Goal: Task Accomplishment & Management: Complete application form

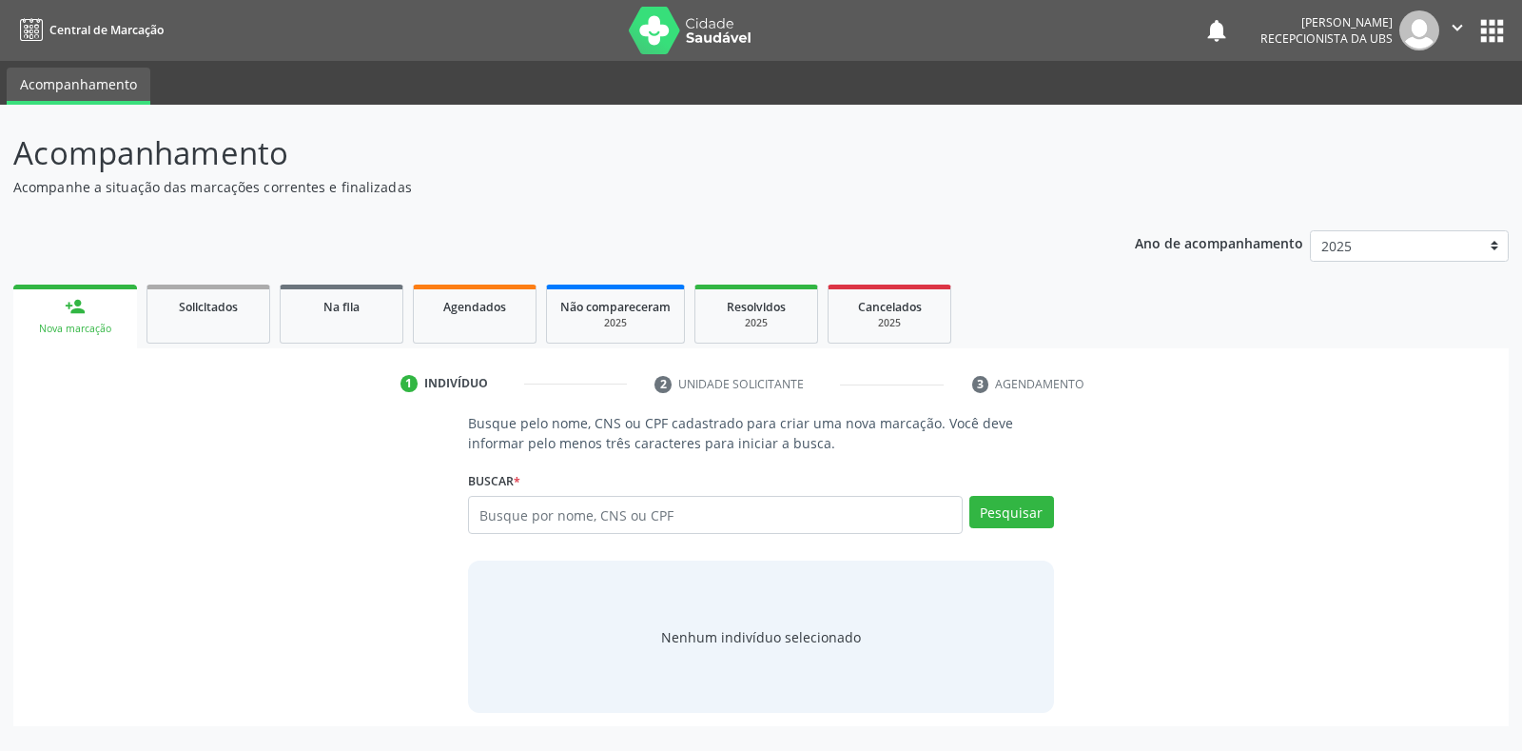
click at [637, 520] on input "text" at bounding box center [715, 515] width 494 height 38
click at [665, 530] on input "text" at bounding box center [715, 515] width 494 height 38
type input "16027226412"
click at [1013, 510] on button "Pesquisar" at bounding box center [1012, 512] width 85 height 32
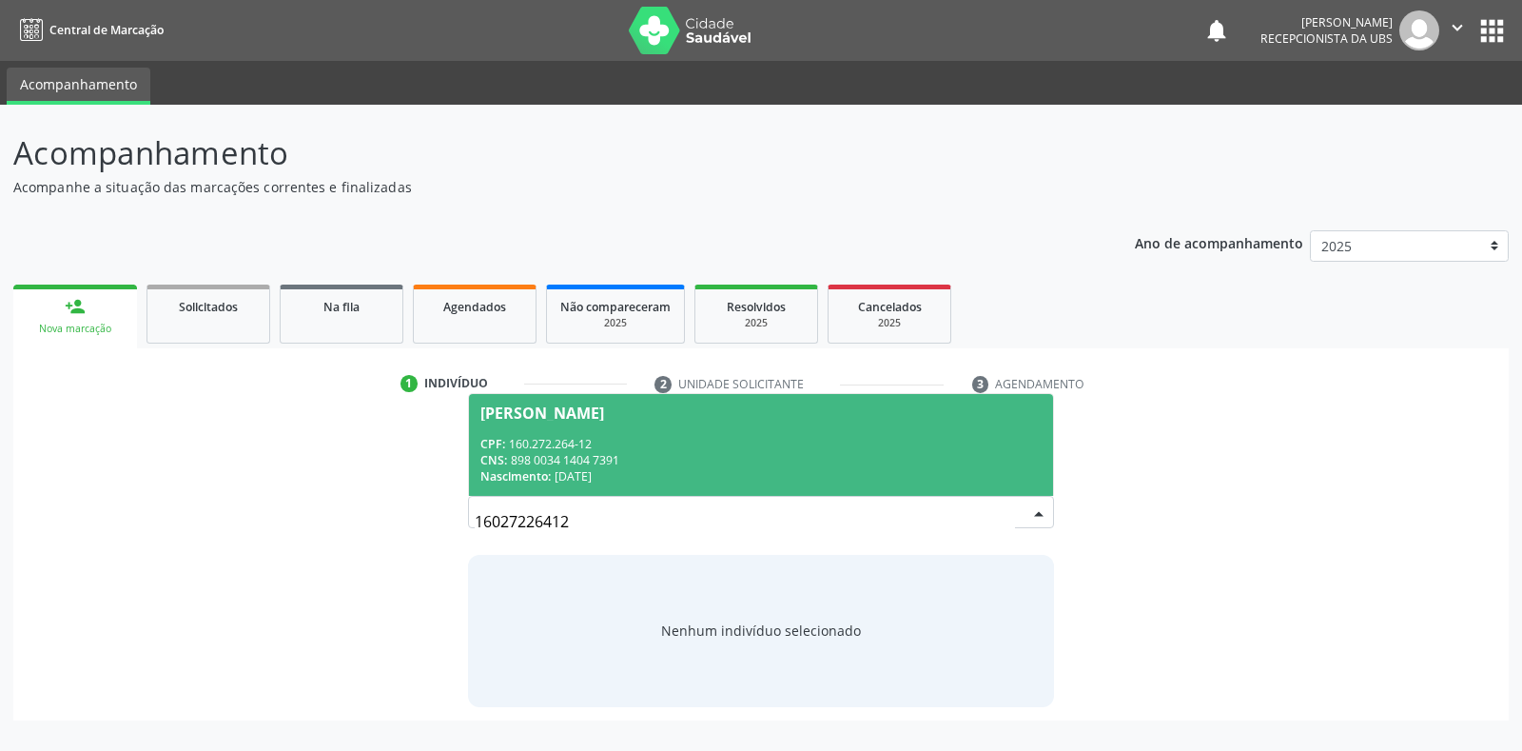
click at [890, 469] on div "Nascimento: [DATE]" at bounding box center [761, 476] width 560 height 16
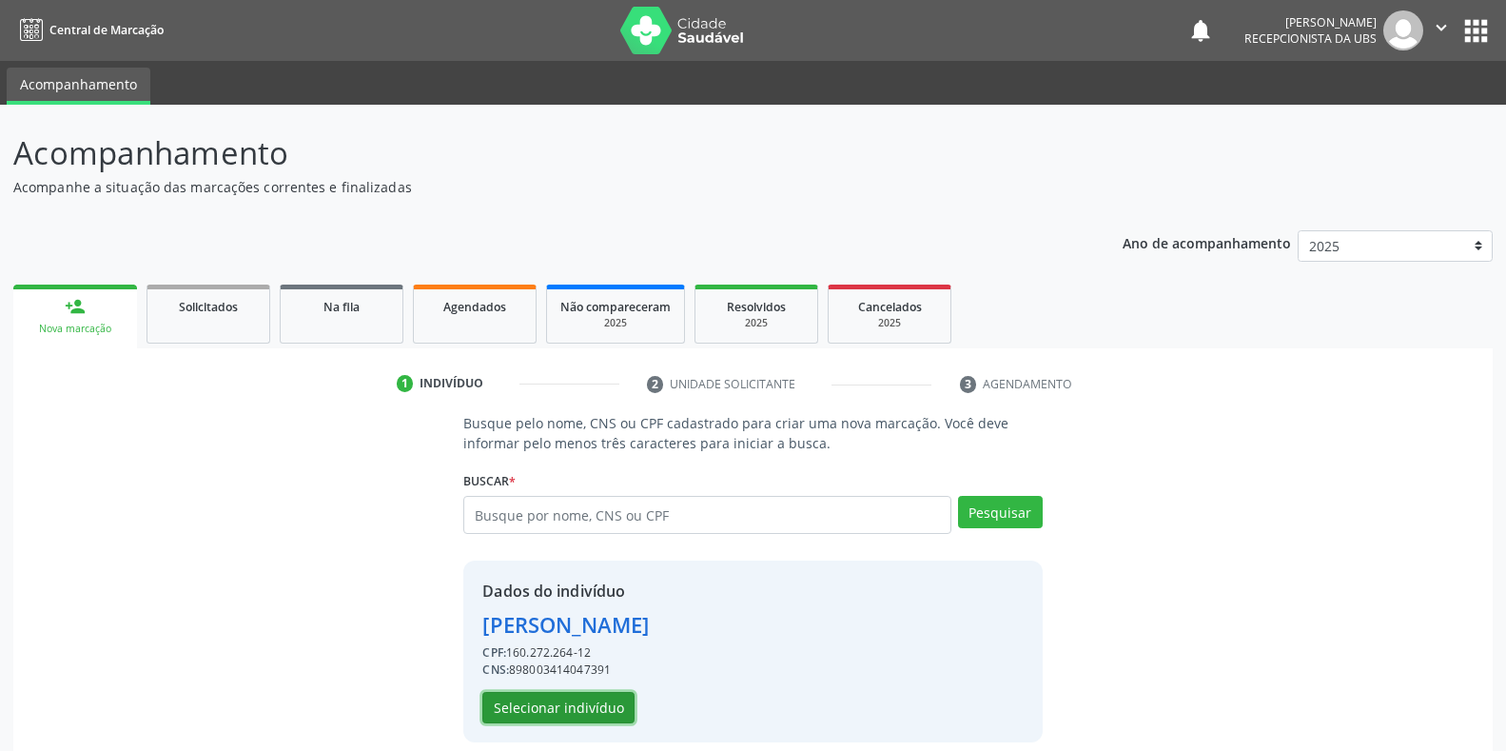
click at [621, 706] on button "Selecionar indivíduo" at bounding box center [558, 708] width 152 height 32
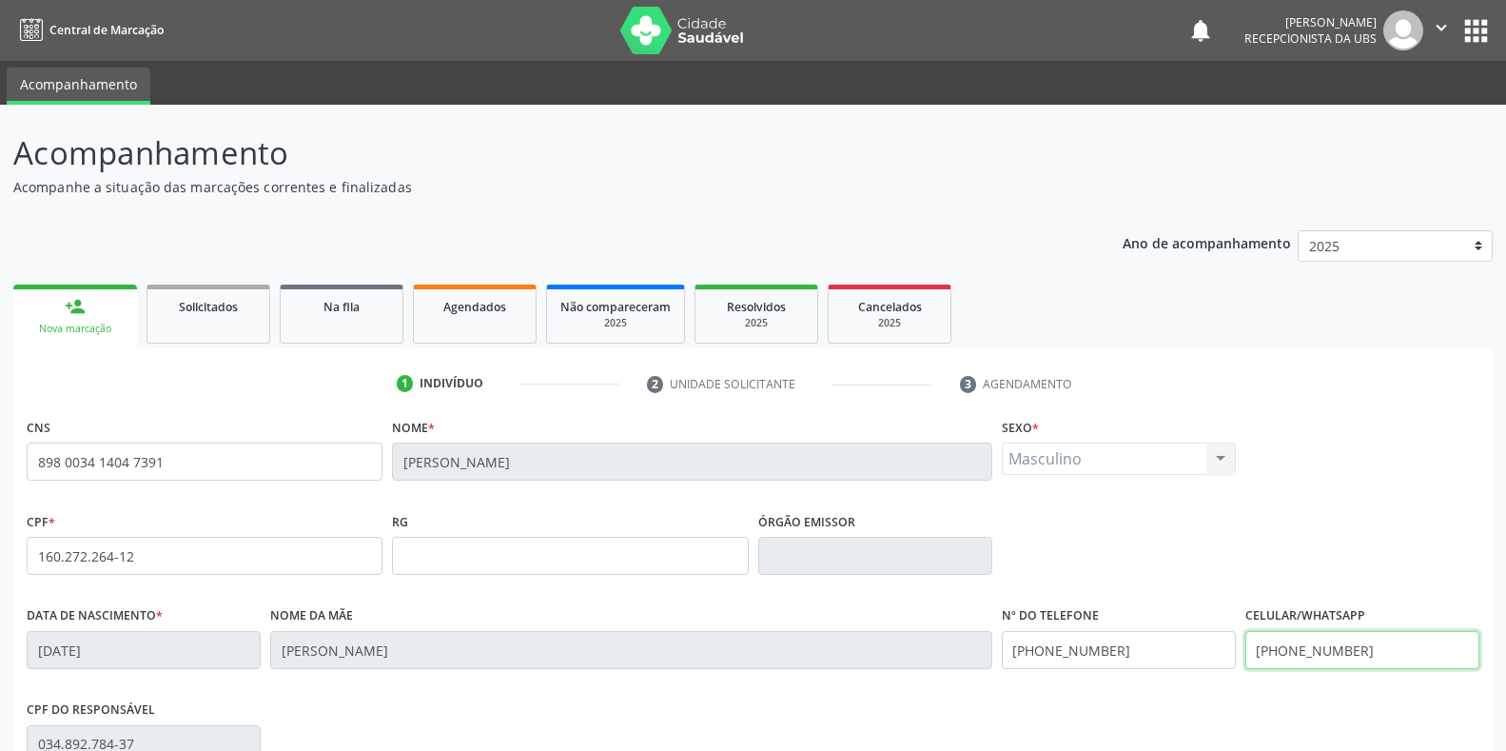
click at [1389, 651] on input "[PHONE_NUMBER]" at bounding box center [1363, 650] width 234 height 38
drag, startPoint x: 1389, startPoint y: 651, endPoint x: 1130, endPoint y: 635, distance: 259.3
click at [1130, 635] on div "Data de nascimento * [DATE] Nome da mãe [PERSON_NAME] Nº do Telefone [PHONE_NUM…" at bounding box center [753, 648] width 1462 height 94
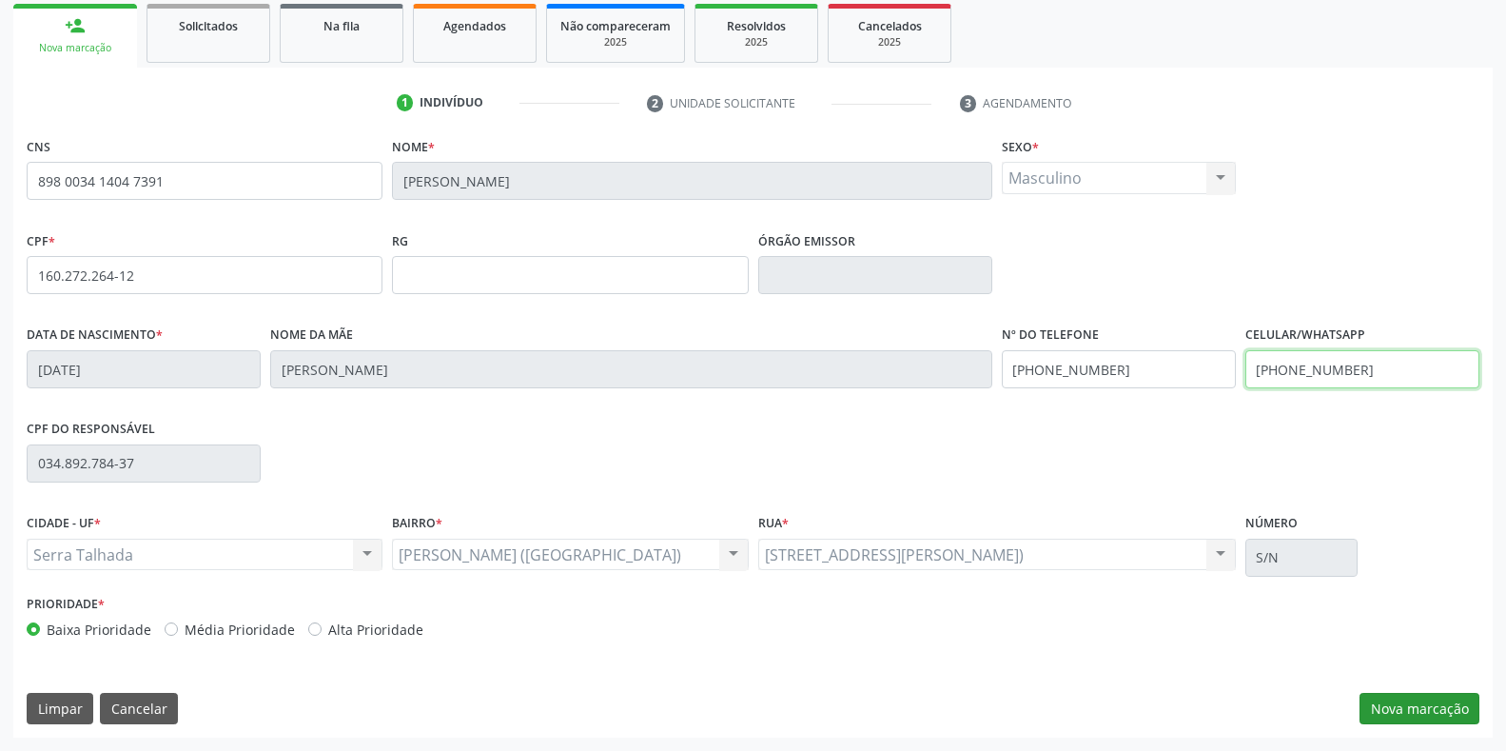
type input "[PHONE_NUMBER]"
click at [1384, 703] on button "Nova marcação" at bounding box center [1420, 709] width 120 height 32
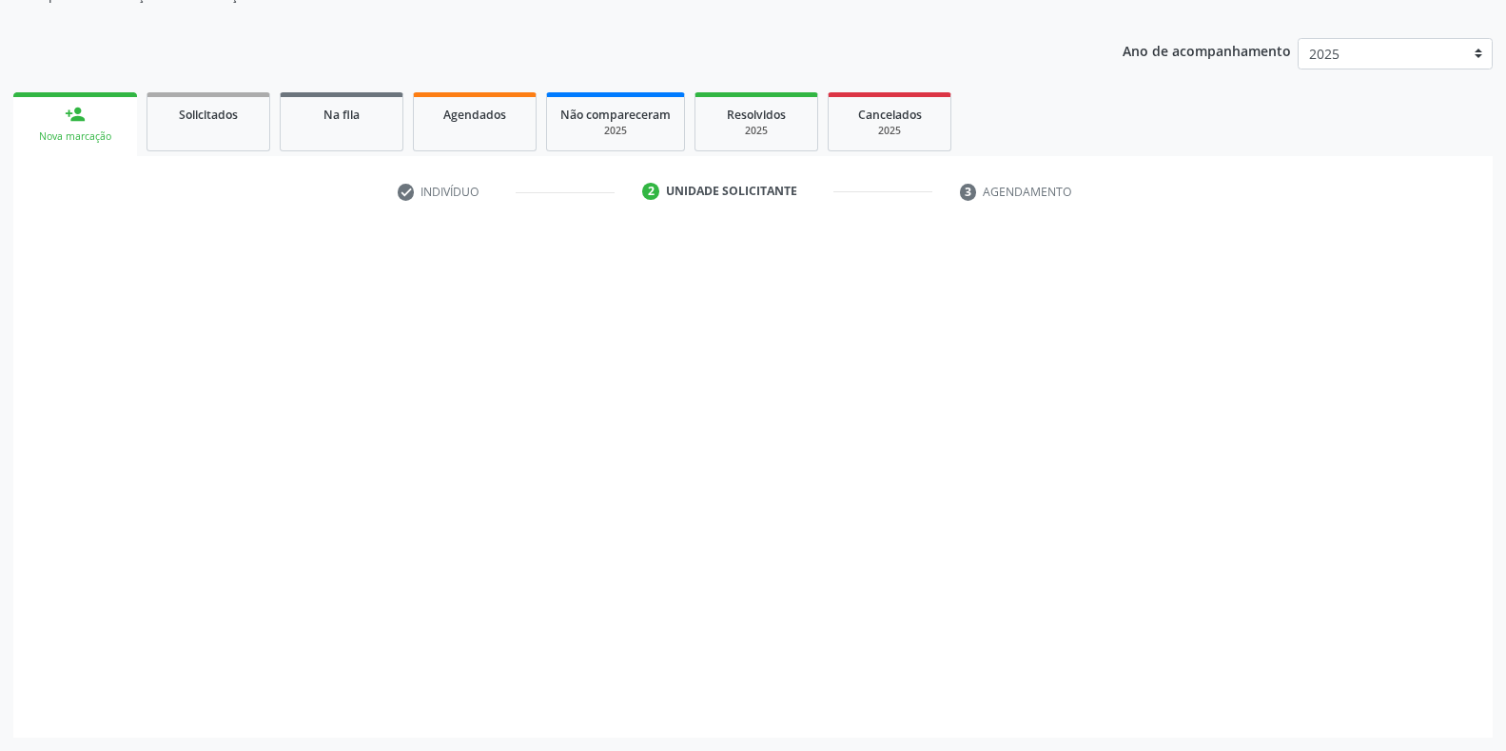
scroll to position [192, 0]
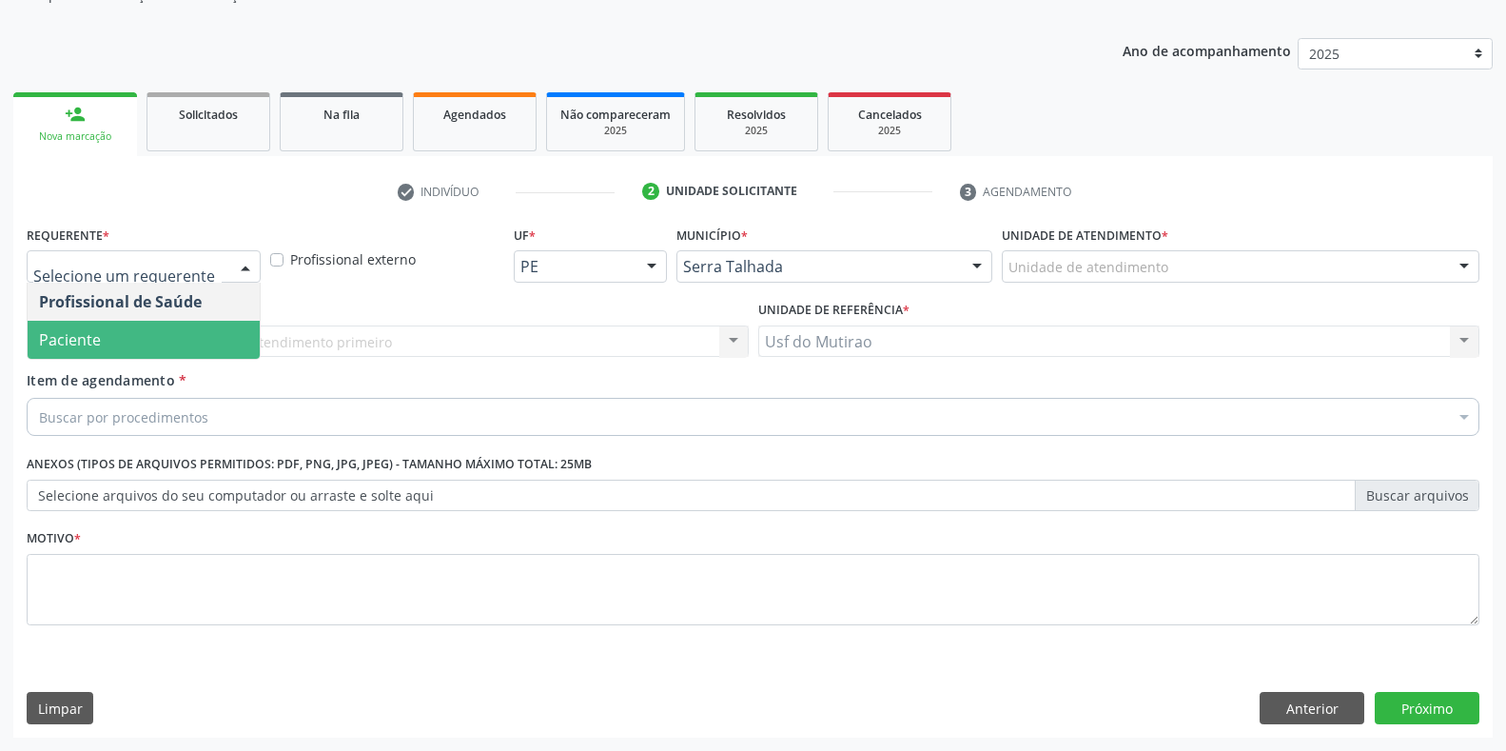
click at [119, 336] on span "Paciente" at bounding box center [144, 340] width 232 height 38
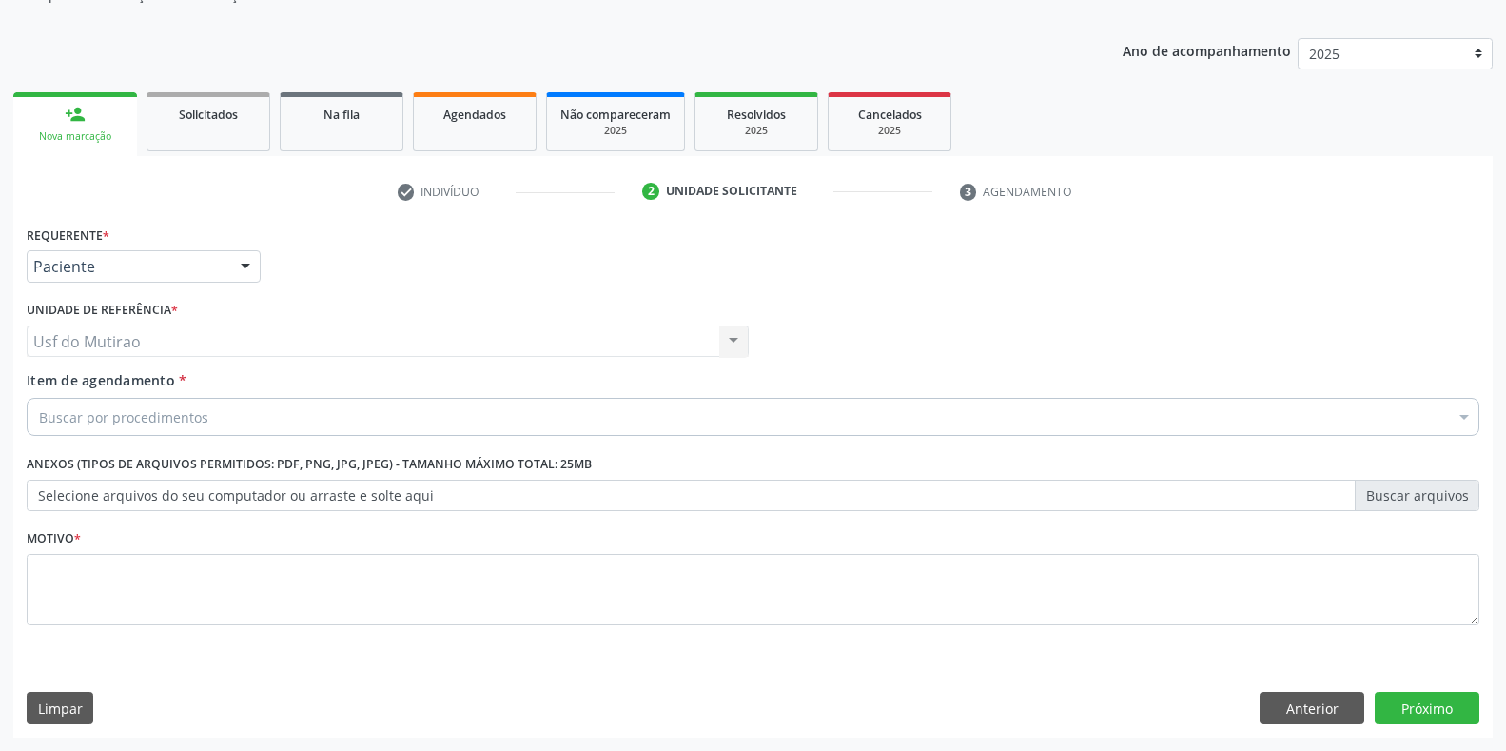
click at [144, 433] on div "Buscar por procedimentos" at bounding box center [753, 417] width 1453 height 38
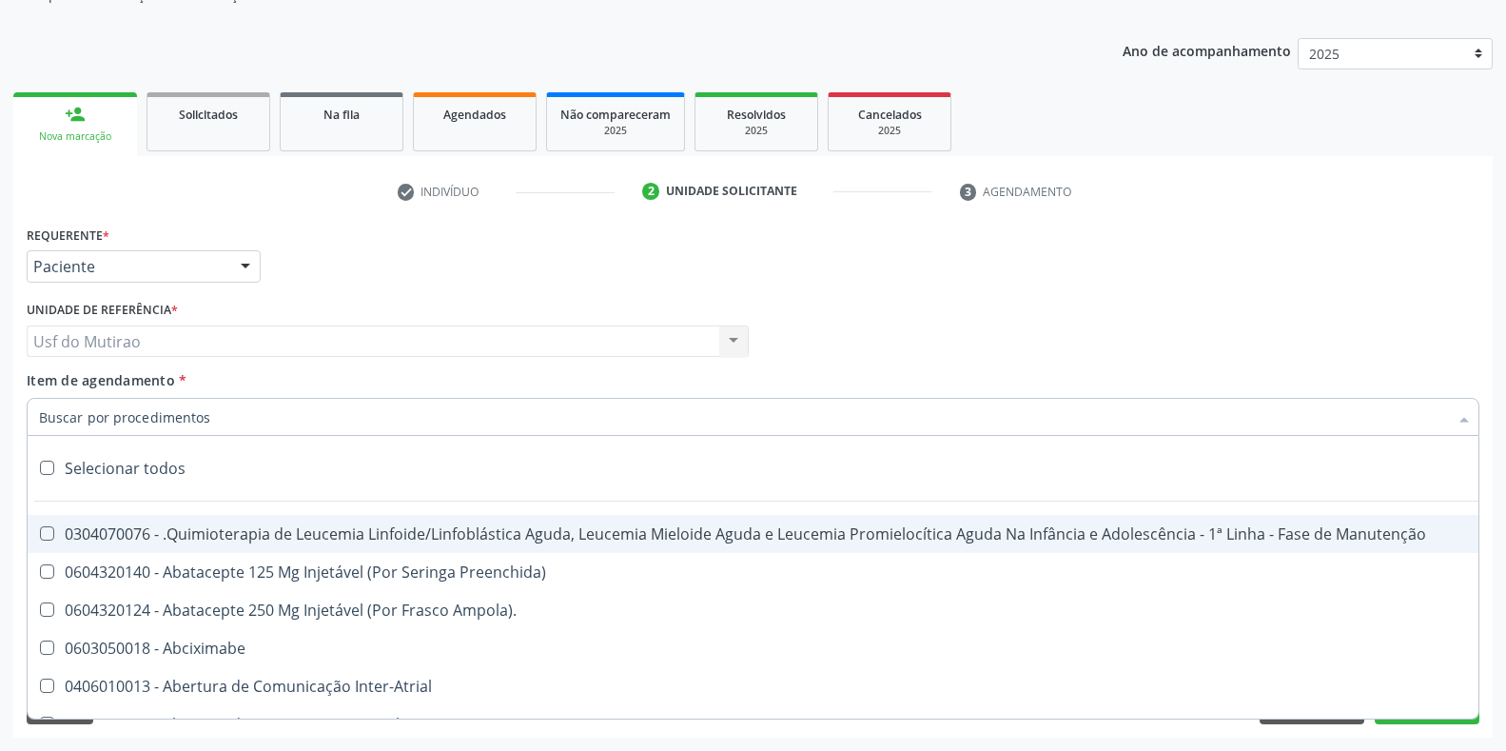
click at [157, 430] on input "Item de agendamento *" at bounding box center [743, 417] width 1409 height 38
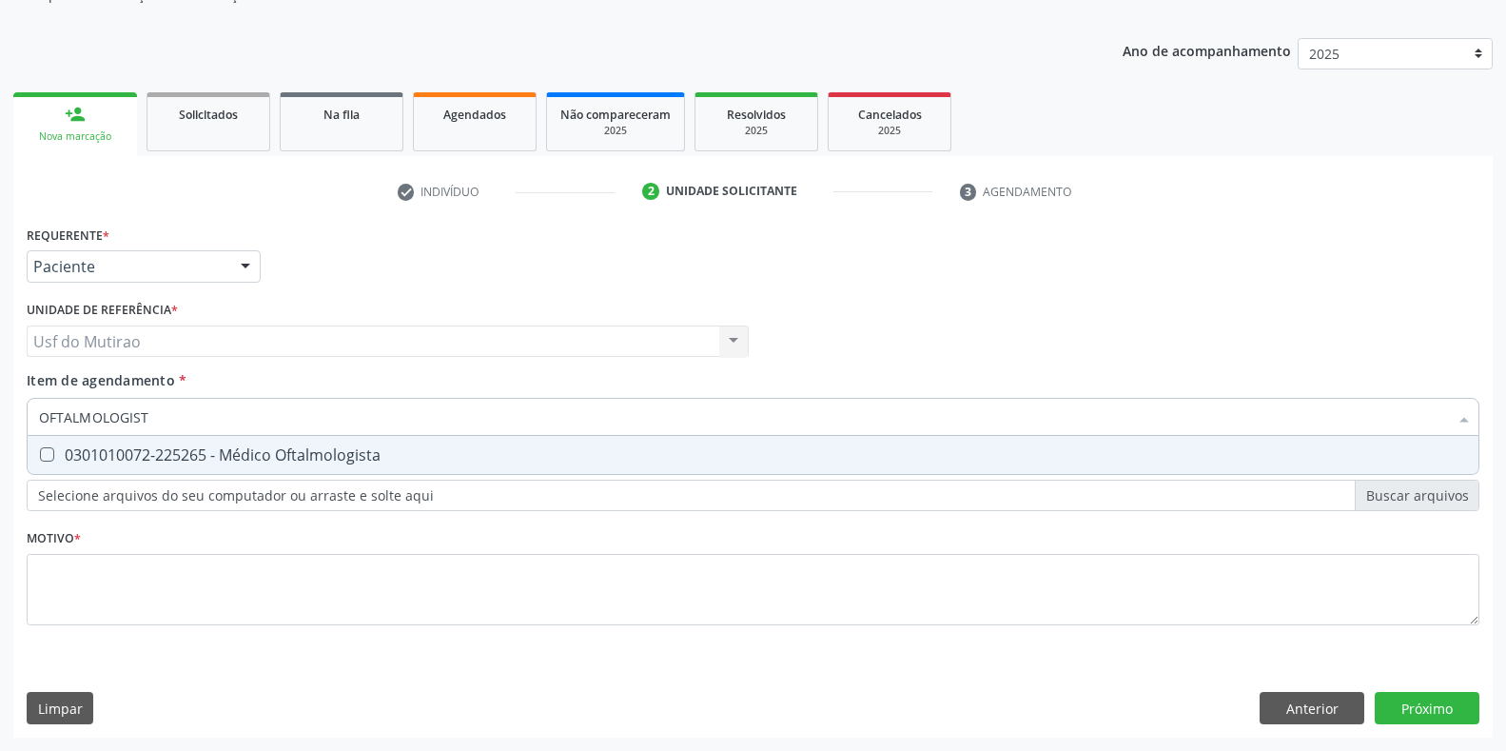
type input "OFTALMOLOGISTA"
drag, startPoint x: 187, startPoint y: 426, endPoint x: 0, endPoint y: 402, distance: 189.1
click at [0, 402] on div "Acompanhamento Acompanhe a situação das marcações correntes e finalizadas Relat…" at bounding box center [753, 331] width 1506 height 838
click at [113, 447] on div "0301010072-225265 - Médico Oftalmologista" at bounding box center [753, 454] width 1428 height 15
checkbox Oftalmologista "true"
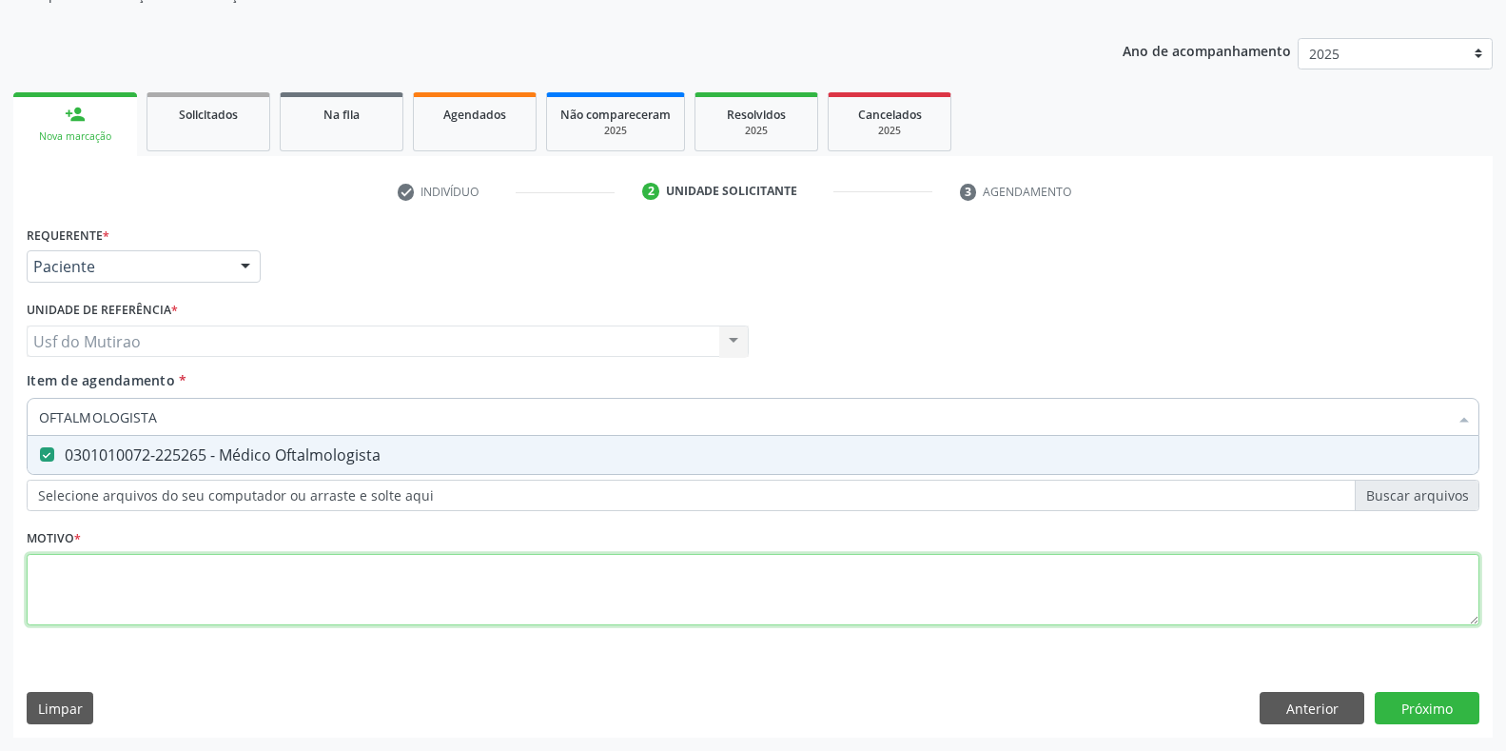
click at [131, 594] on div "Requerente * Paciente Profissional de Saúde Paciente Nenhum resultado encontrad…" at bounding box center [753, 436] width 1453 height 431
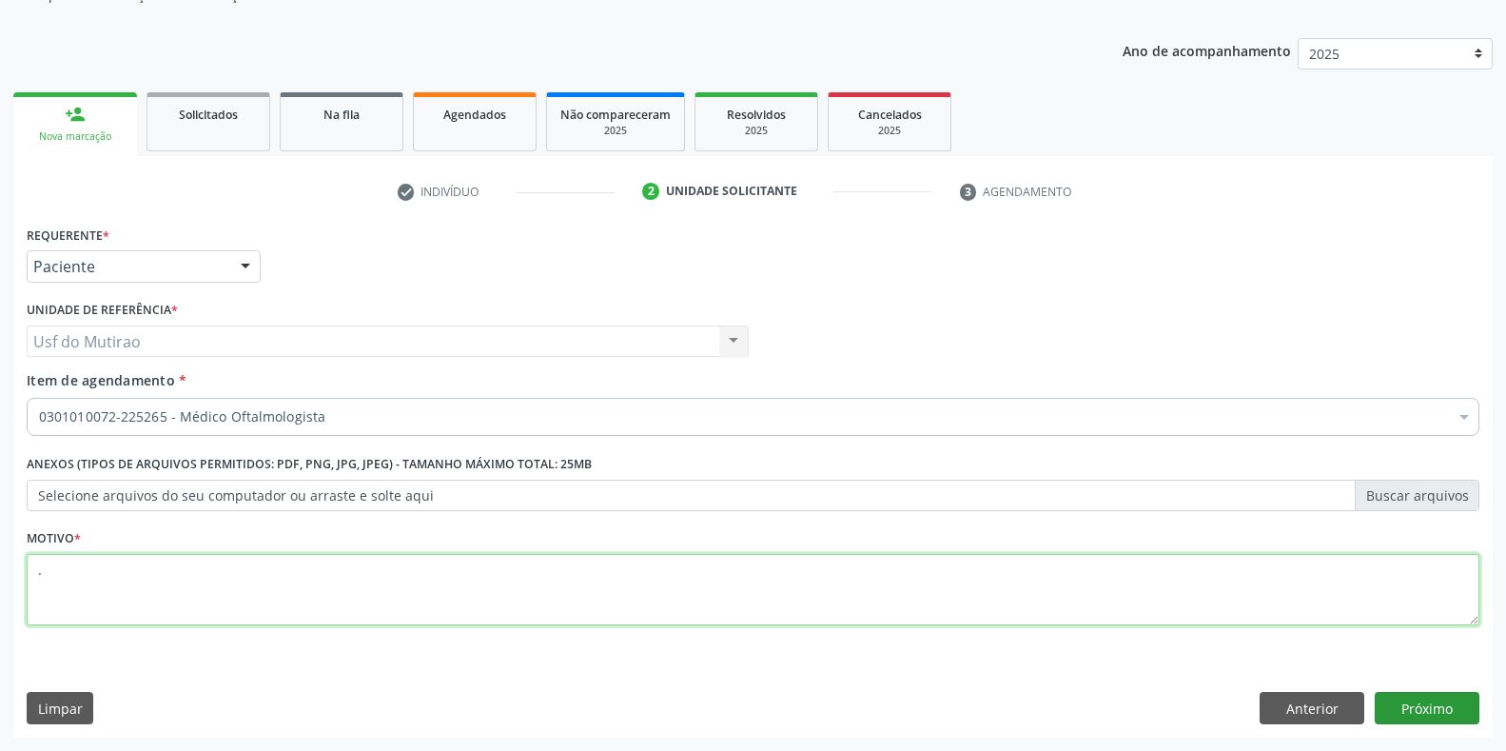
type textarea "."
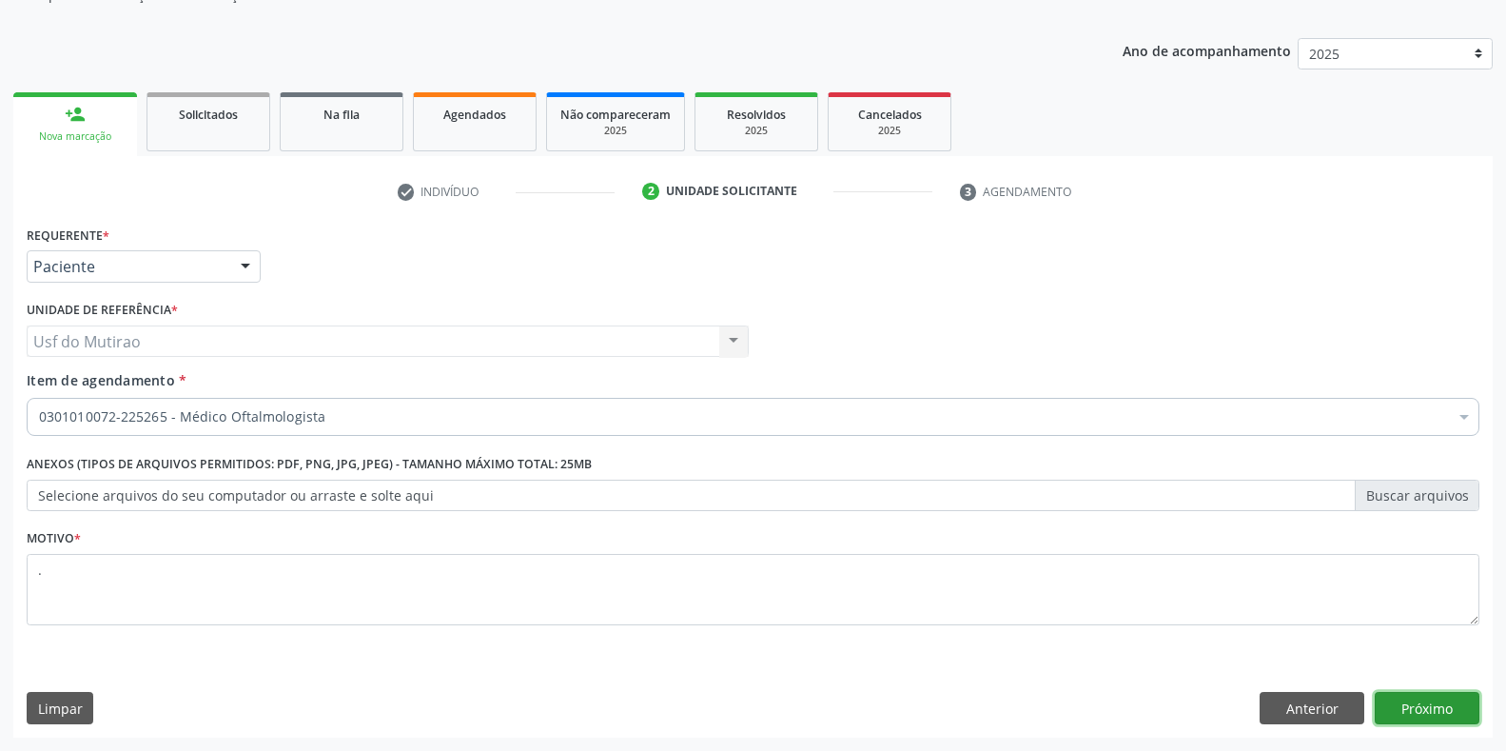
click at [1446, 707] on button "Próximo" at bounding box center [1427, 708] width 105 height 32
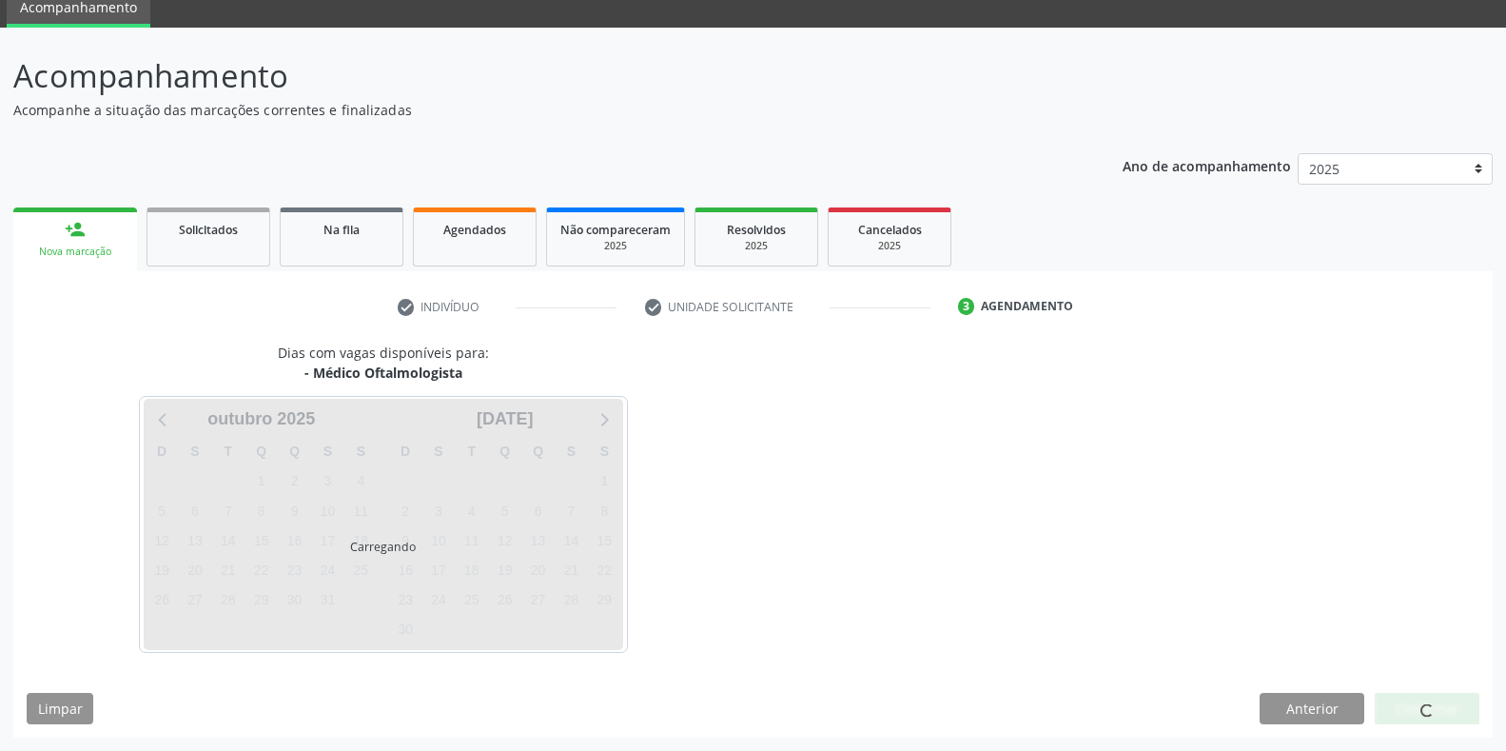
scroll to position [77, 0]
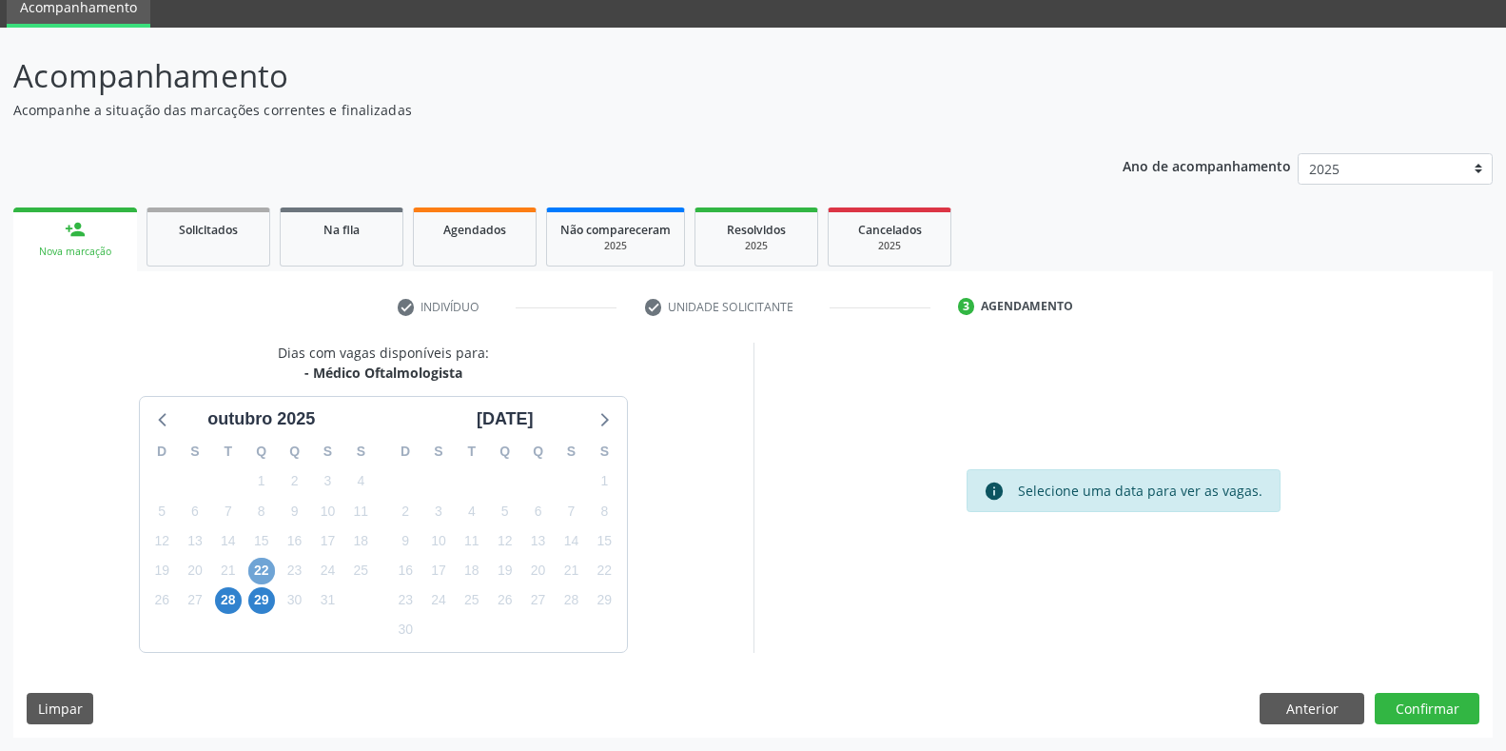
click at [263, 575] on span "22" at bounding box center [261, 571] width 27 height 27
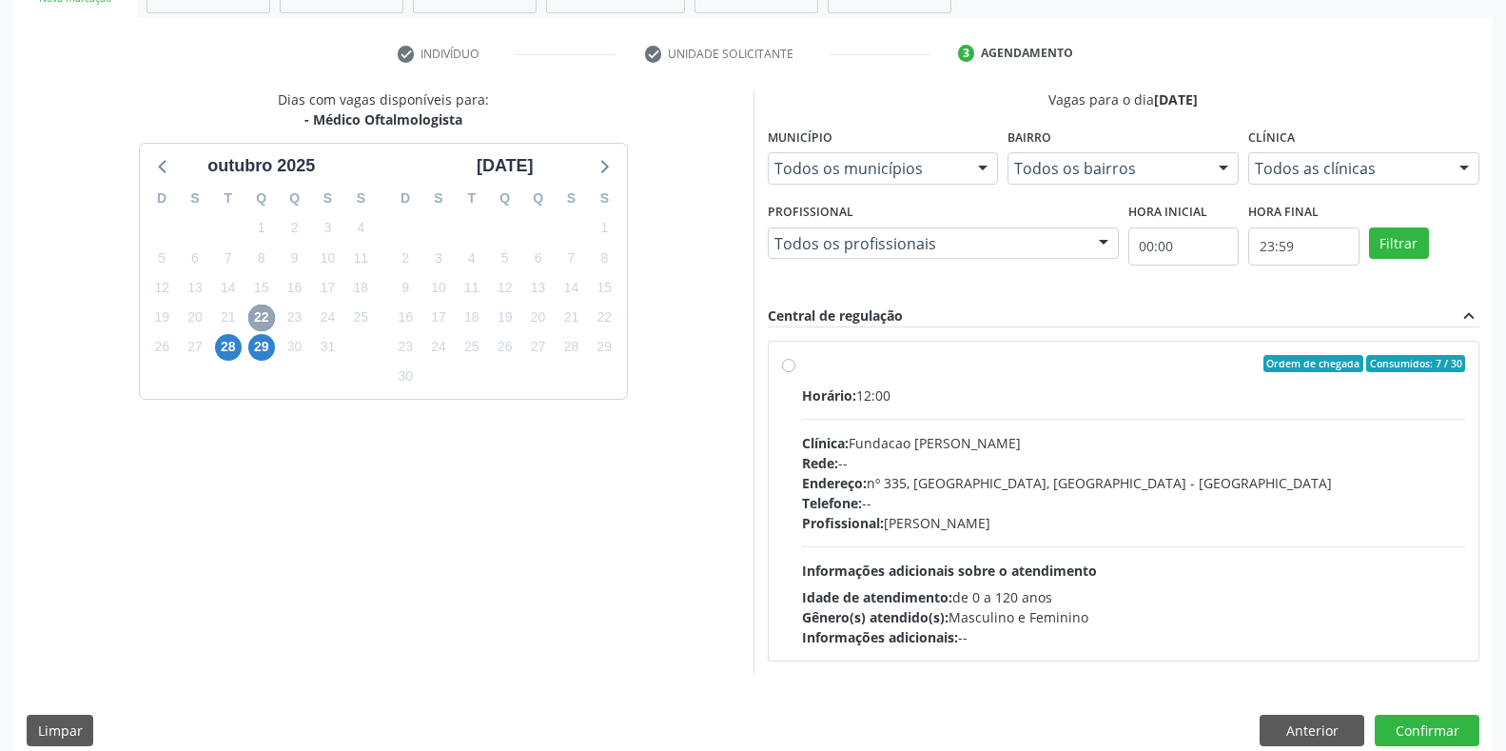
scroll to position [352, 0]
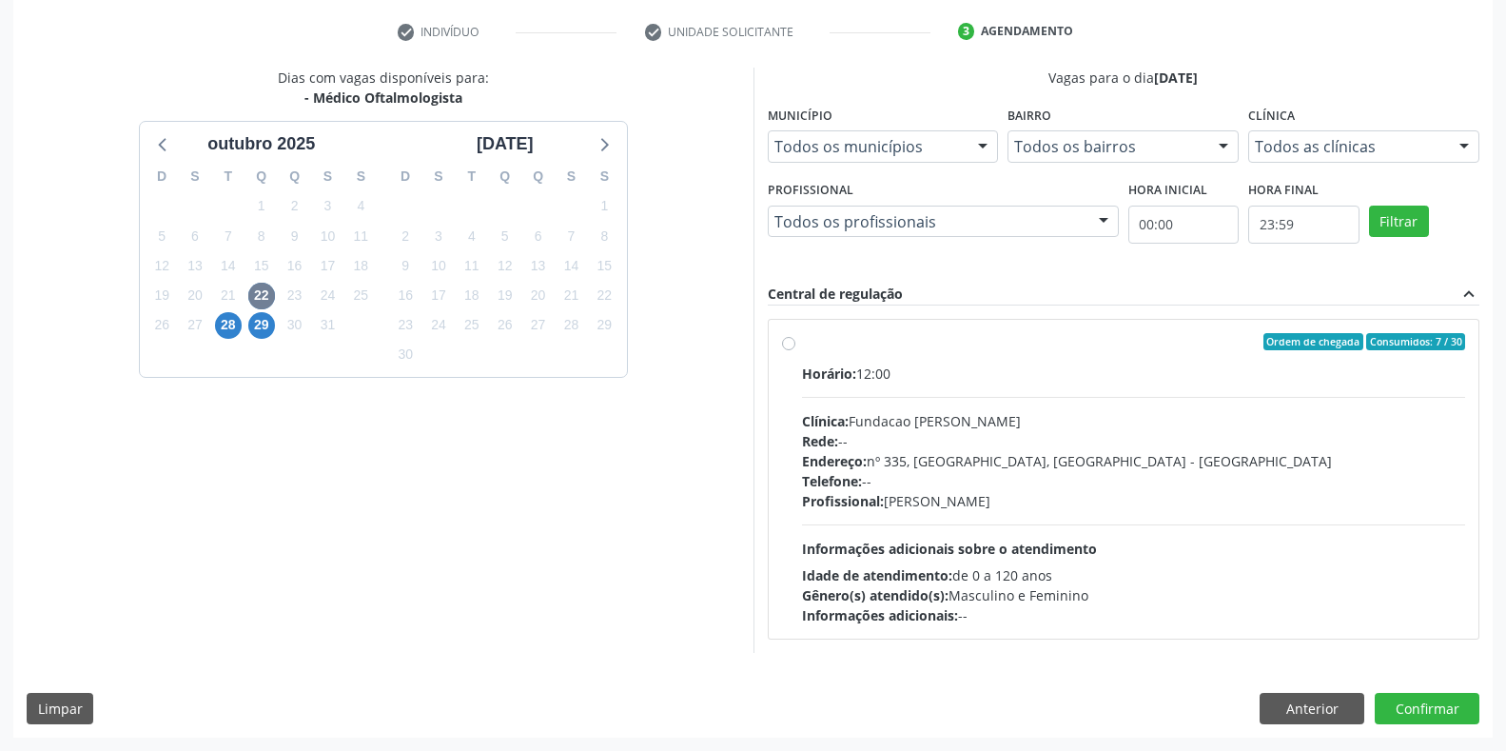
click at [872, 469] on div "Endereço: [STREET_ADDRESS]" at bounding box center [1134, 461] width 664 height 20
click at [795, 350] on input "Ordem de chegada Consumidos: 7 / 30 Horário: 12:00 Clínica: Fundacao [PERSON_NA…" at bounding box center [788, 341] width 13 height 17
radio input "true"
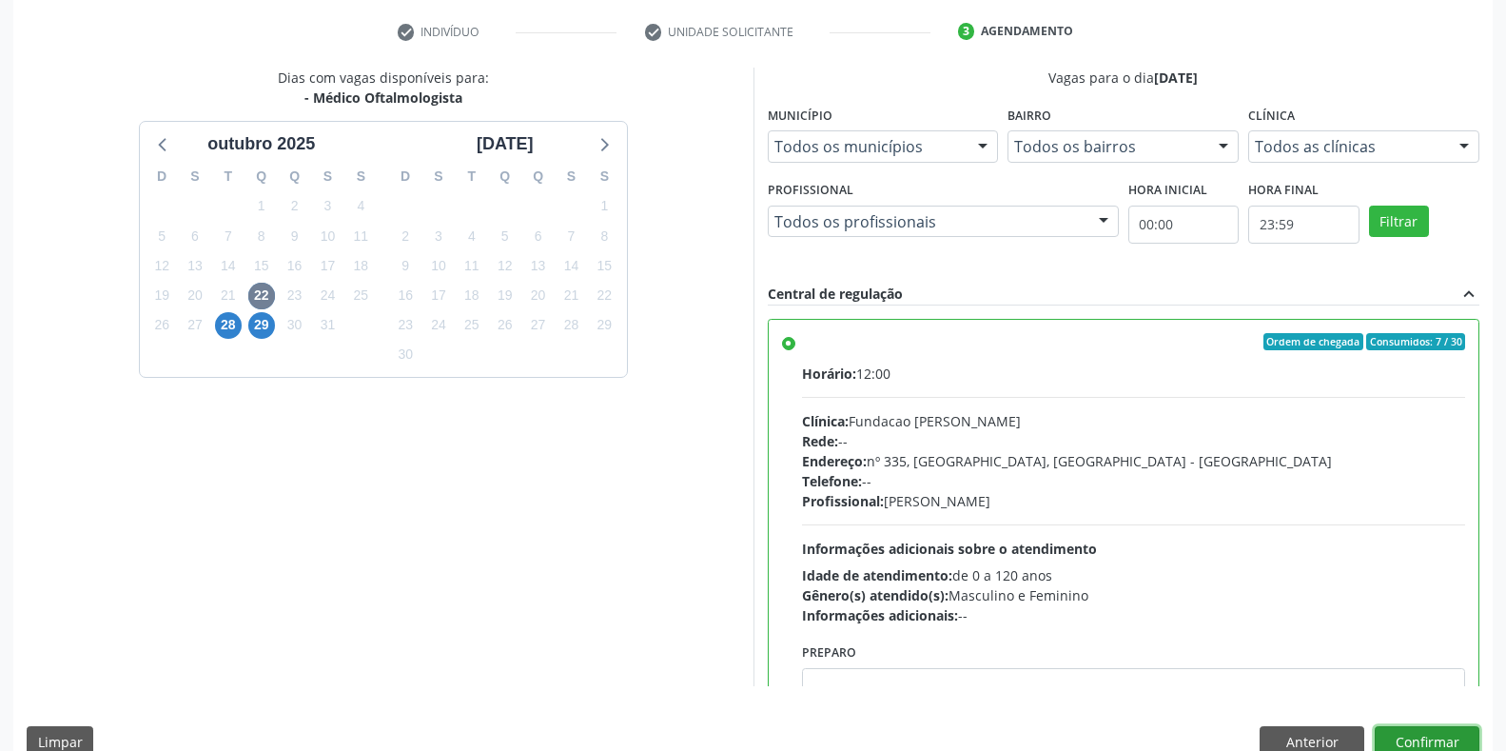
click at [1392, 740] on button "Confirmar" at bounding box center [1427, 742] width 105 height 32
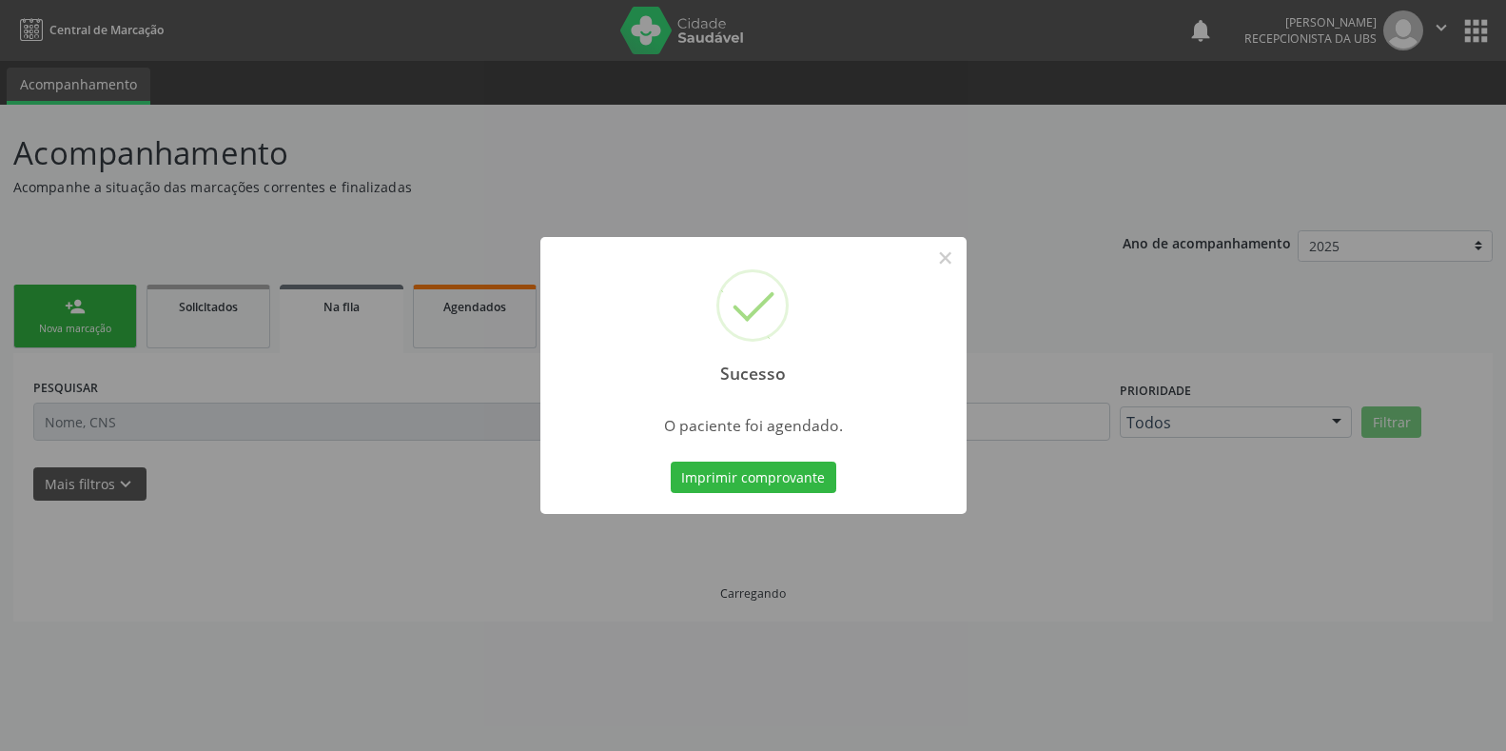
scroll to position [0, 0]
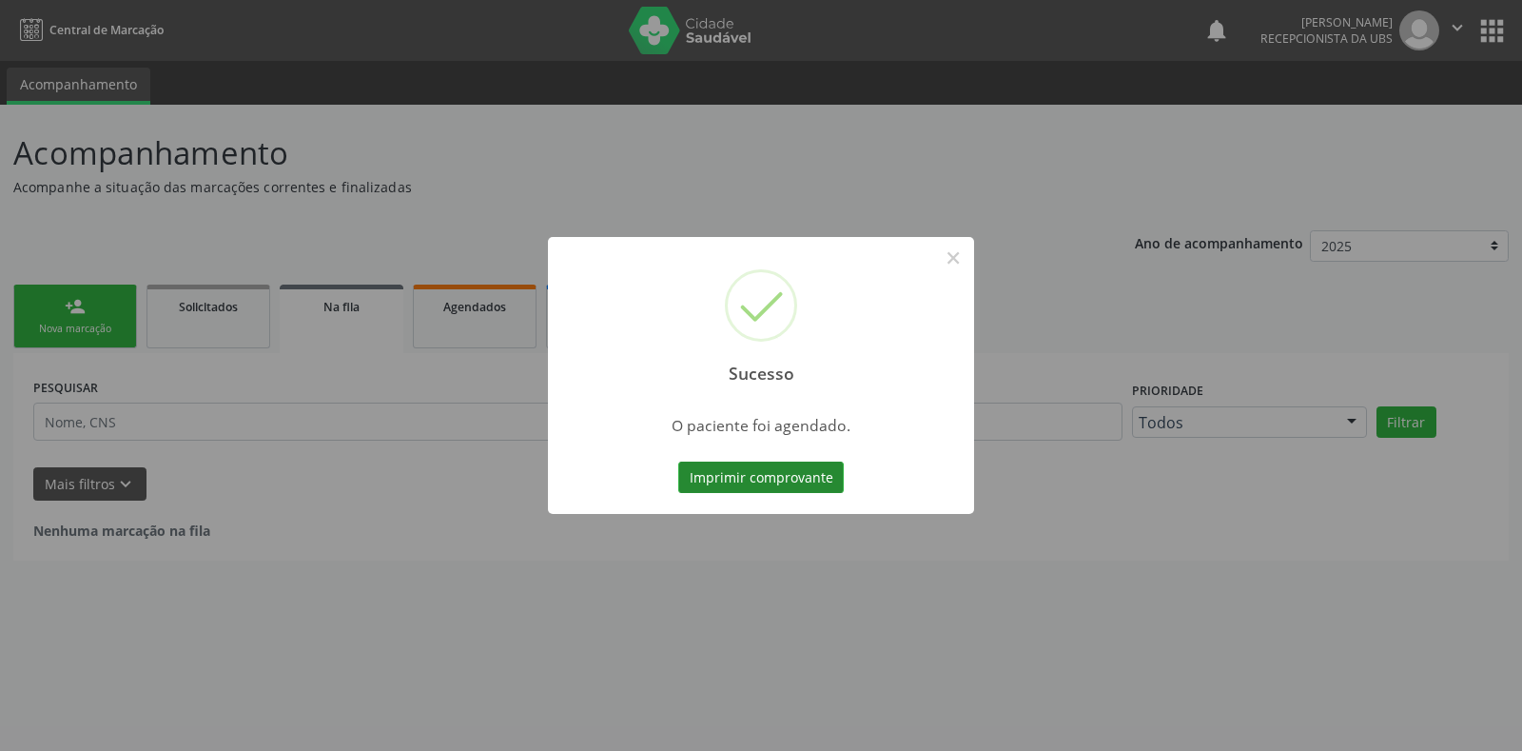
click at [740, 480] on button "Imprimir comprovante" at bounding box center [761, 477] width 166 height 32
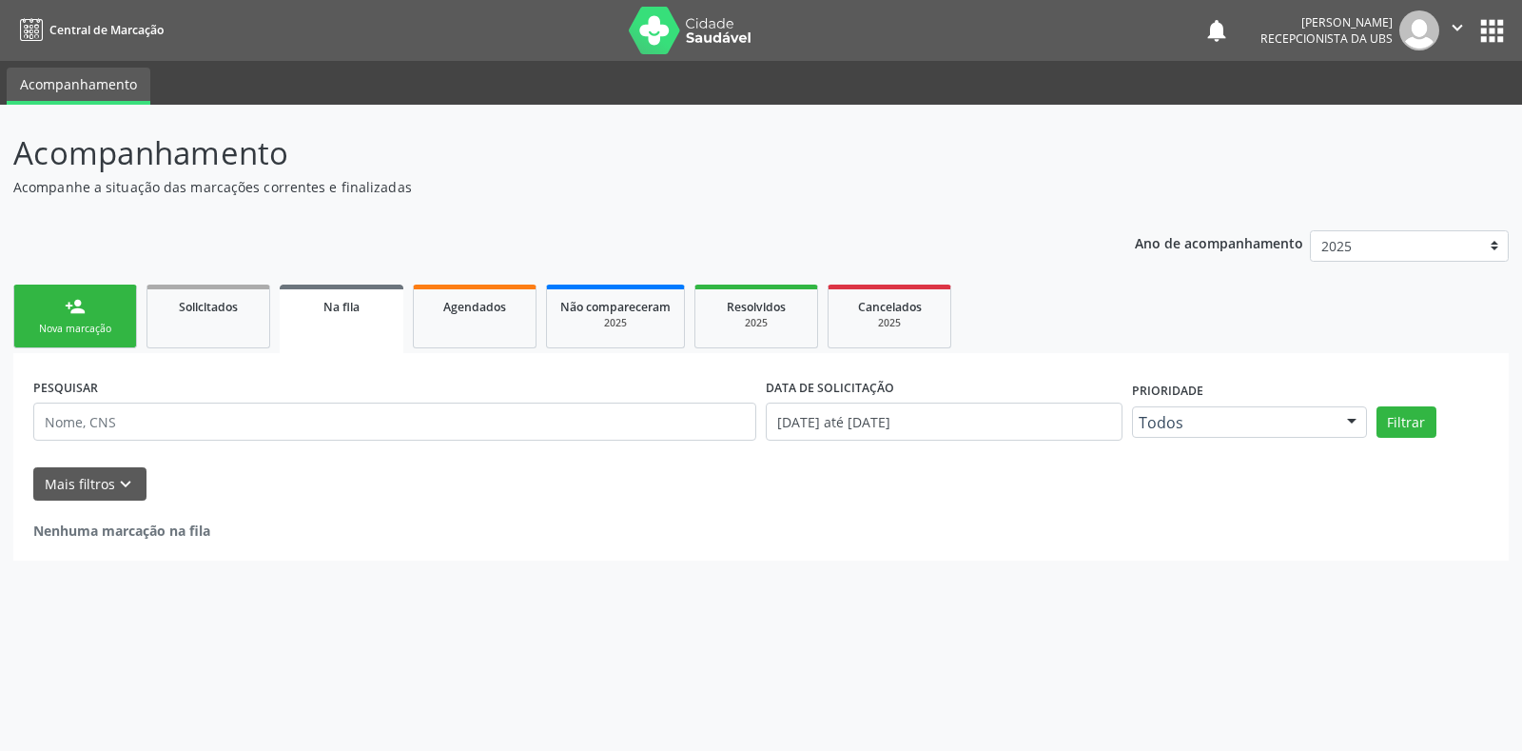
click at [115, 315] on link "person_add Nova marcação" at bounding box center [75, 317] width 124 height 64
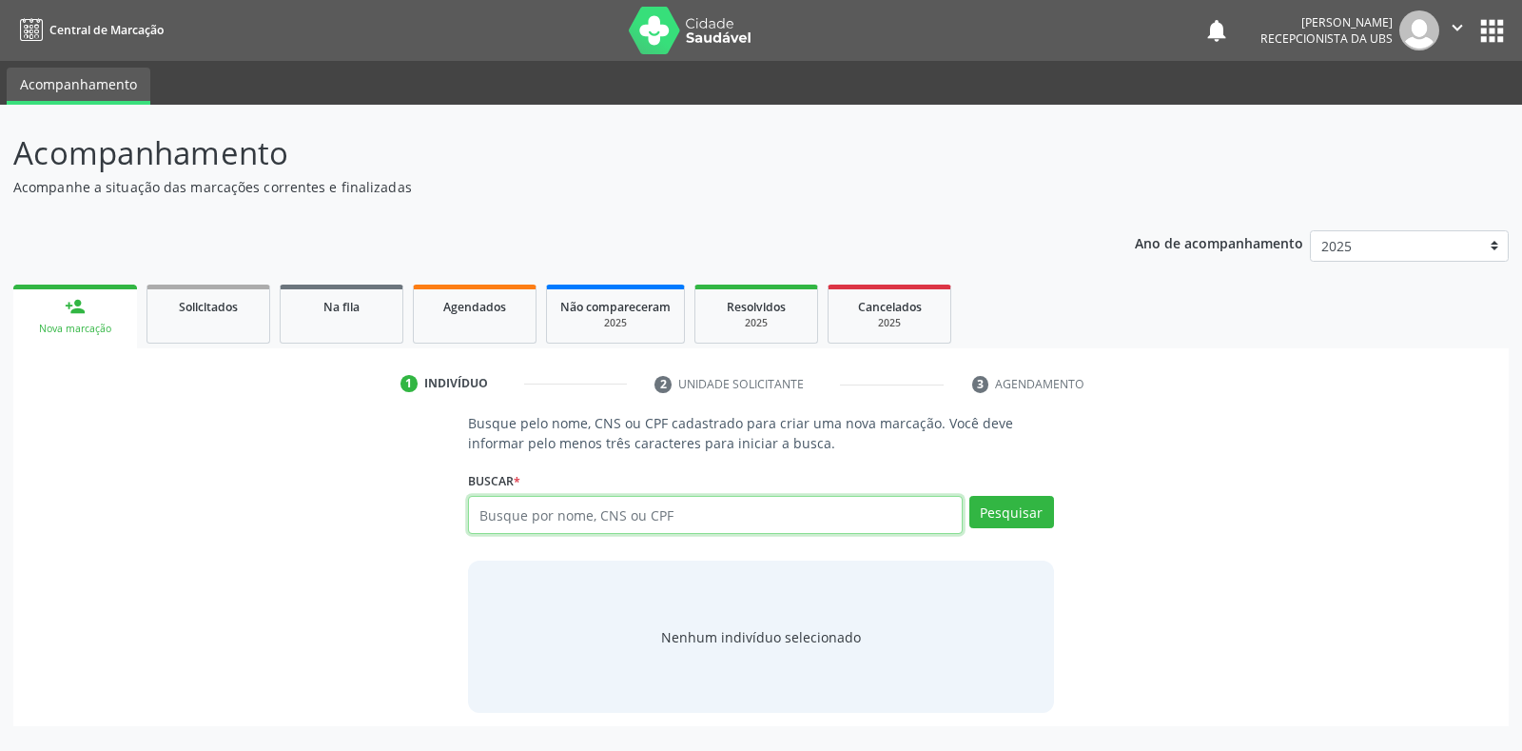
click at [525, 508] on input "text" at bounding box center [715, 515] width 494 height 38
type input "700509168207"
click at [1011, 501] on button "Pesquisar" at bounding box center [1012, 512] width 85 height 32
type input "700509168207255"
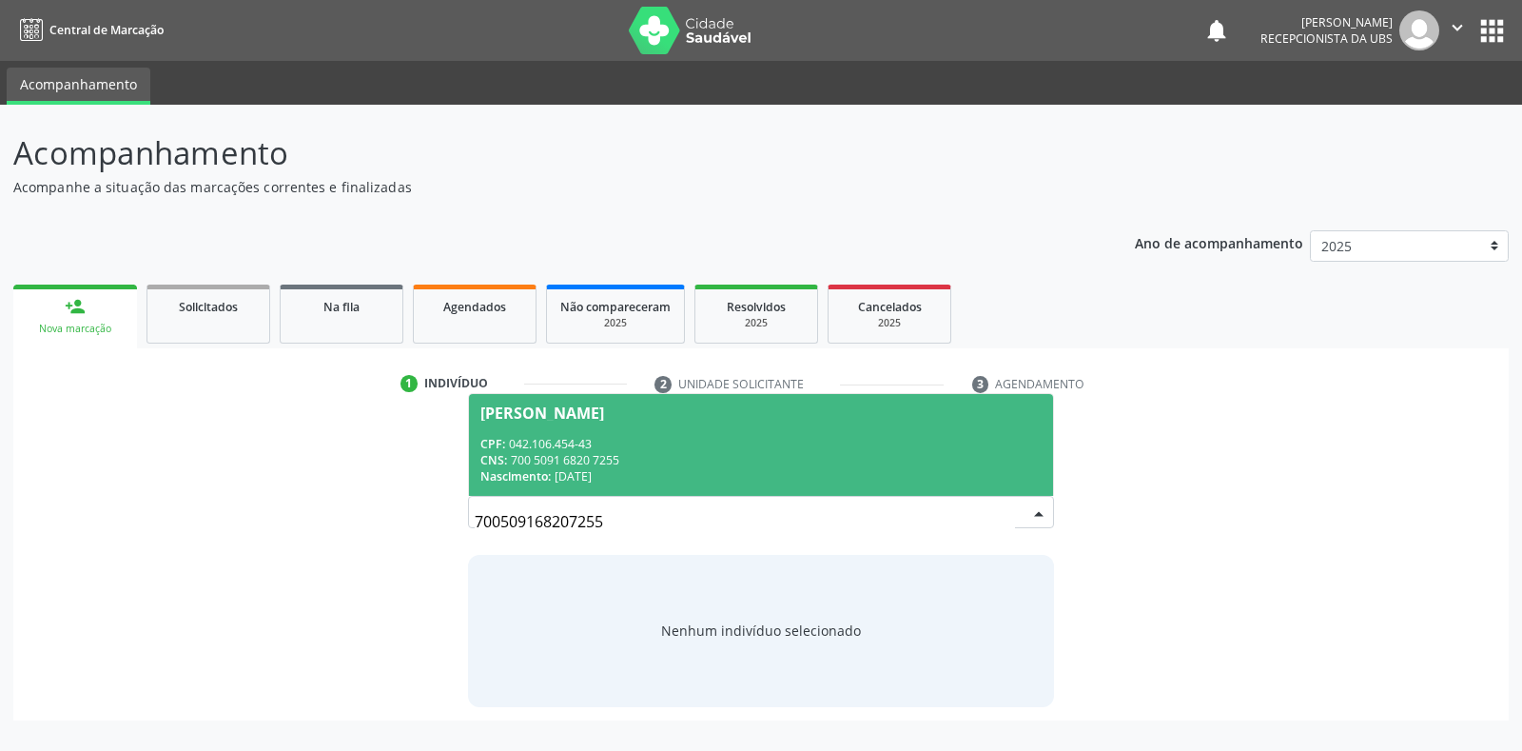
click at [1014, 455] on div "CNS: 700 5091 6820 7255" at bounding box center [761, 460] width 560 height 16
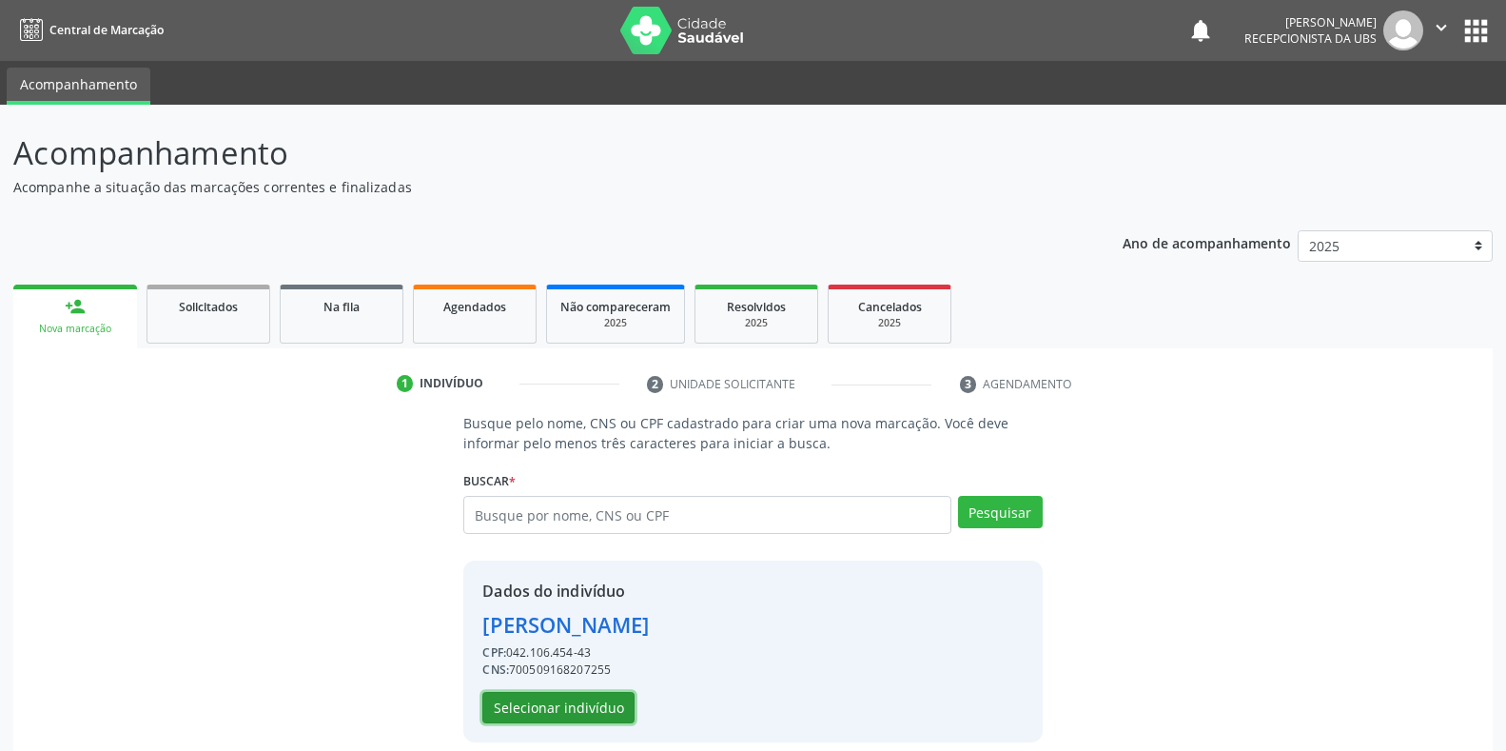
click at [571, 704] on button "Selecionar indivíduo" at bounding box center [558, 708] width 152 height 32
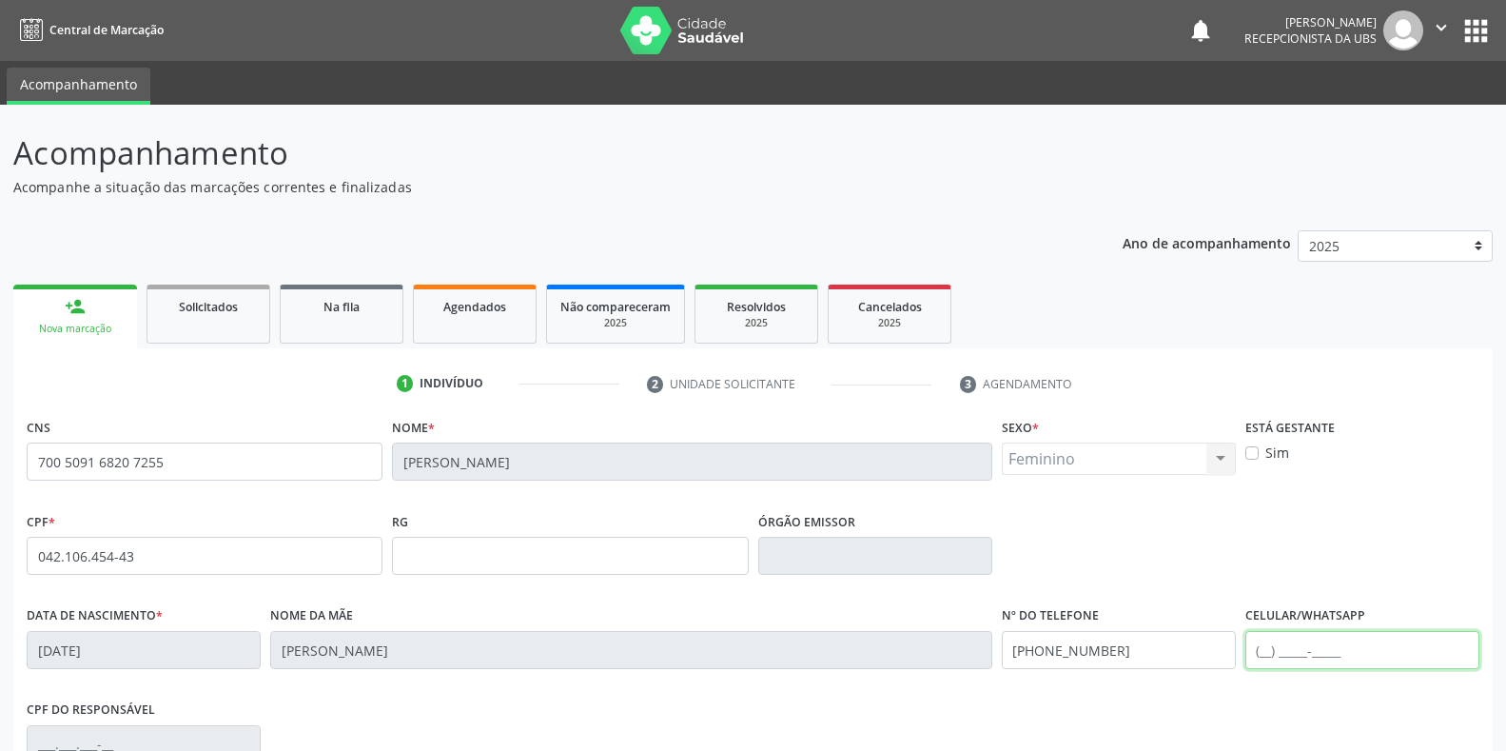
click at [1393, 654] on input "text" at bounding box center [1363, 650] width 234 height 38
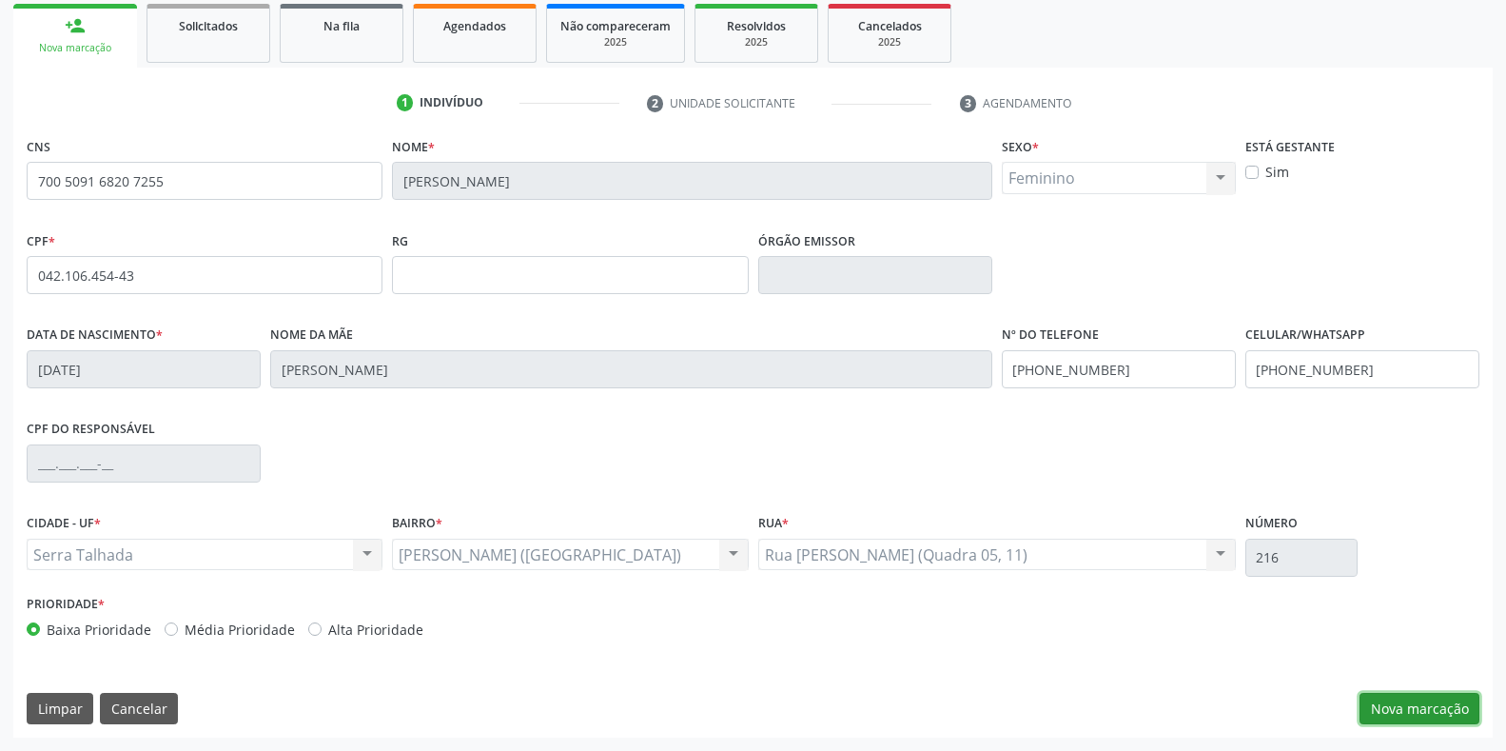
click at [1440, 704] on button "Nova marcação" at bounding box center [1420, 709] width 120 height 32
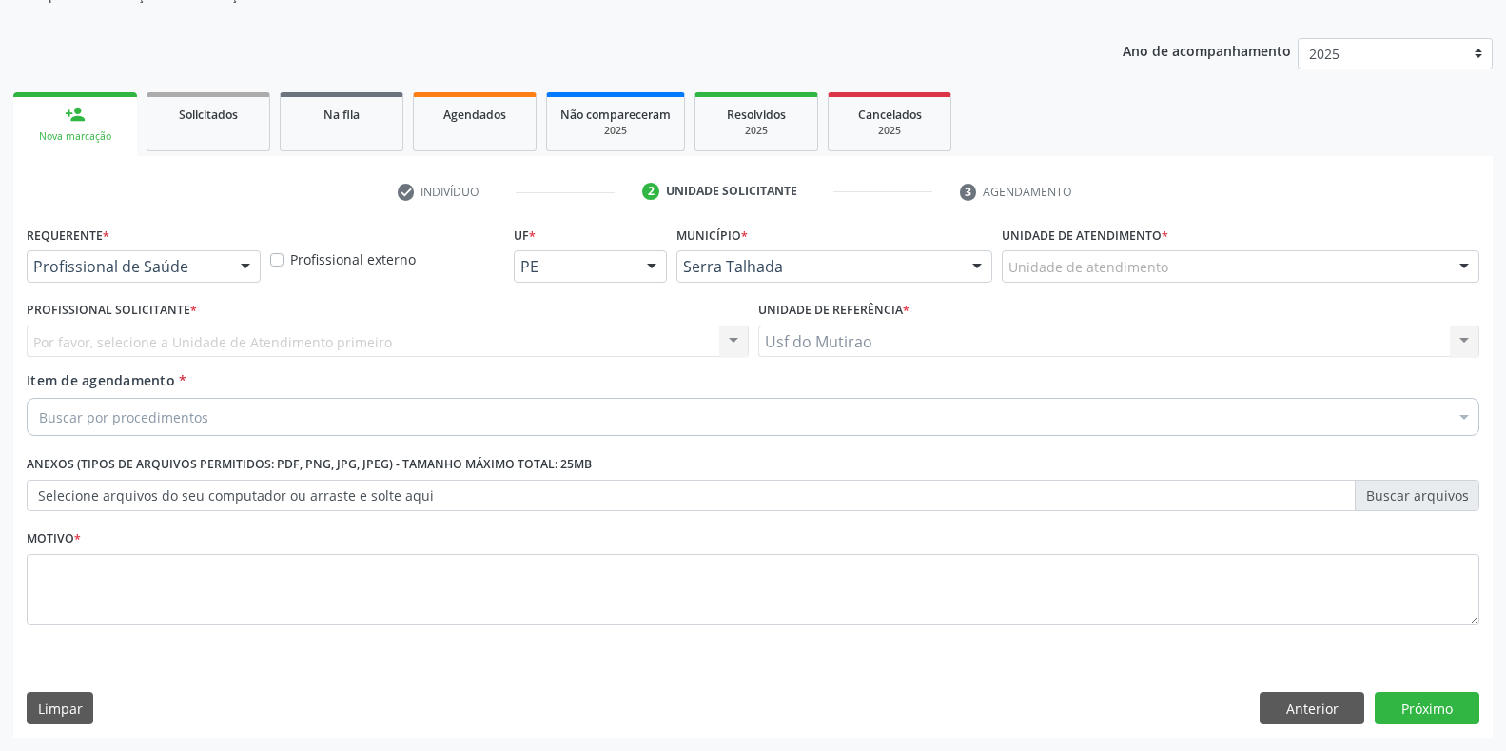
scroll to position [192, 0]
click at [1282, 694] on button "Anterior" at bounding box center [1312, 708] width 105 height 32
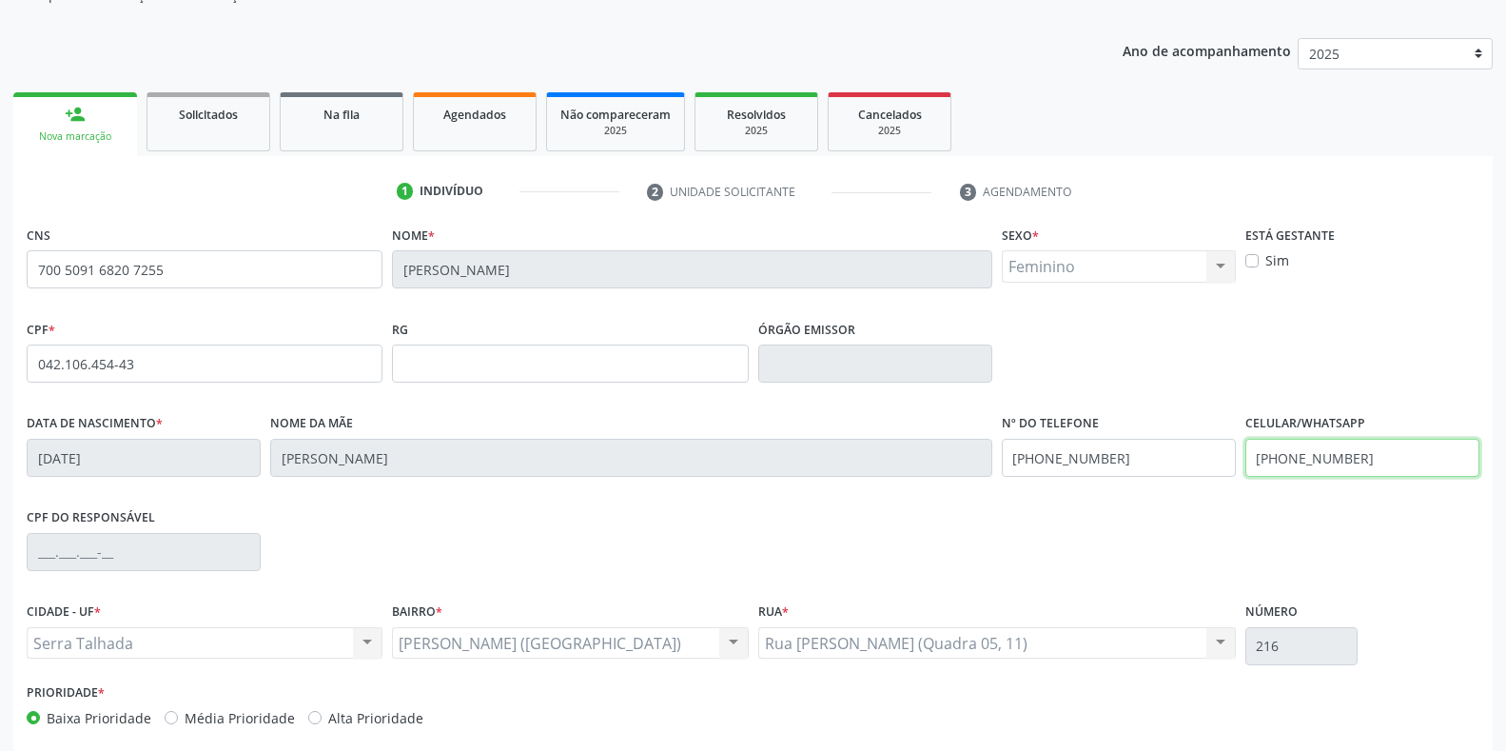
drag, startPoint x: 1378, startPoint y: 467, endPoint x: 1224, endPoint y: 466, distance: 154.1
click at [1224, 466] on div "Data de nascimento * [DATE] Nome da mãe [PERSON_NAME] Nº do Telefone [PHONE_NUM…" at bounding box center [753, 456] width 1462 height 94
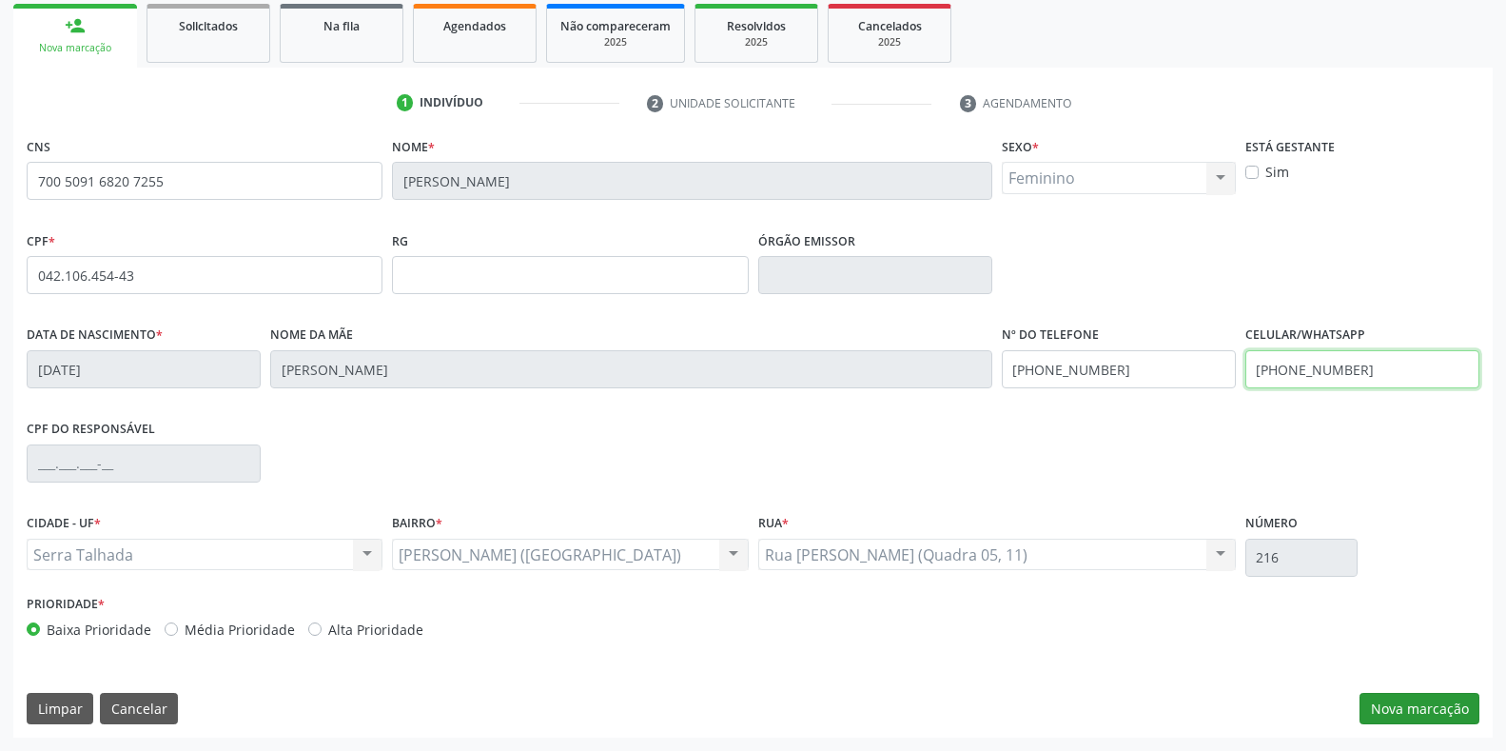
type input "[PHONE_NUMBER]"
click at [1413, 717] on button "Nova marcação" at bounding box center [1420, 709] width 120 height 32
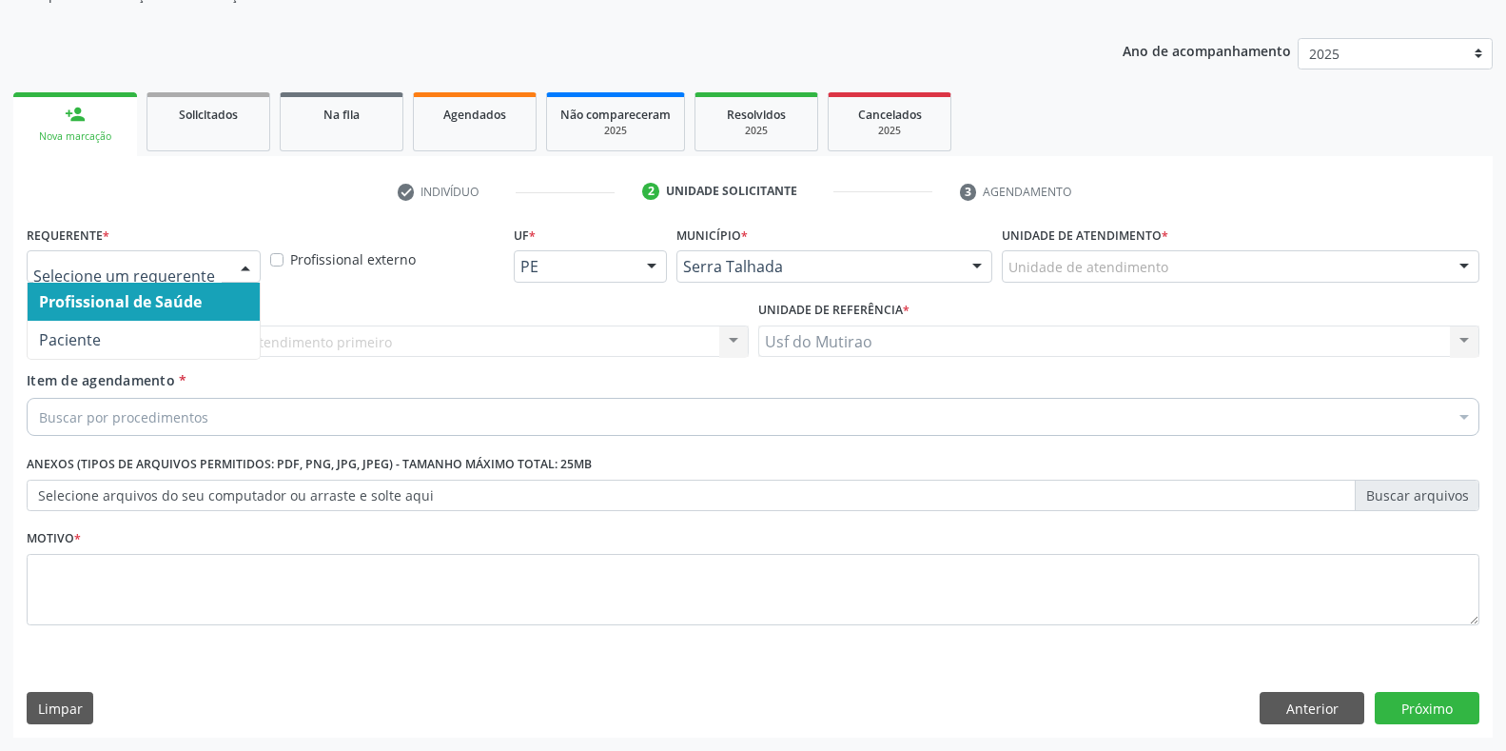
click at [222, 272] on div at bounding box center [144, 266] width 234 height 32
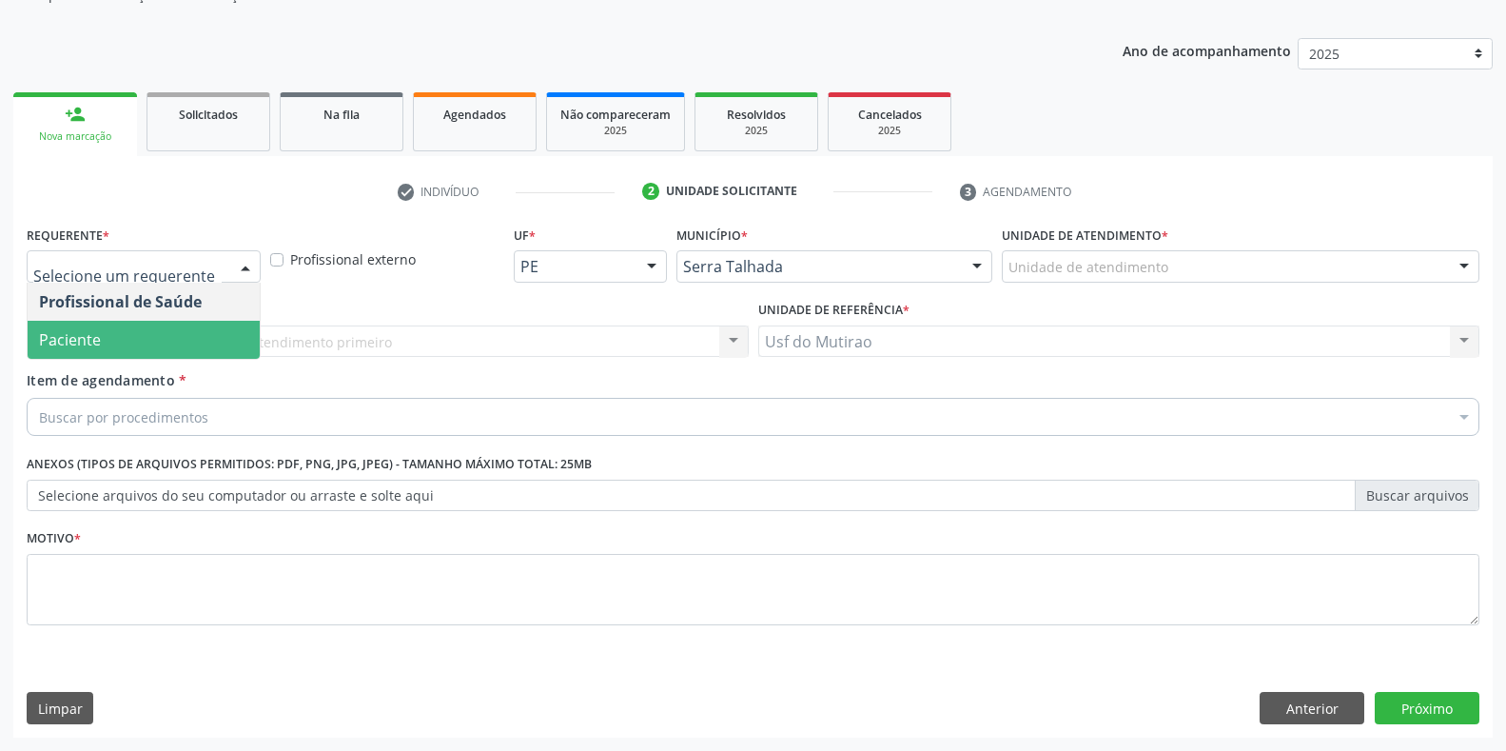
click at [177, 358] on span "Paciente" at bounding box center [144, 340] width 232 height 38
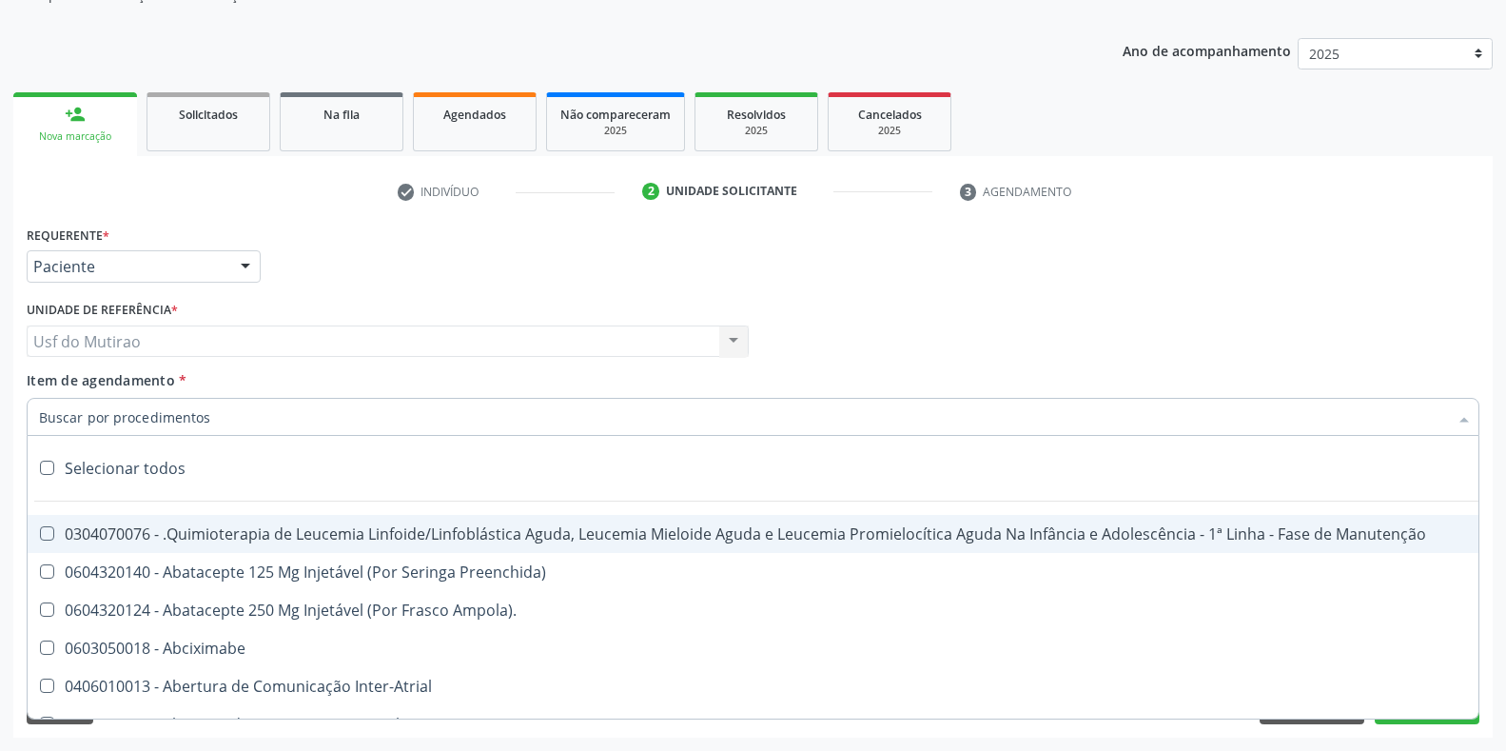
paste input "OFTALMOLOGISTA"
type input "OFTALMOLOGISTA"
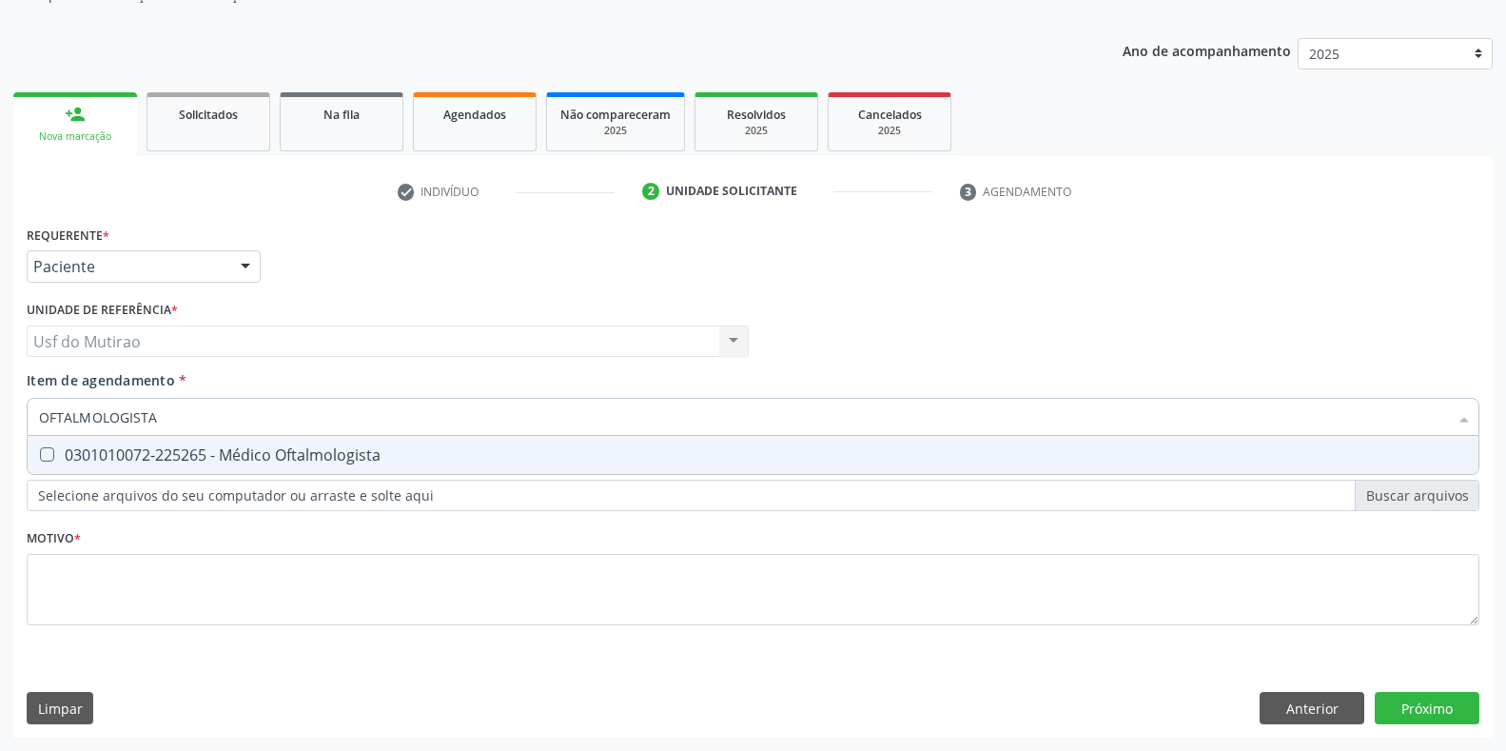
click at [146, 470] on span "0301010072-225265 - Médico Oftalmologista" at bounding box center [753, 455] width 1451 height 38
checkbox Oftalmologista "true"
click at [167, 552] on div "Requerente * Paciente Profissional de Saúde Paciente Nenhum resultado encontrad…" at bounding box center [753, 436] width 1453 height 431
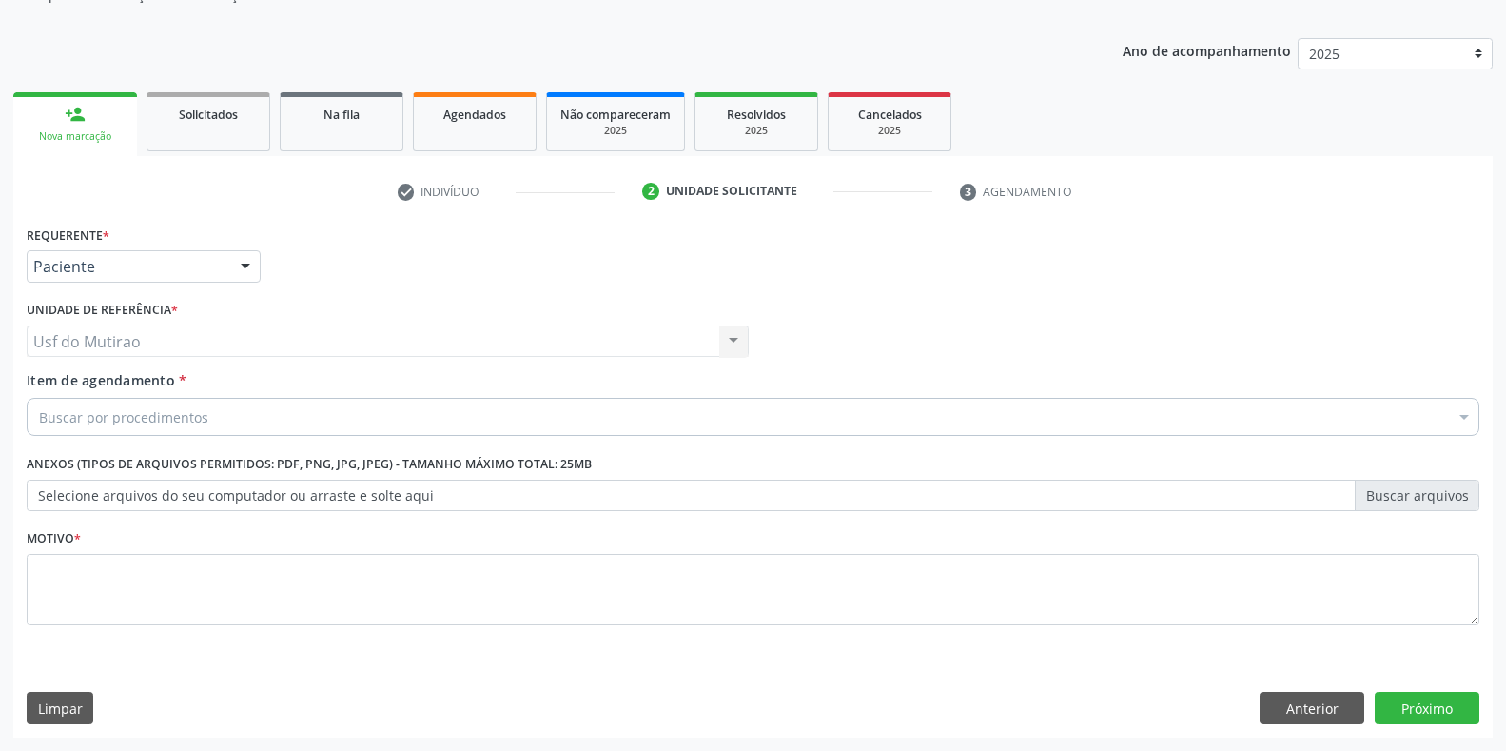
click at [172, 600] on li "Não selecionados" at bounding box center [780, 601] width 1504 height 50
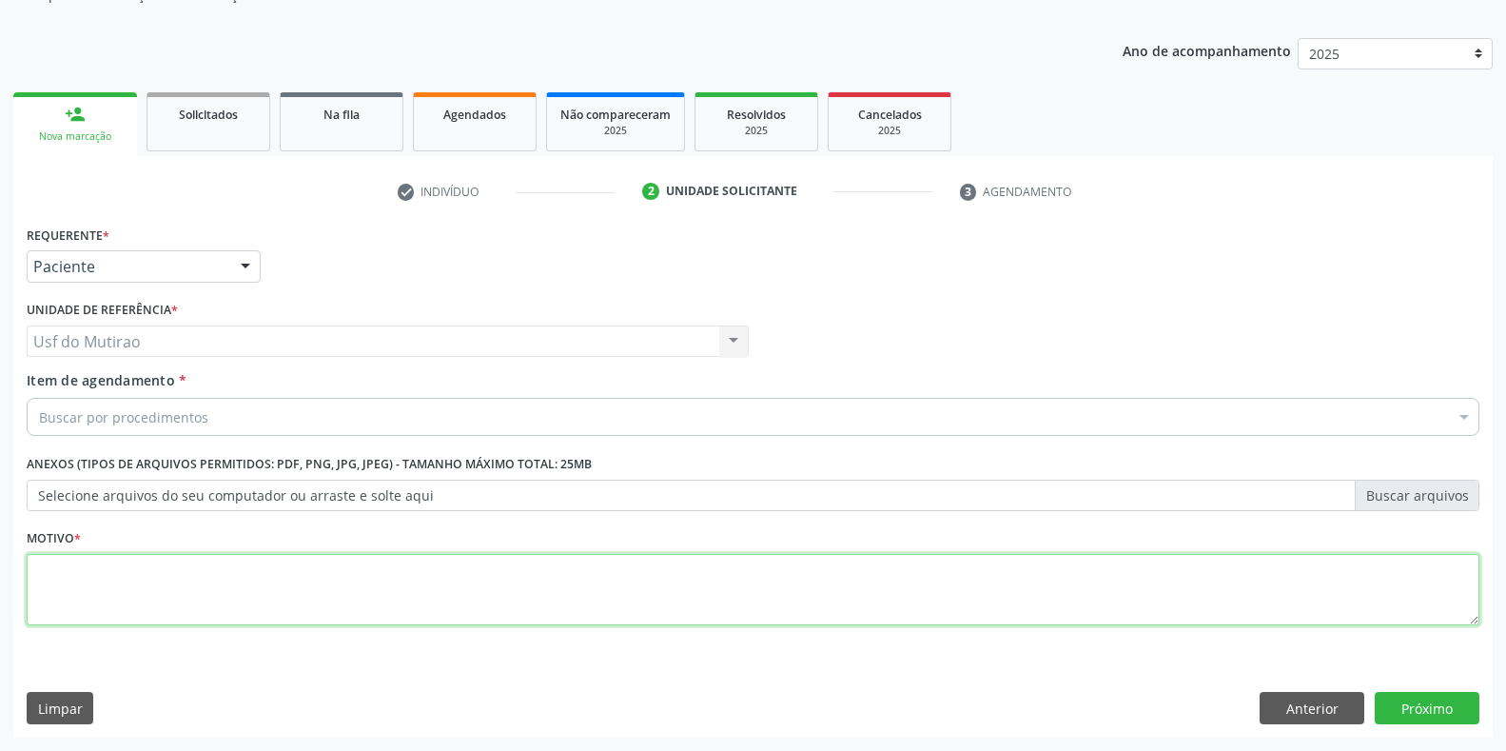
click at [172, 597] on textarea at bounding box center [753, 590] width 1453 height 72
type textarea ";"
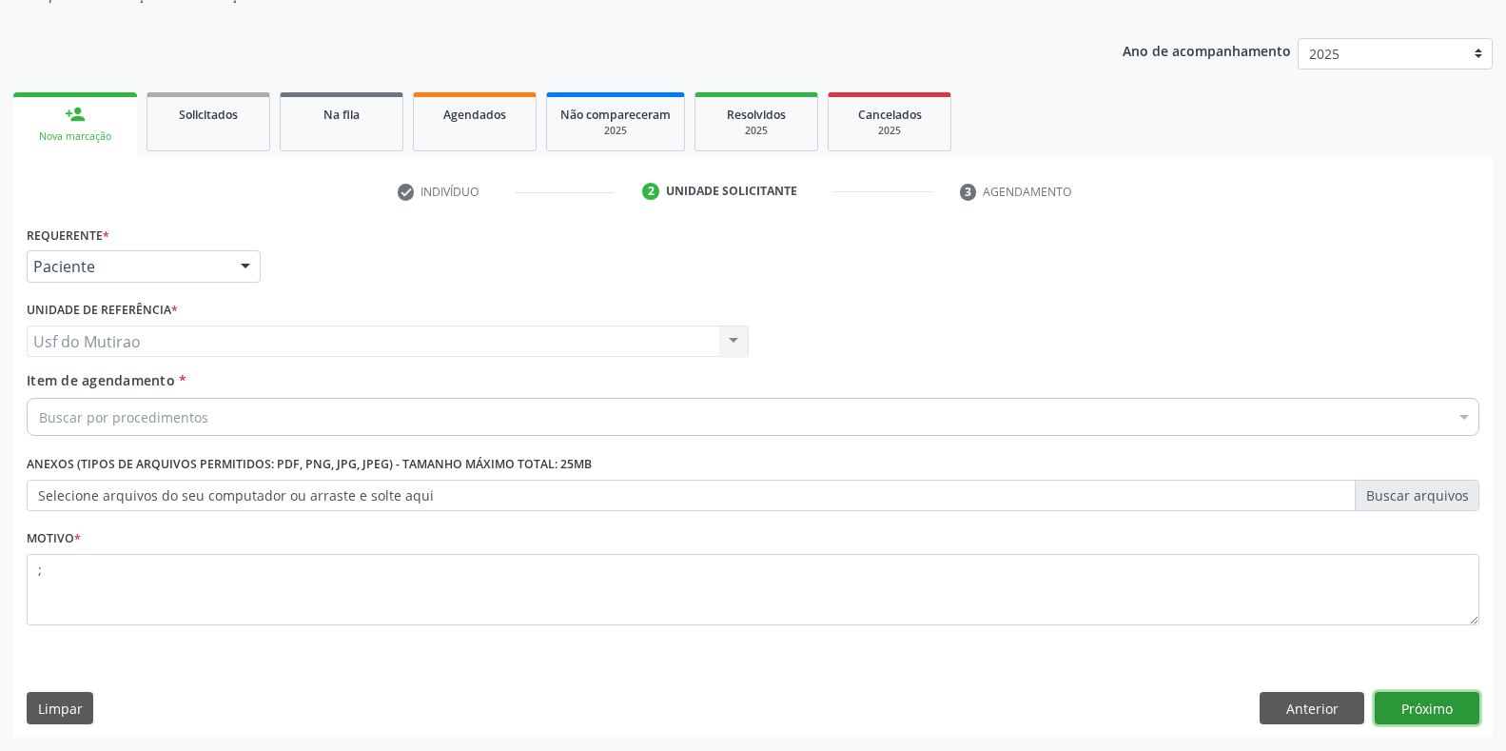
click at [1428, 697] on button "Próximo" at bounding box center [1427, 708] width 105 height 32
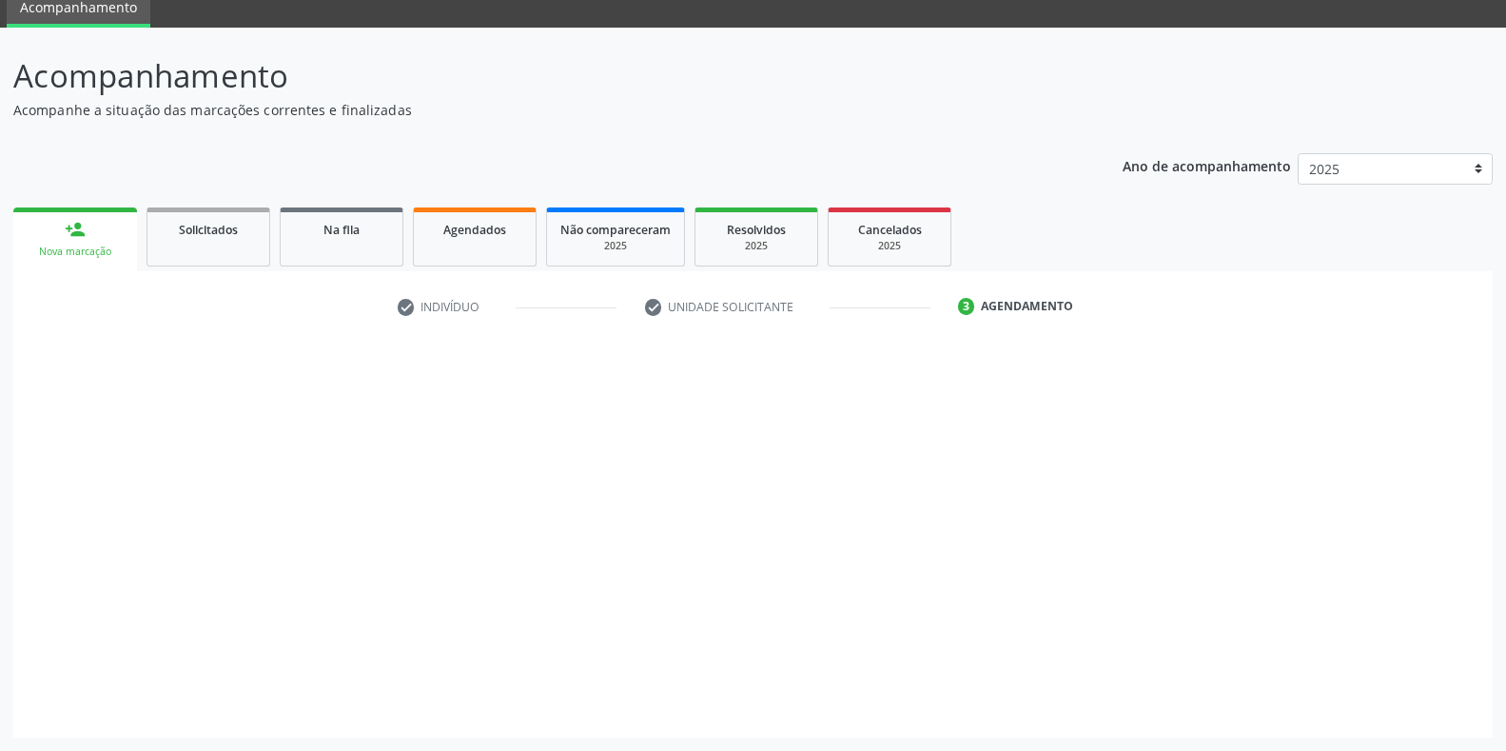
scroll to position [77, 0]
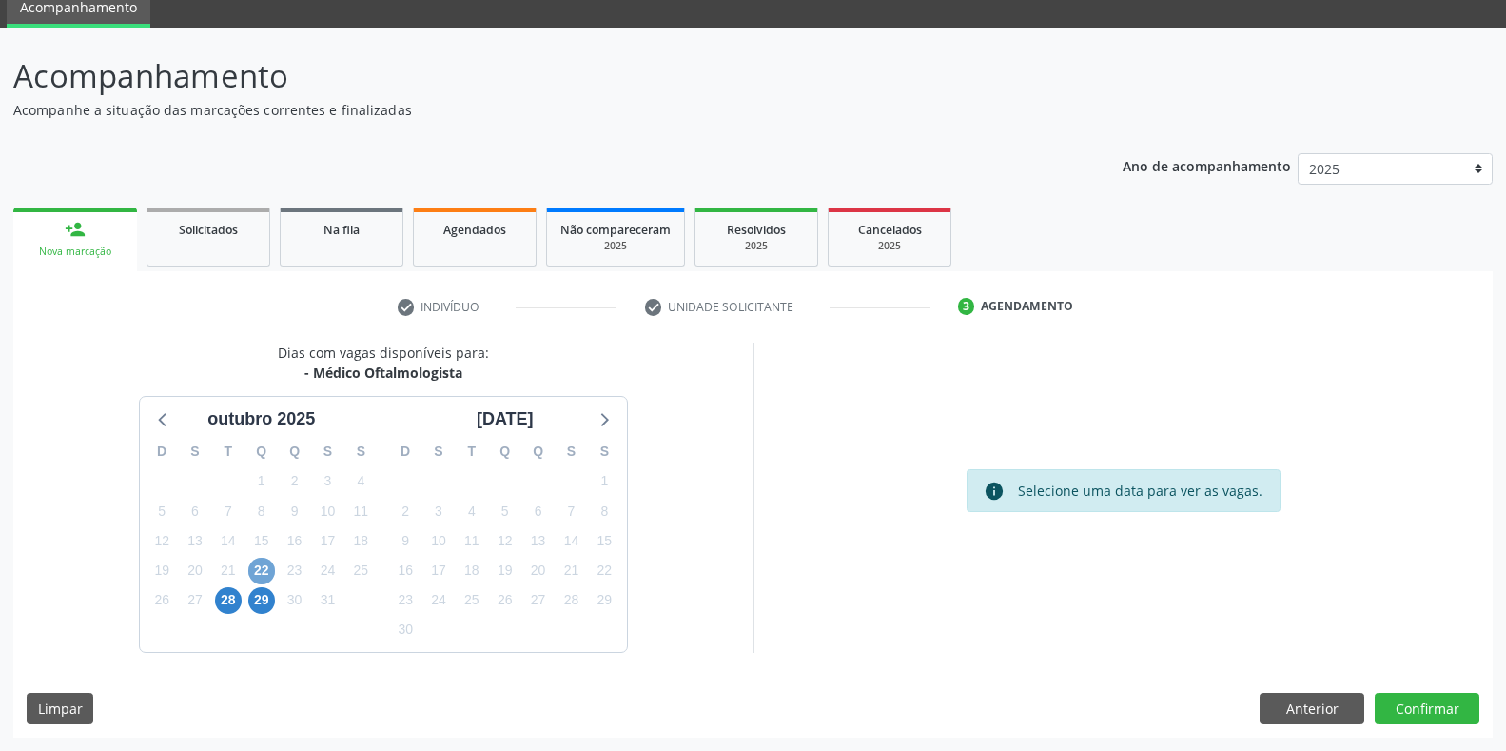
click at [265, 570] on span "22" at bounding box center [261, 571] width 27 height 27
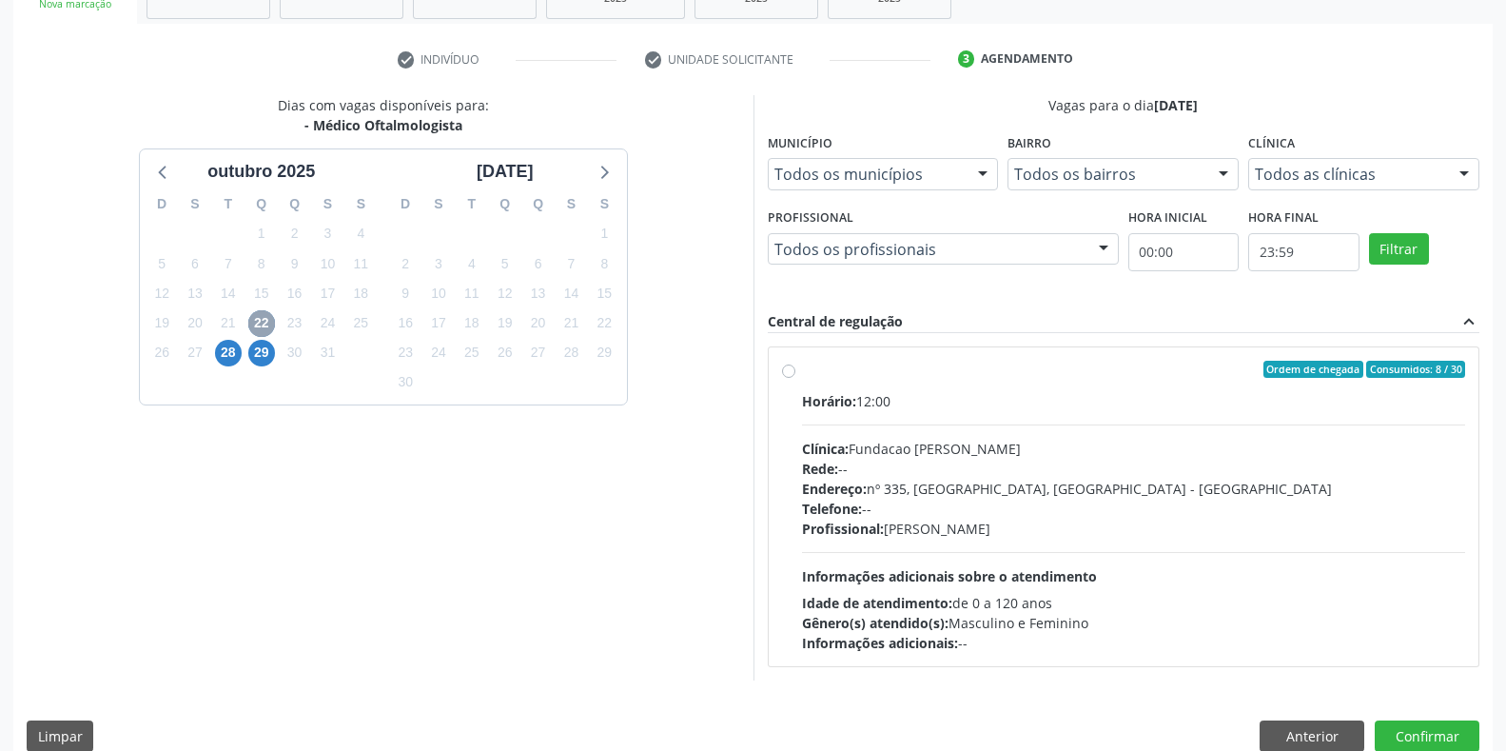
scroll to position [352, 0]
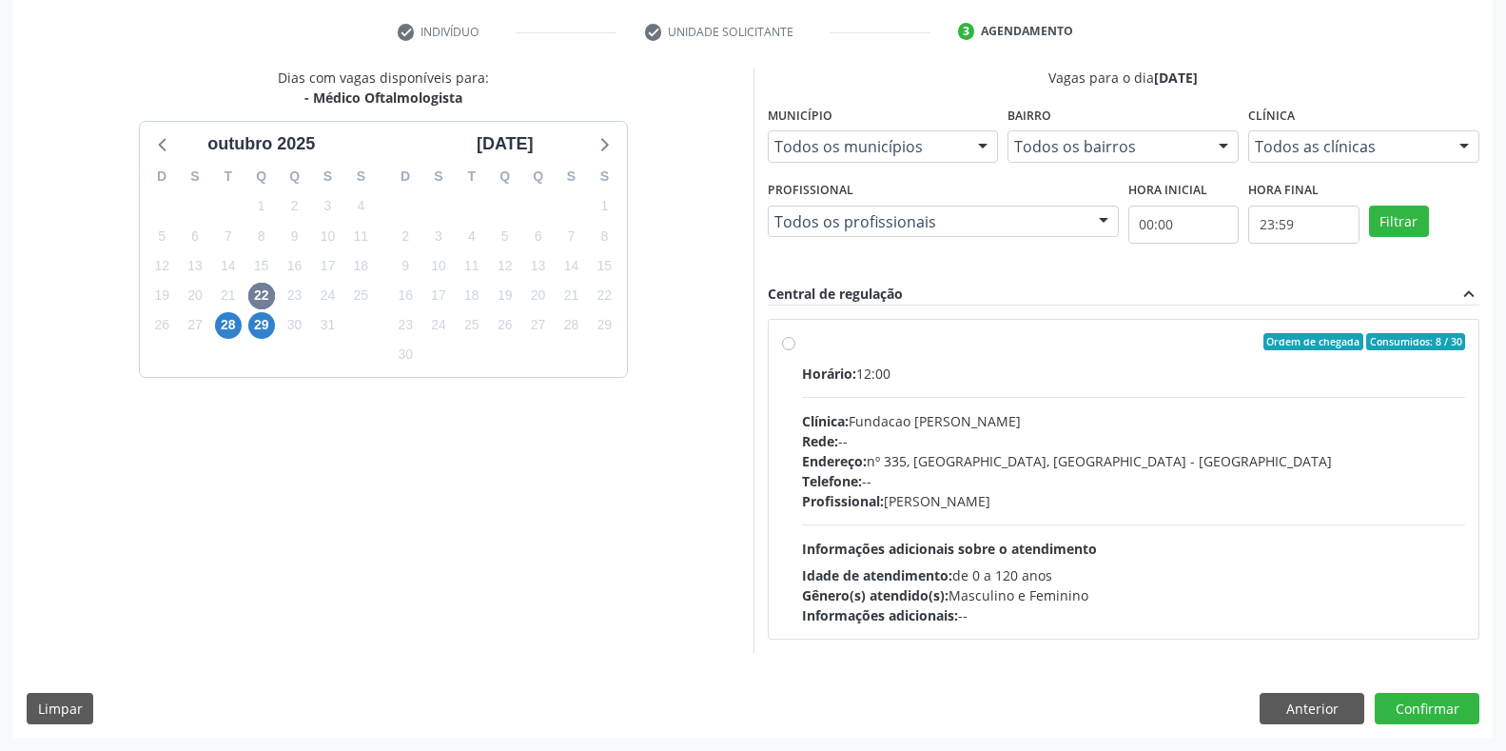
click at [913, 493] on div "Profissional: [PERSON_NAME]" at bounding box center [1134, 501] width 664 height 20
click at [795, 350] on input "Ordem de chegada Consumidos: 8 / 30 Horário: 12:00 Clínica: Fundacao [PERSON_NA…" at bounding box center [788, 341] width 13 height 17
radio input "true"
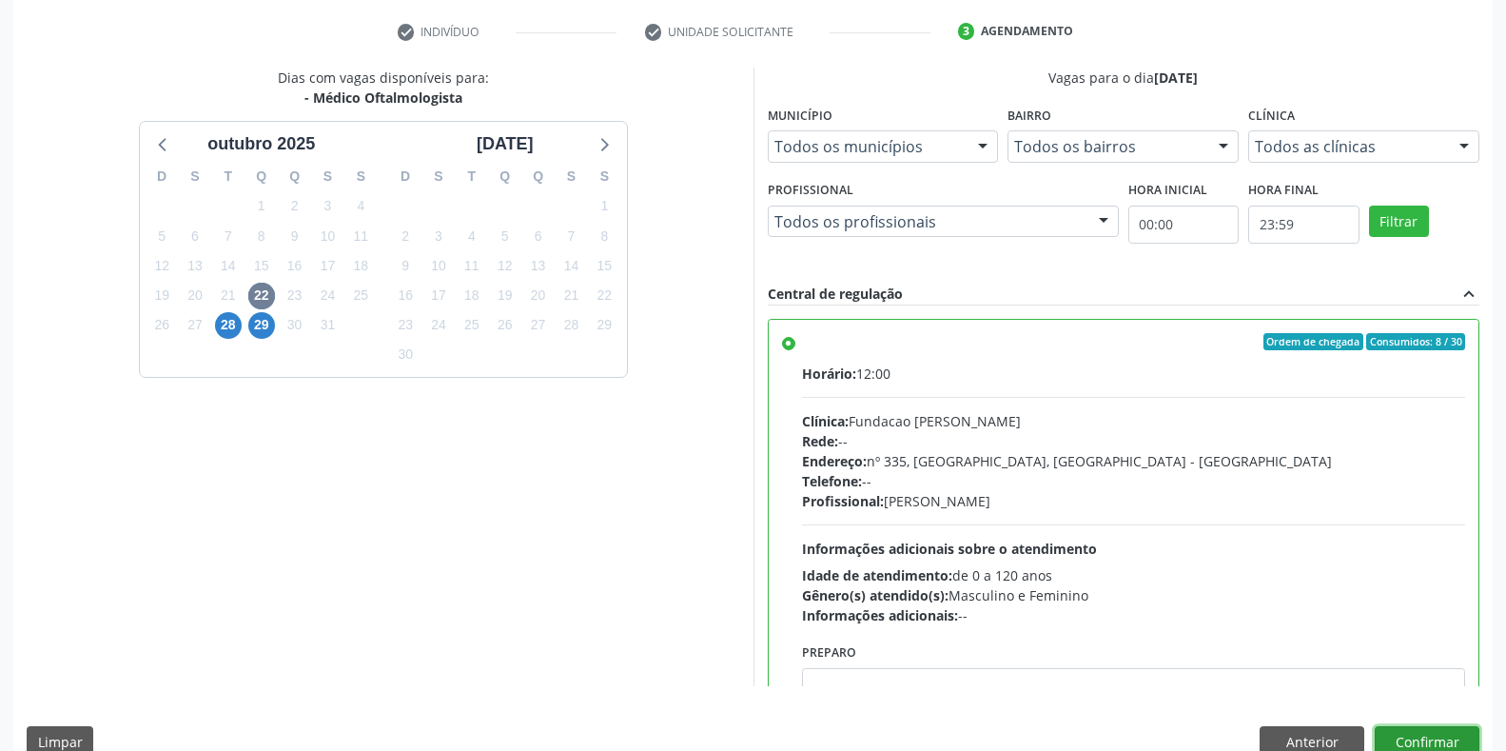
click at [1393, 742] on button "Confirmar" at bounding box center [1427, 742] width 105 height 32
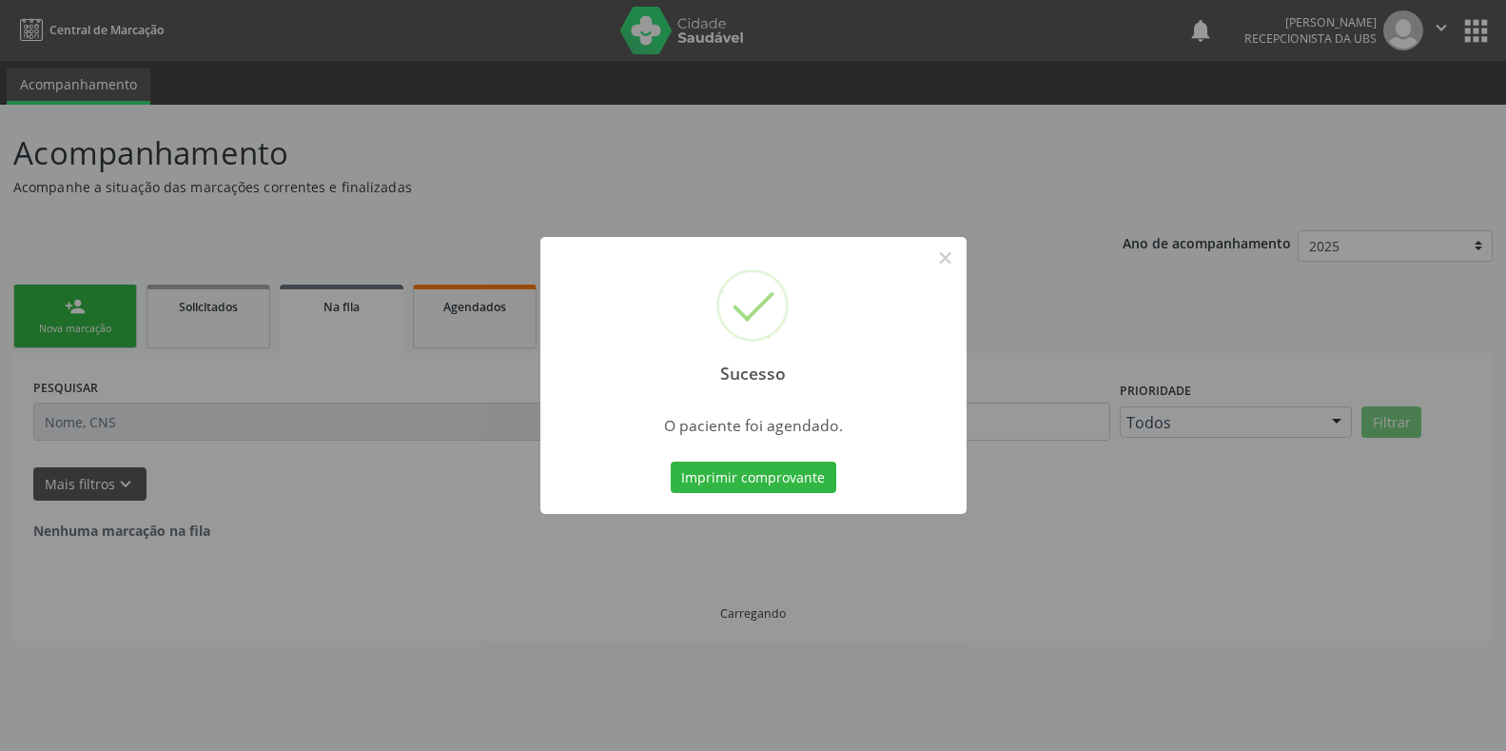
scroll to position [0, 0]
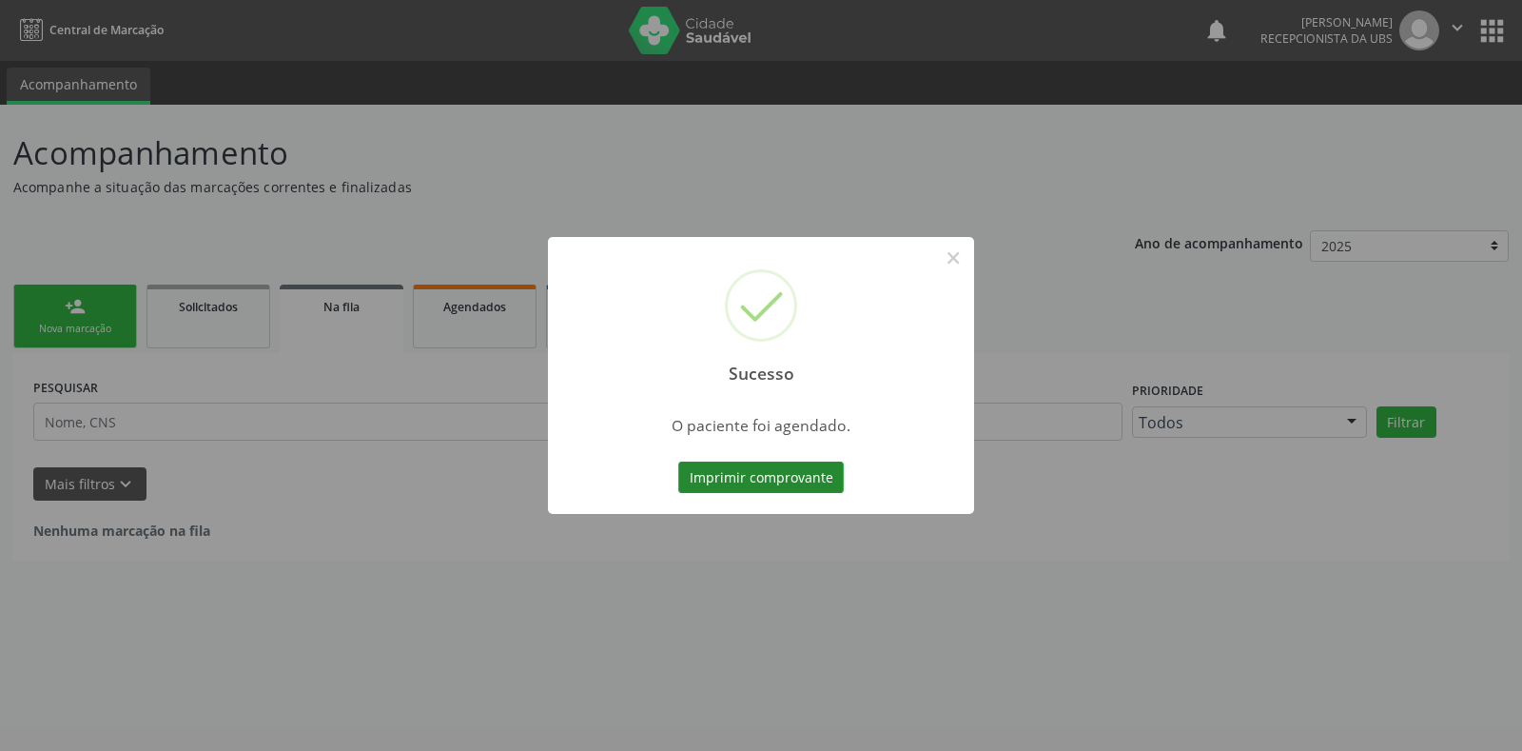
click at [728, 478] on button "Imprimir comprovante" at bounding box center [761, 477] width 166 height 32
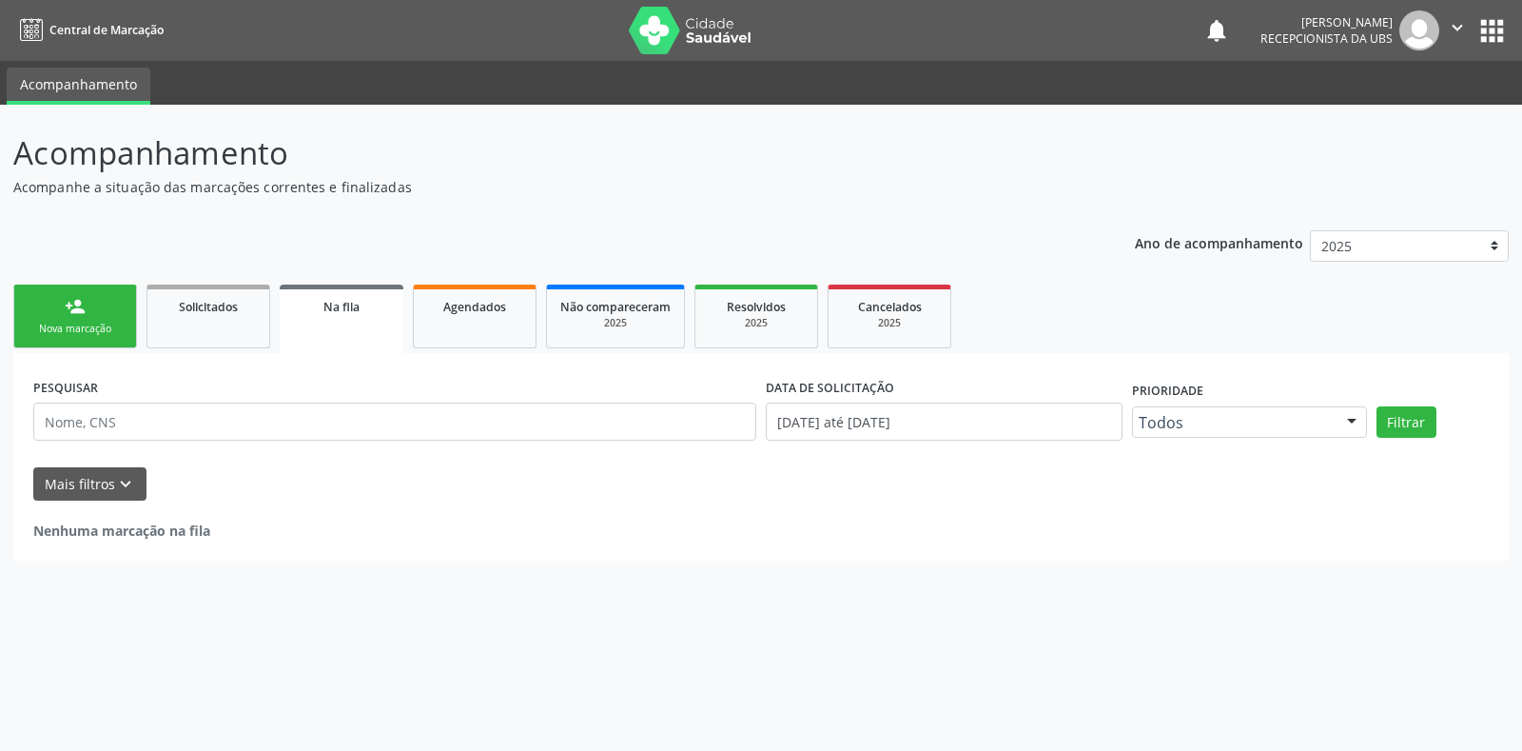
click at [85, 316] on div "person_add" at bounding box center [75, 306] width 21 height 21
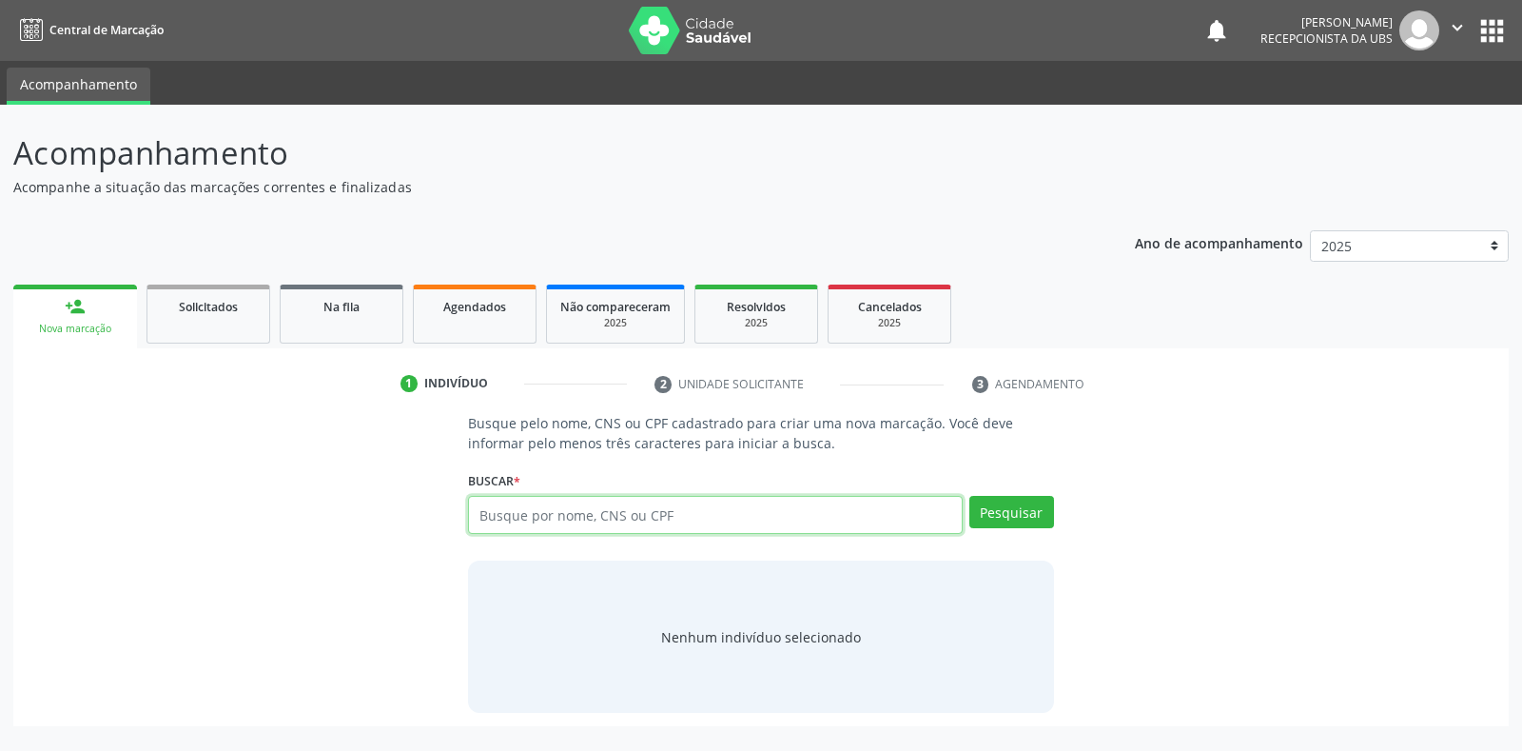
click at [713, 530] on input "text" at bounding box center [715, 515] width 494 height 38
type input "03180400420"
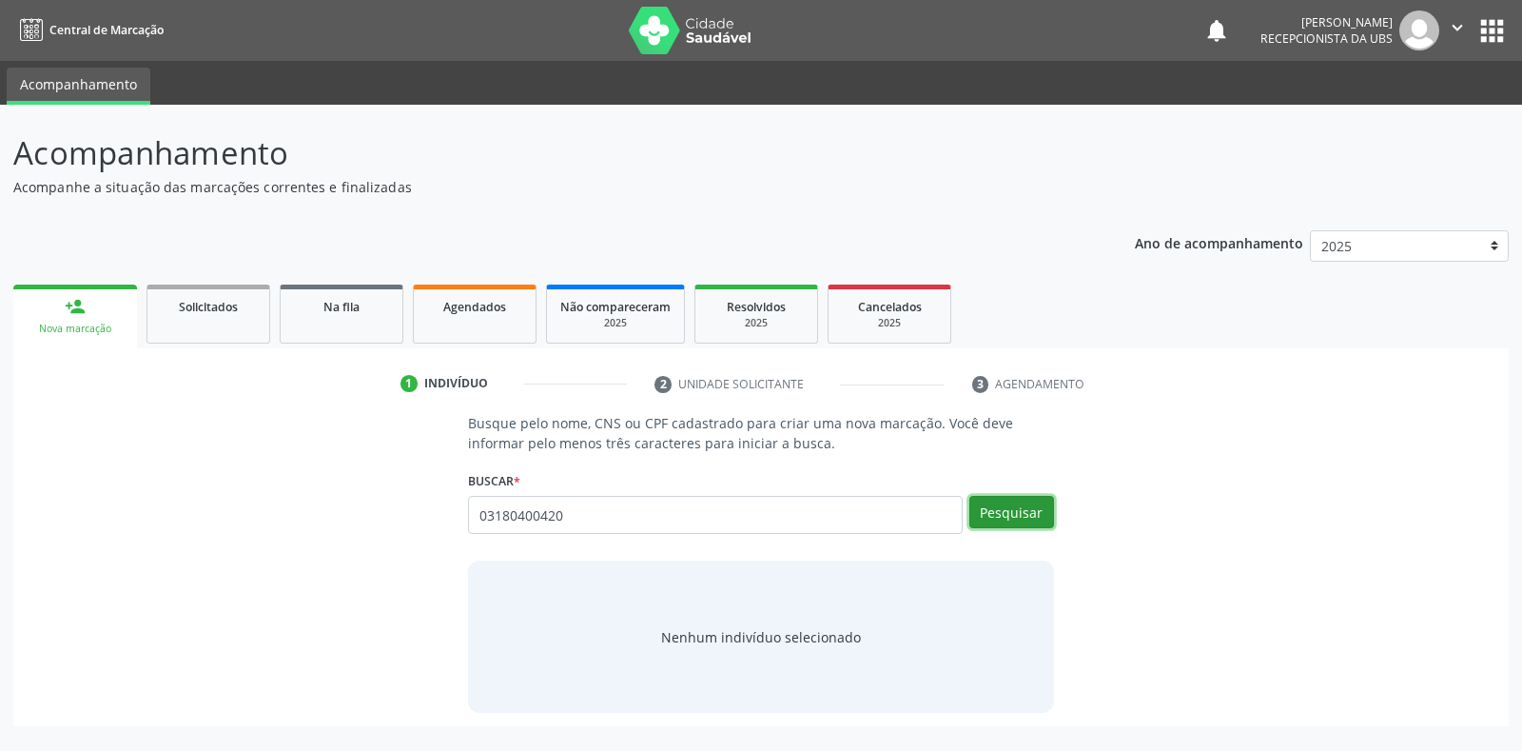
click at [1019, 502] on button "Pesquisar" at bounding box center [1012, 512] width 85 height 32
type input "03180400420"
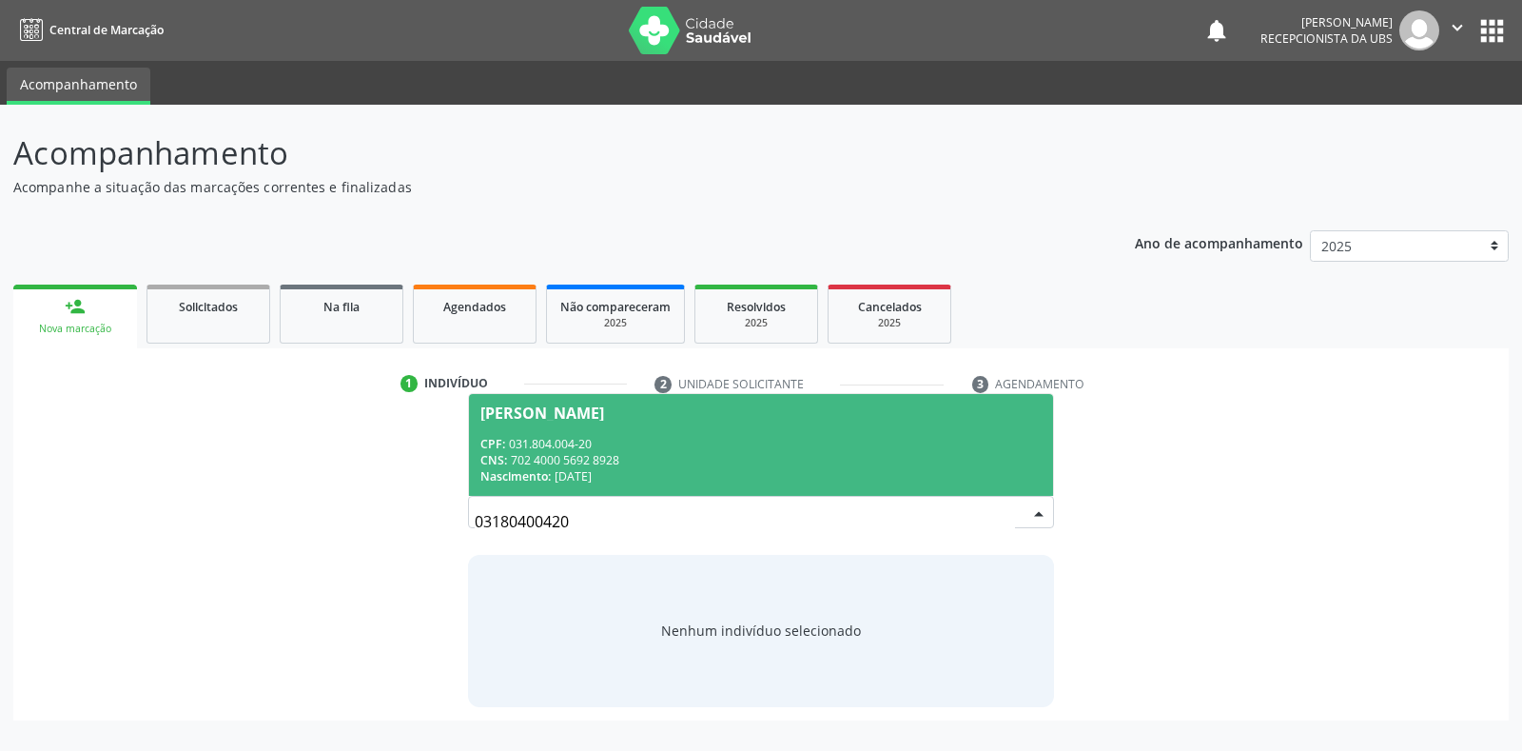
click at [873, 481] on div "Nascimento: [DATE]" at bounding box center [761, 476] width 560 height 16
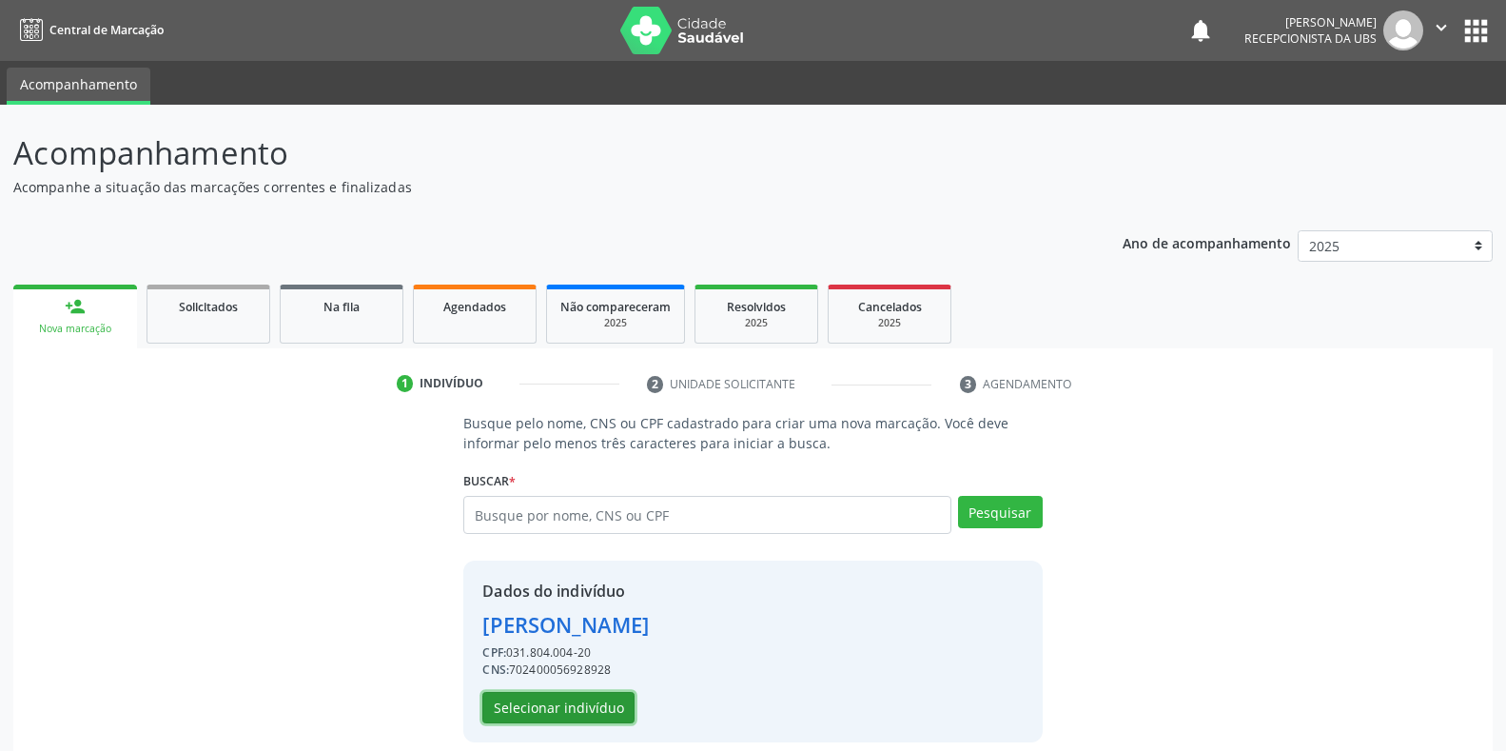
click at [522, 698] on button "Selecionar indivíduo" at bounding box center [558, 708] width 152 height 32
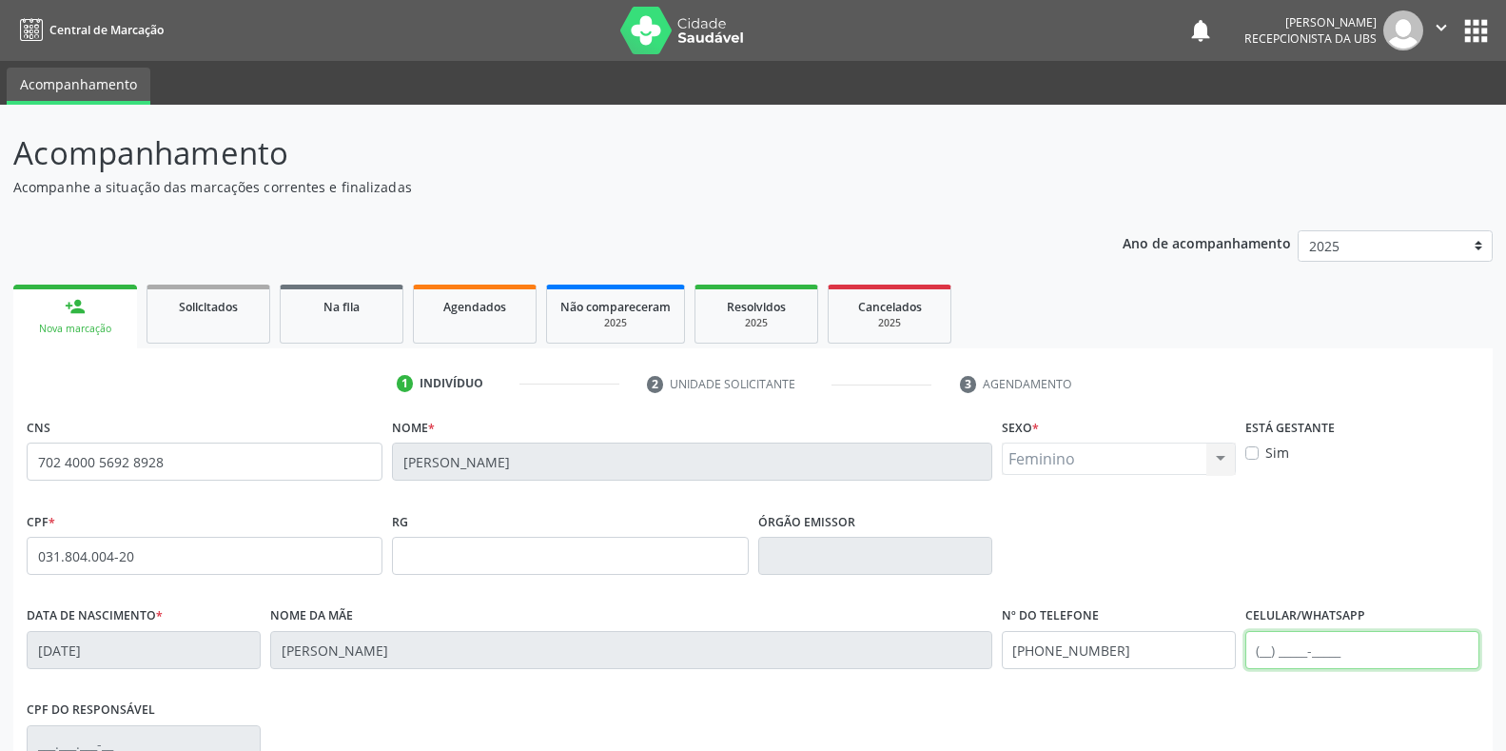
click at [1438, 646] on input "text" at bounding box center [1363, 650] width 234 height 38
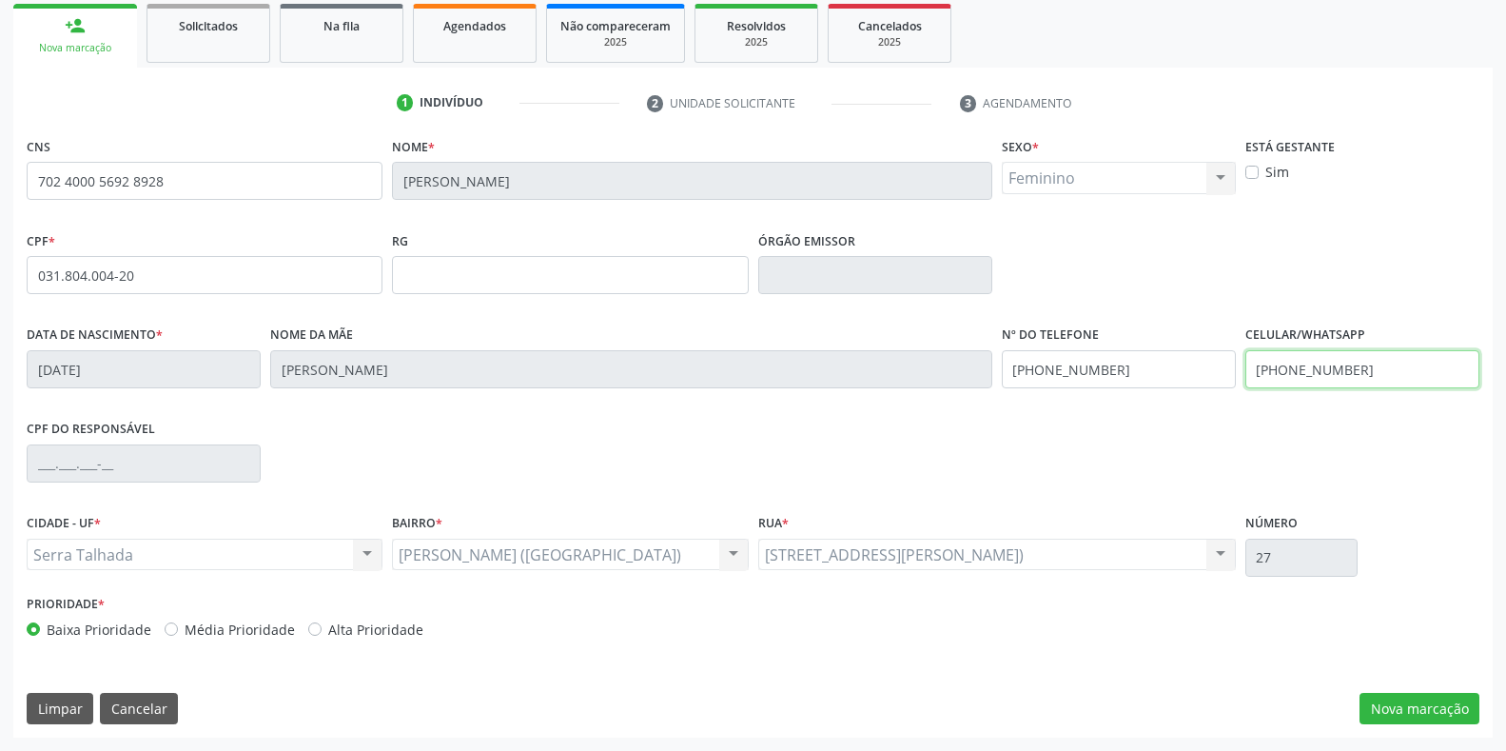
type input "[PHONE_NUMBER]"
click at [1398, 703] on button "Nova marcação" at bounding box center [1420, 709] width 120 height 32
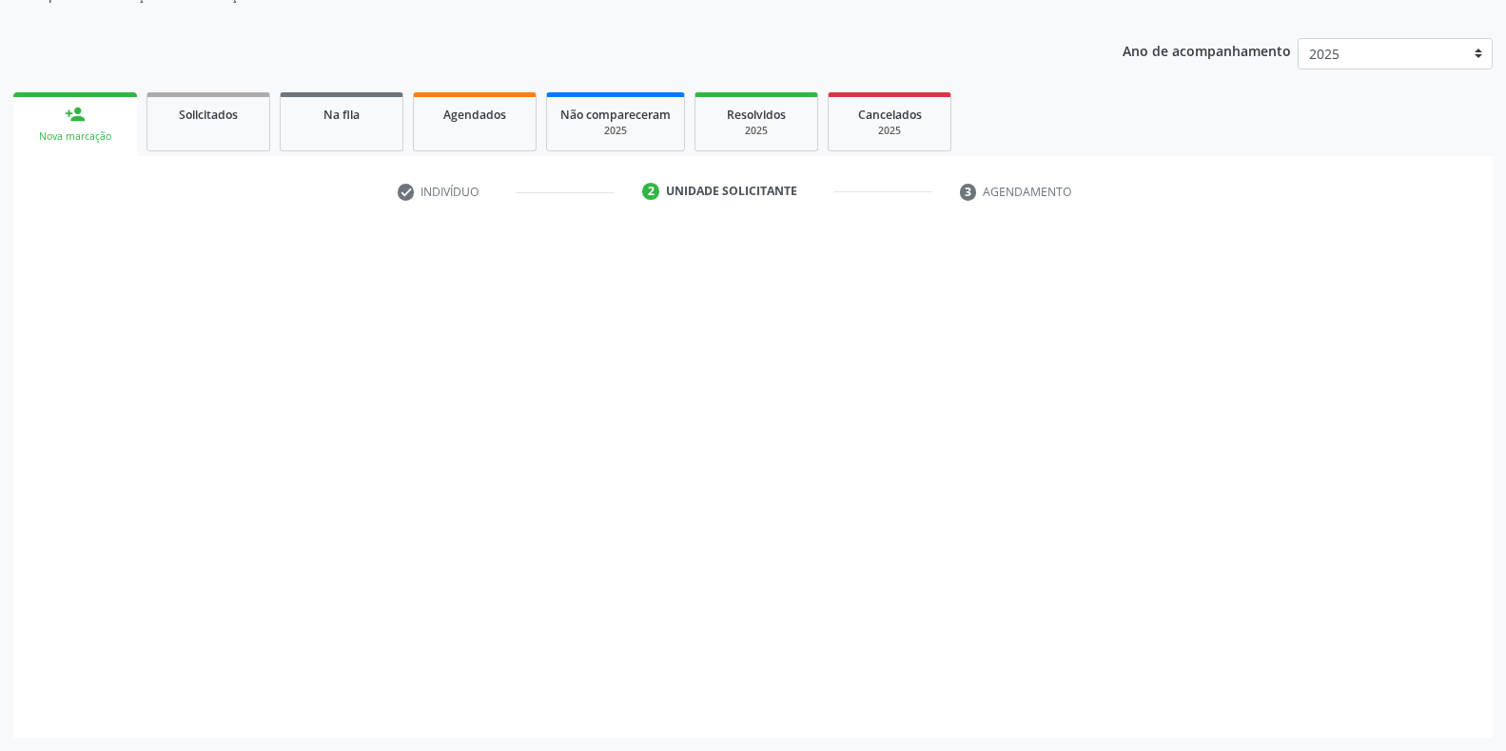
scroll to position [192, 0]
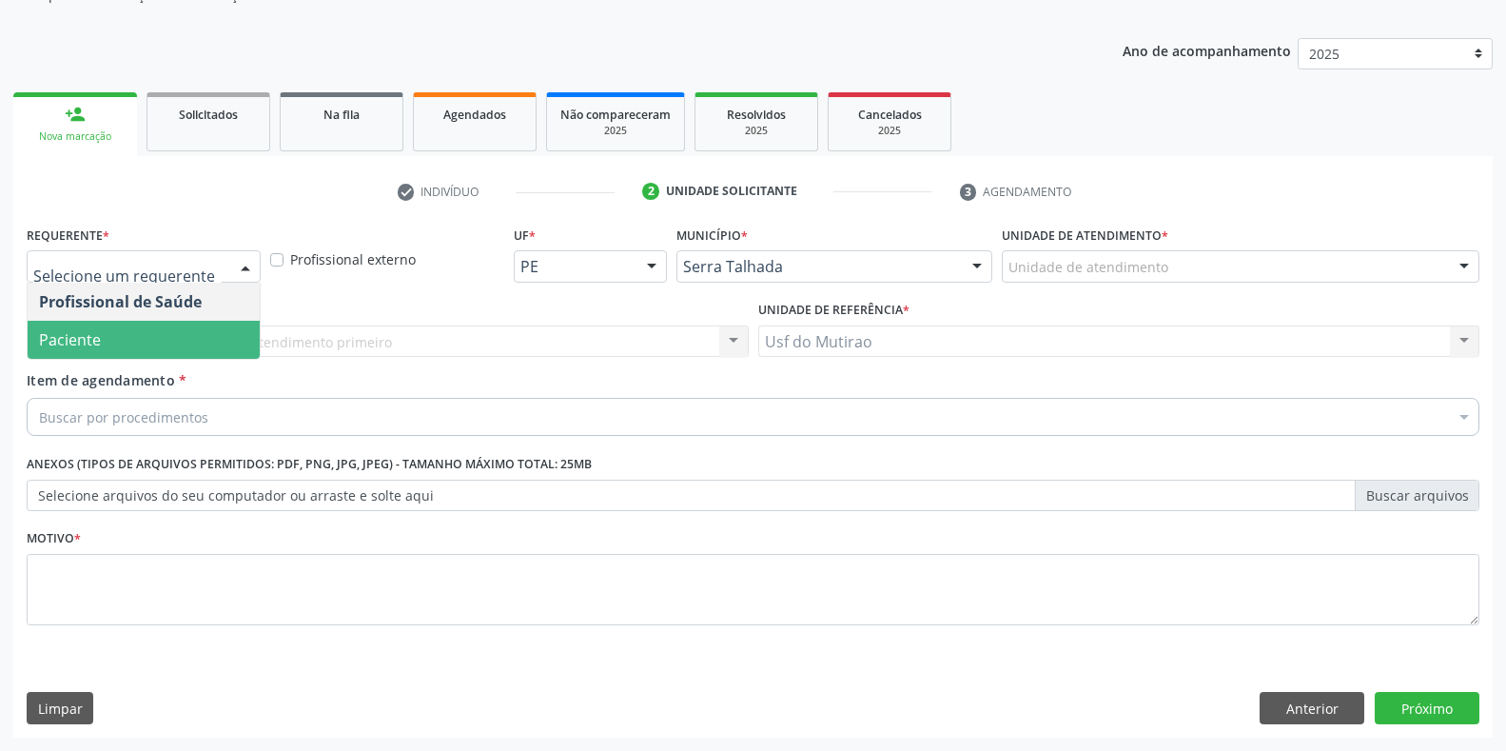
click at [91, 348] on span "Paciente" at bounding box center [70, 339] width 62 height 21
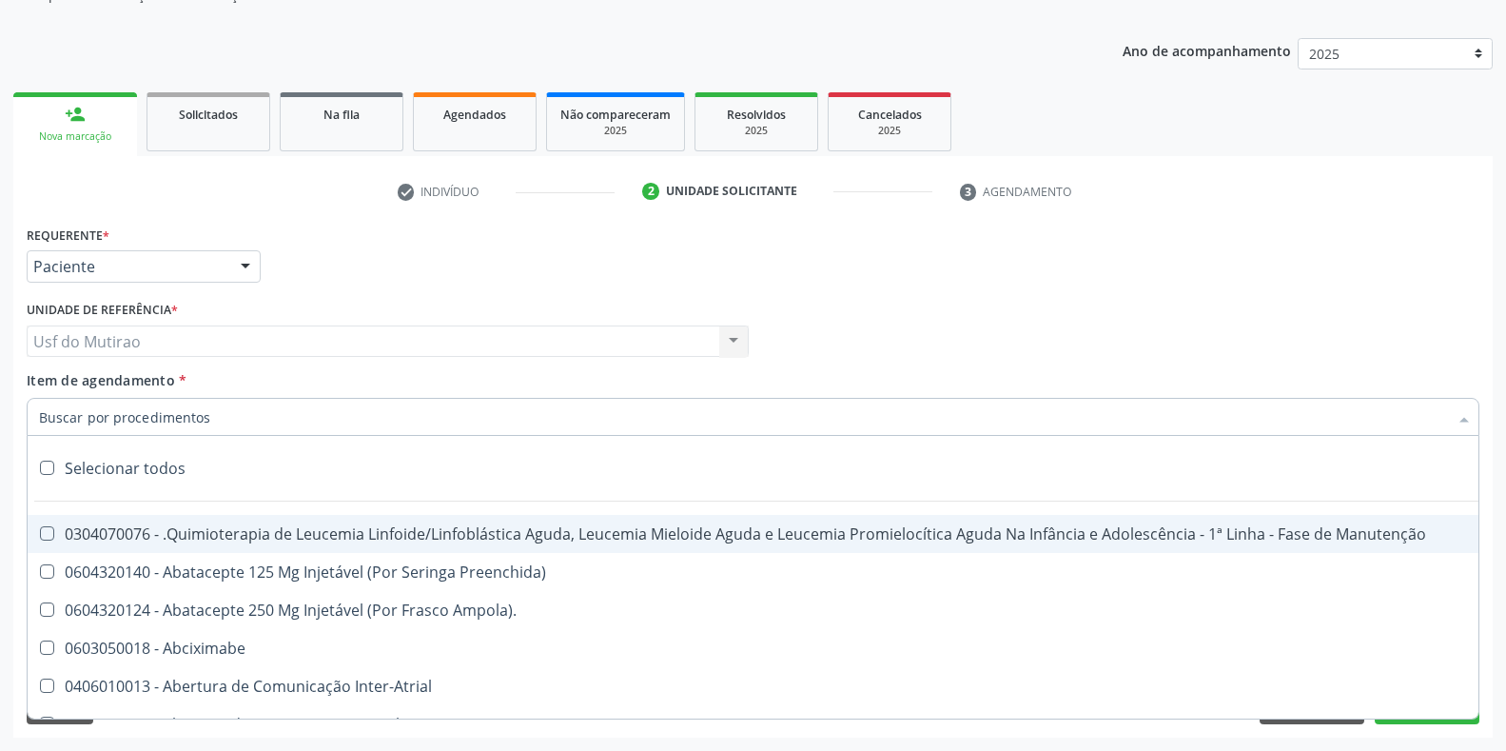
paste input "OFTALMOLOGISTA"
type input "OFTALMOLOGISTA"
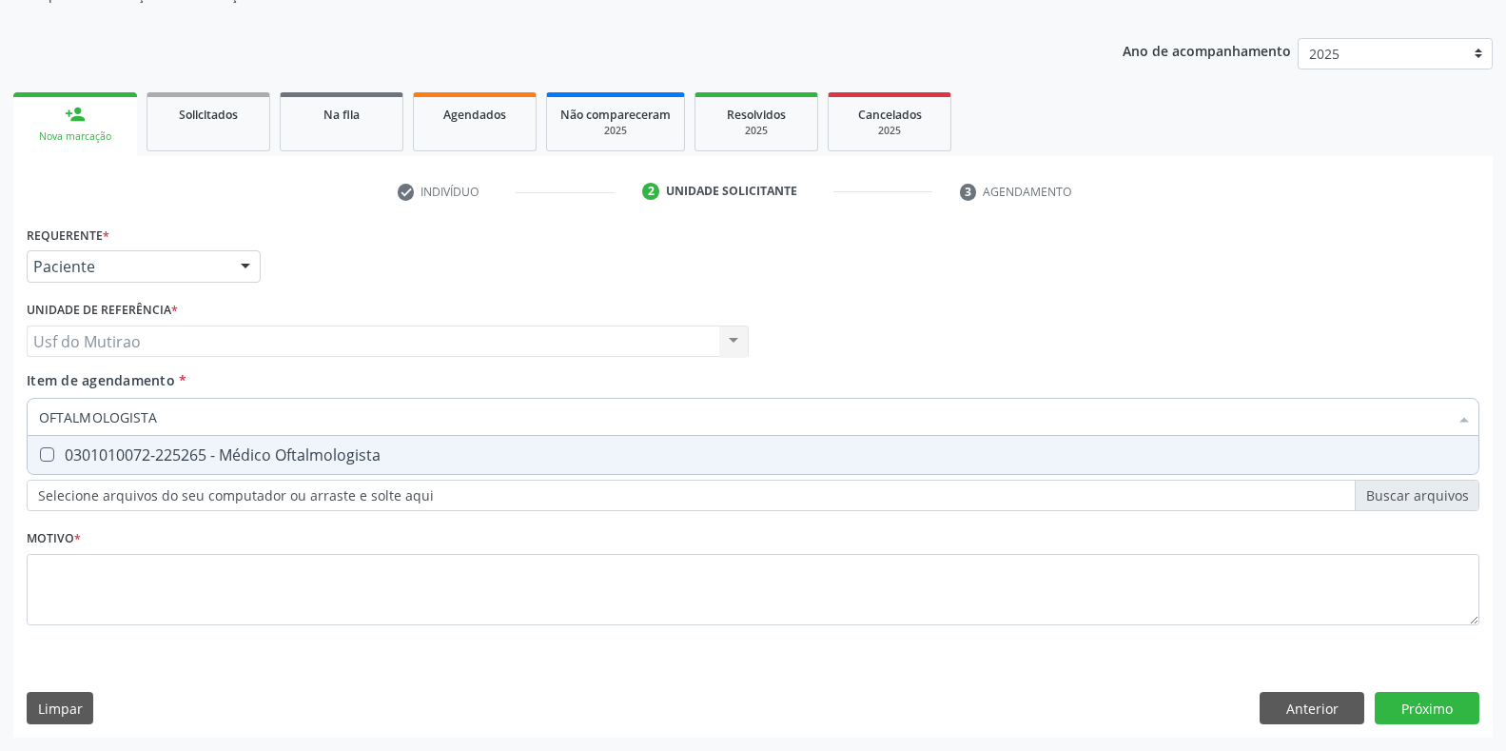
click at [304, 453] on div "0301010072-225265 - Médico Oftalmologista" at bounding box center [753, 454] width 1428 height 15
checkbox Oftalmologista "true"
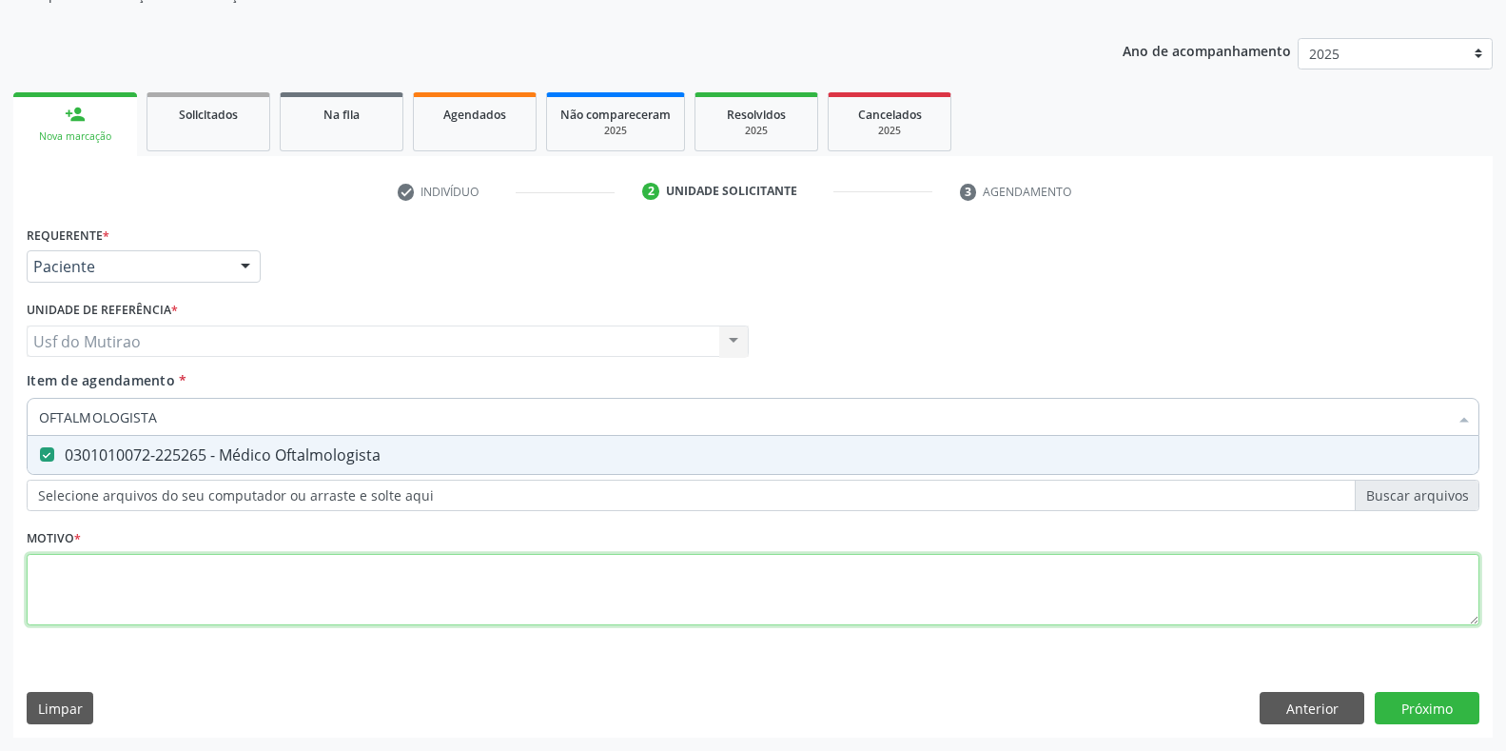
click at [312, 580] on div "Requerente * Paciente Profissional de Saúde Paciente Nenhum resultado encontrad…" at bounding box center [753, 436] width 1453 height 431
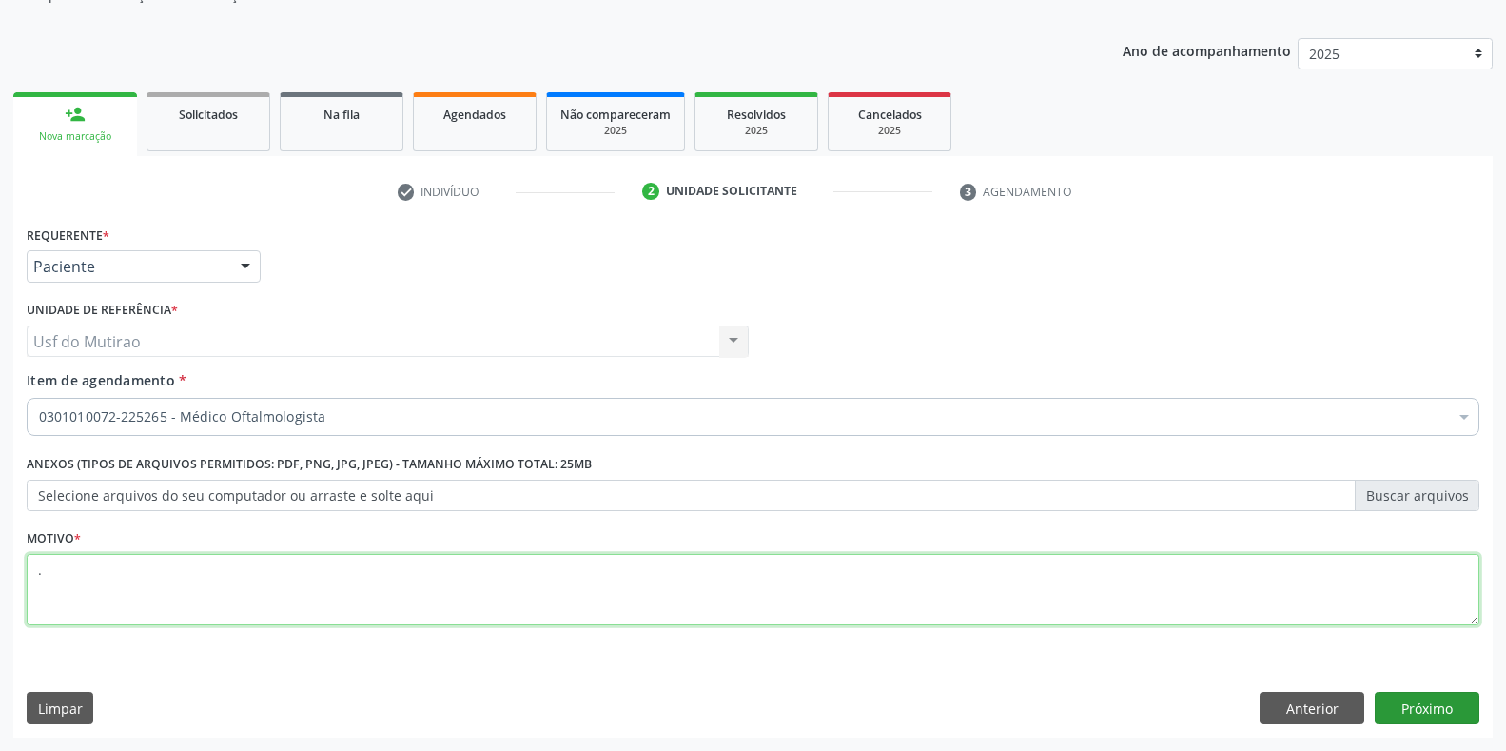
type textarea "."
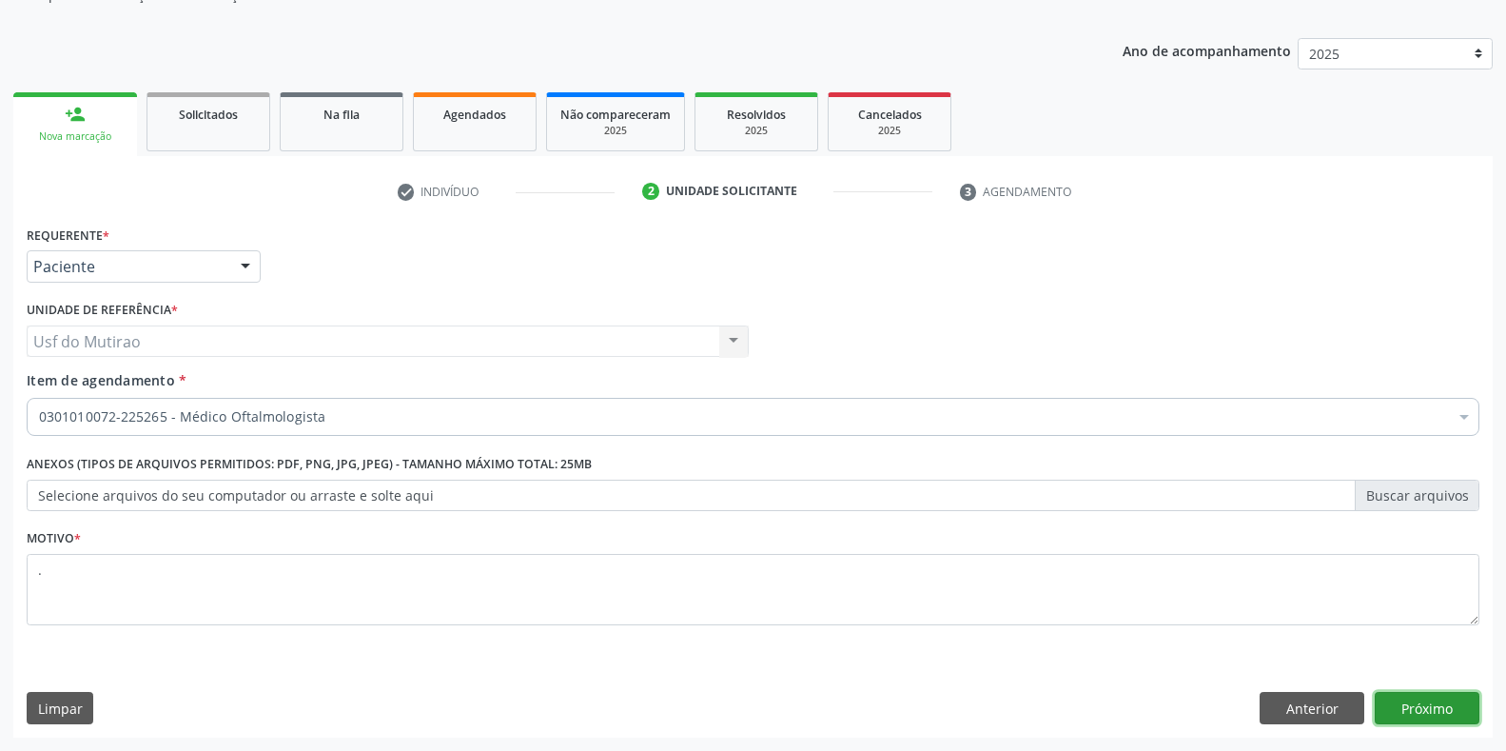
click at [1401, 709] on button "Próximo" at bounding box center [1427, 708] width 105 height 32
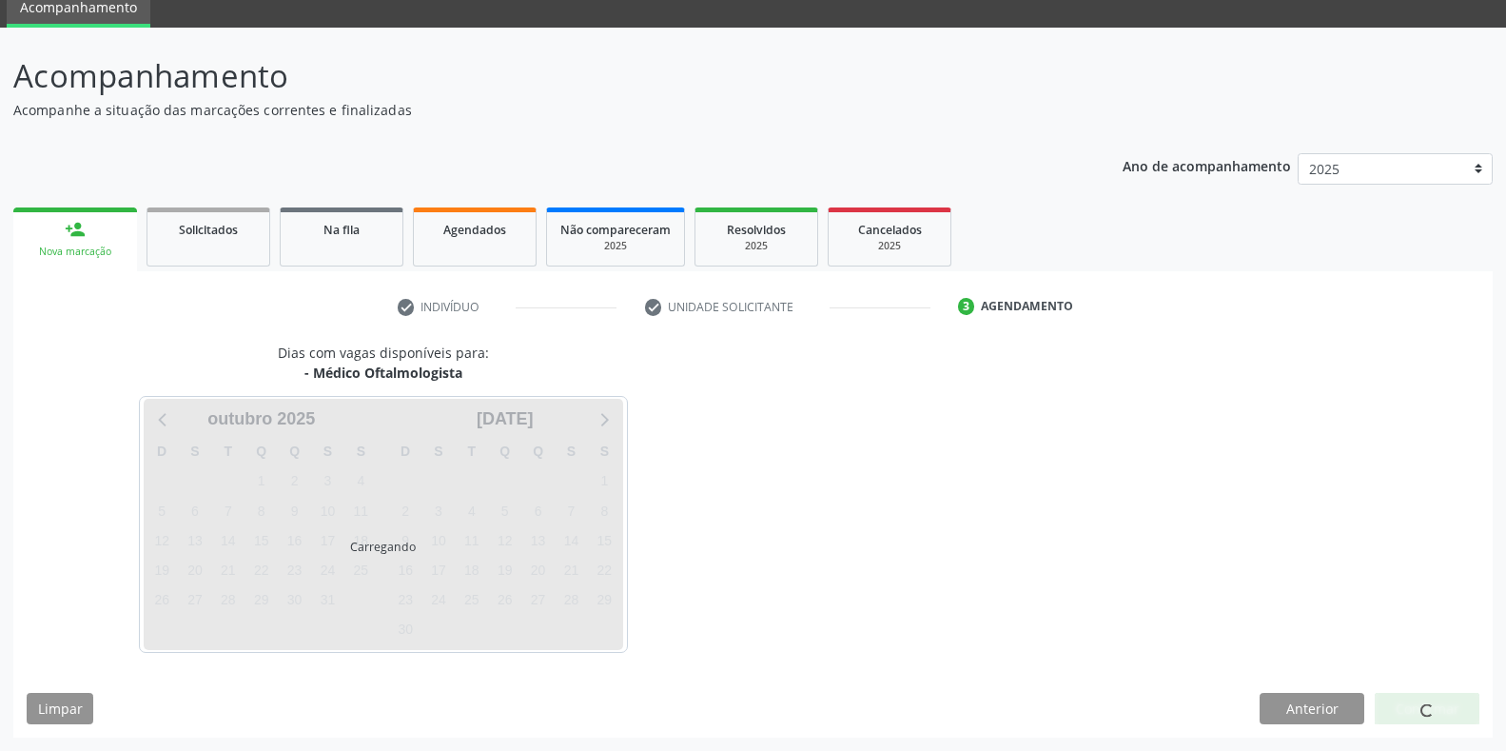
scroll to position [77, 0]
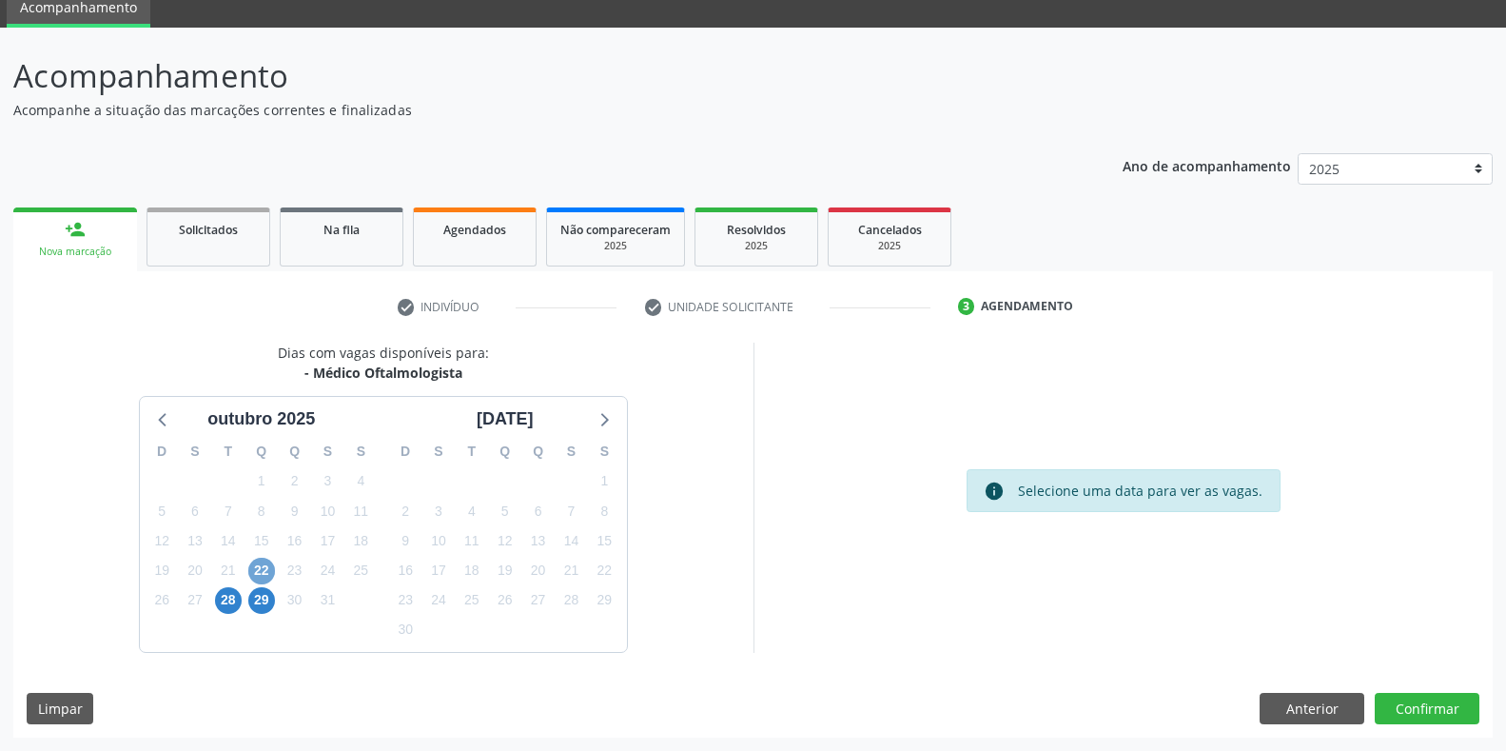
click at [266, 563] on span "22" at bounding box center [261, 571] width 27 height 27
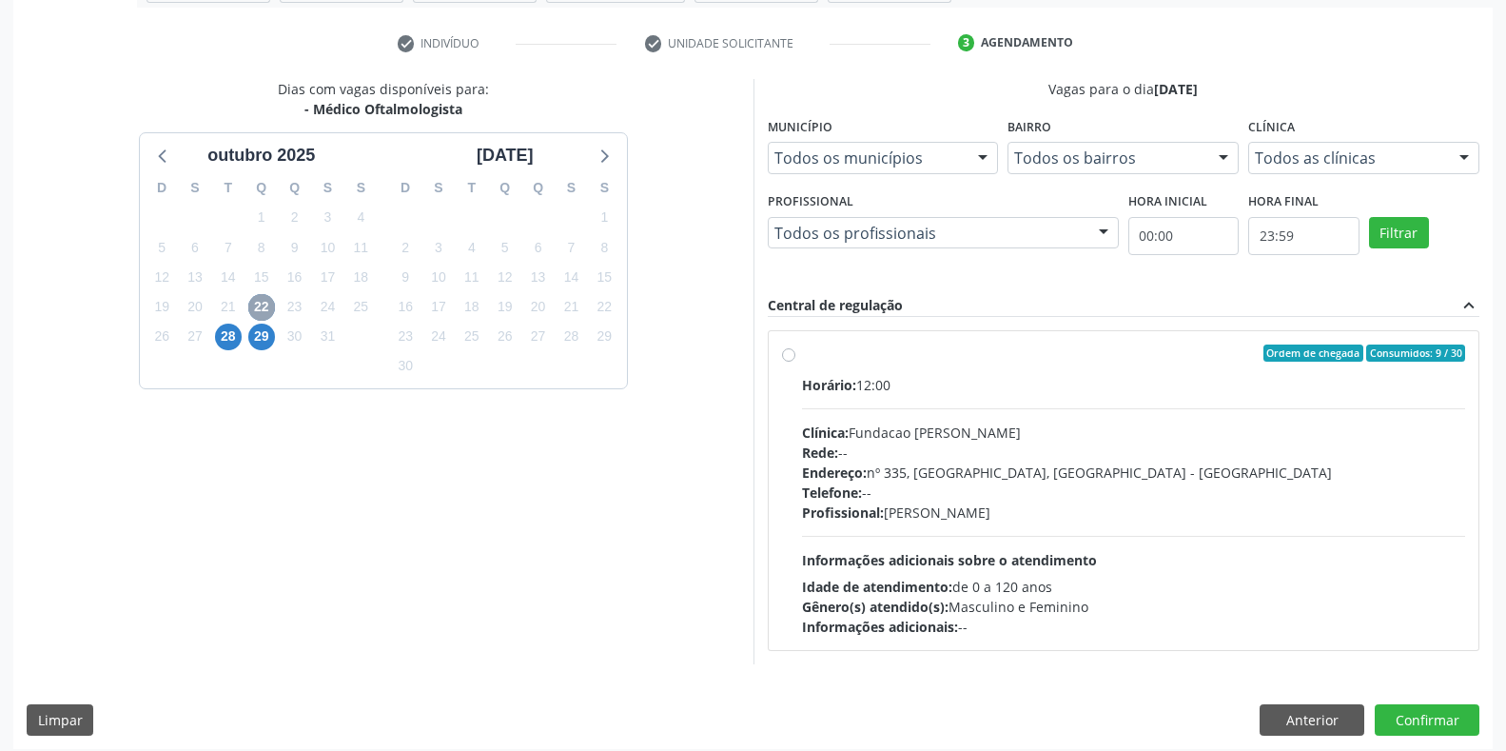
scroll to position [352, 0]
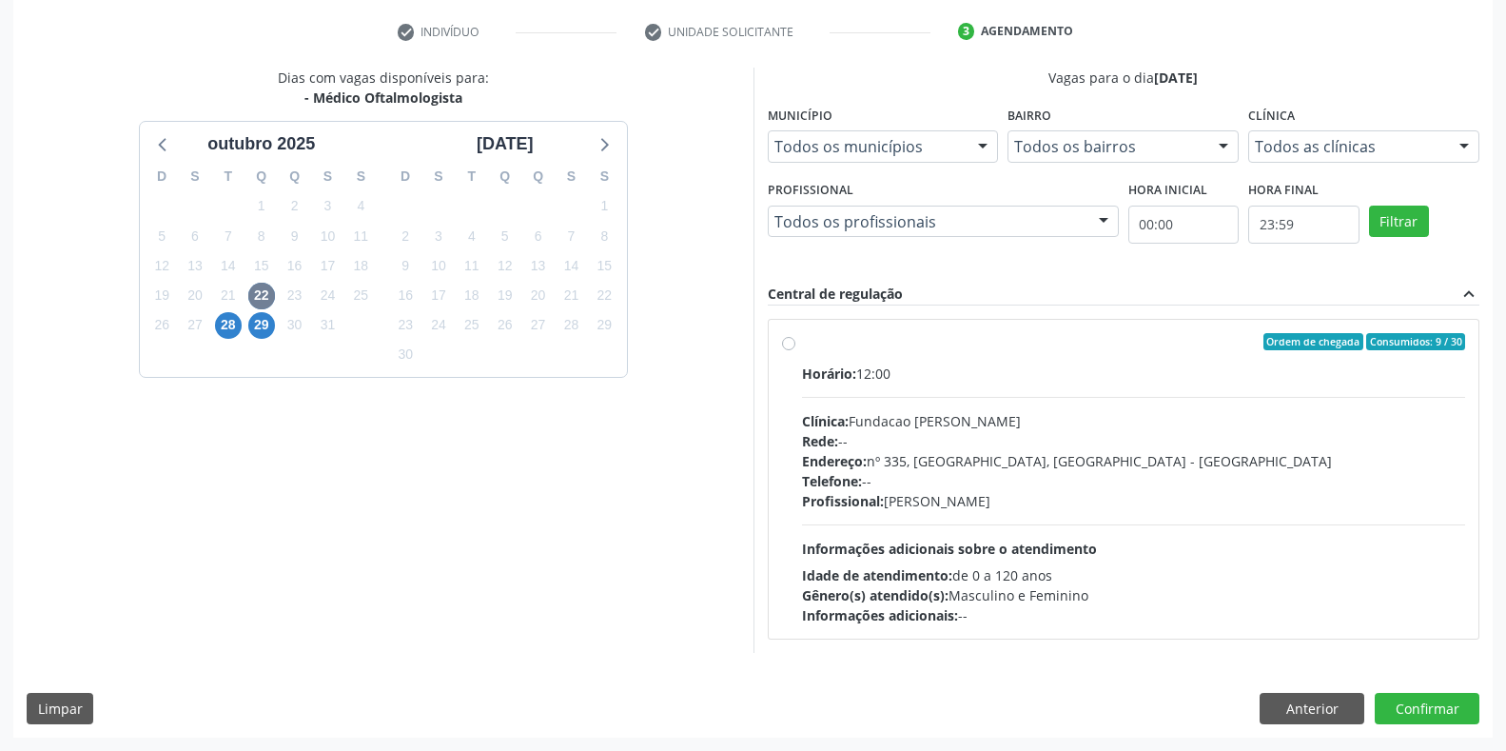
click at [923, 454] on div "Endereço: [STREET_ADDRESS]" at bounding box center [1134, 461] width 664 height 20
click at [795, 350] on input "Ordem de chegada Consumidos: 9 / 30 Horário: 12:00 Clínica: Fundacao [PERSON_NA…" at bounding box center [788, 341] width 13 height 17
radio input "true"
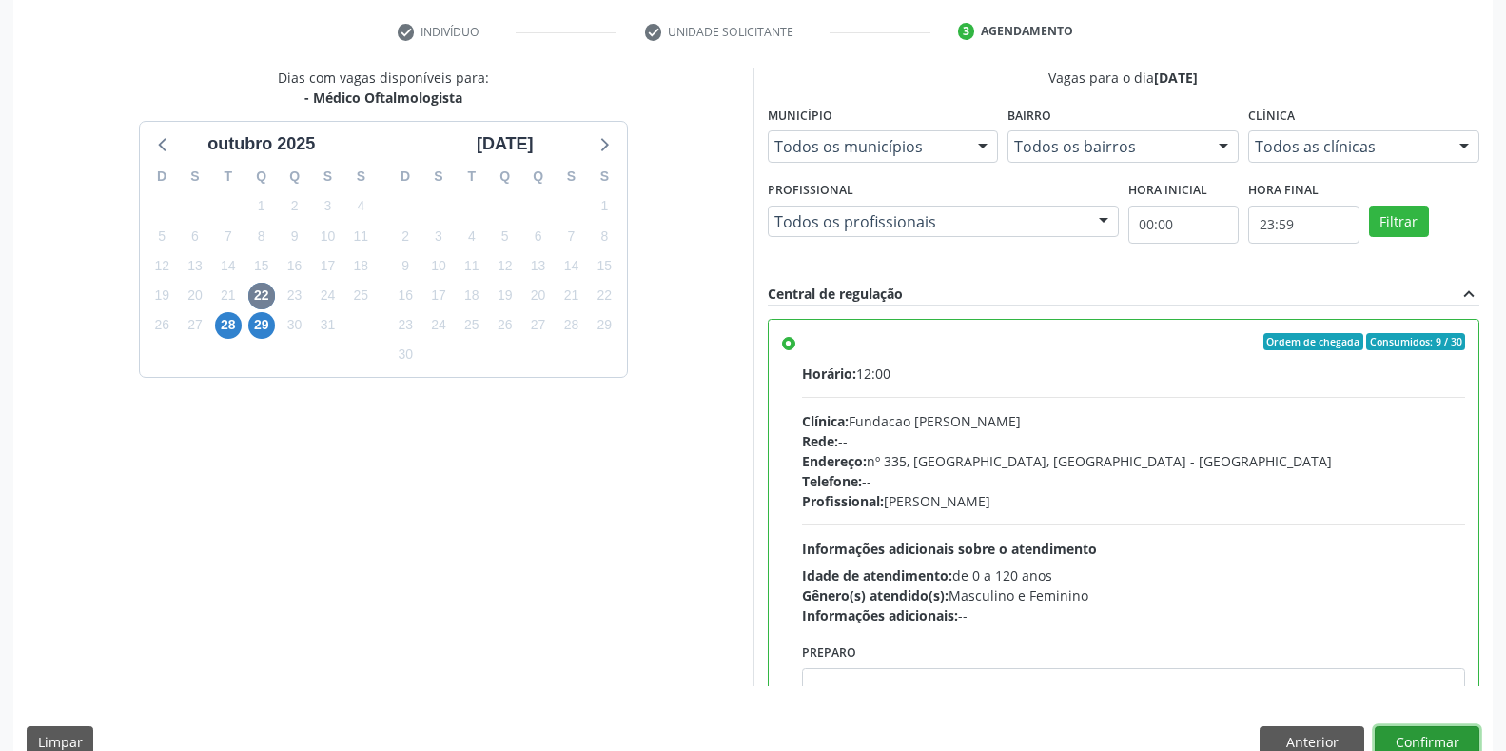
click at [1392, 740] on button "Confirmar" at bounding box center [1427, 742] width 105 height 32
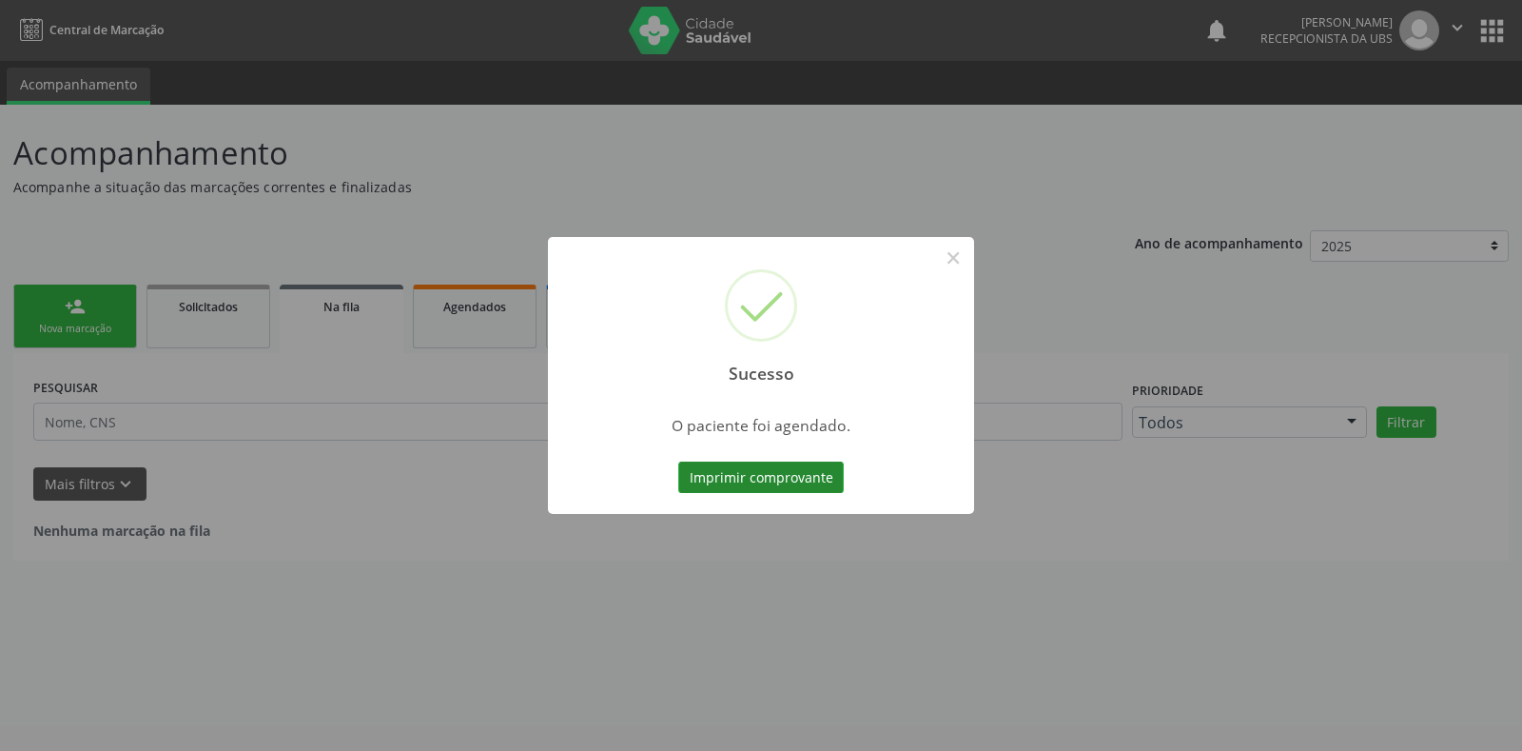
click at [756, 480] on button "Imprimir comprovante" at bounding box center [761, 477] width 166 height 32
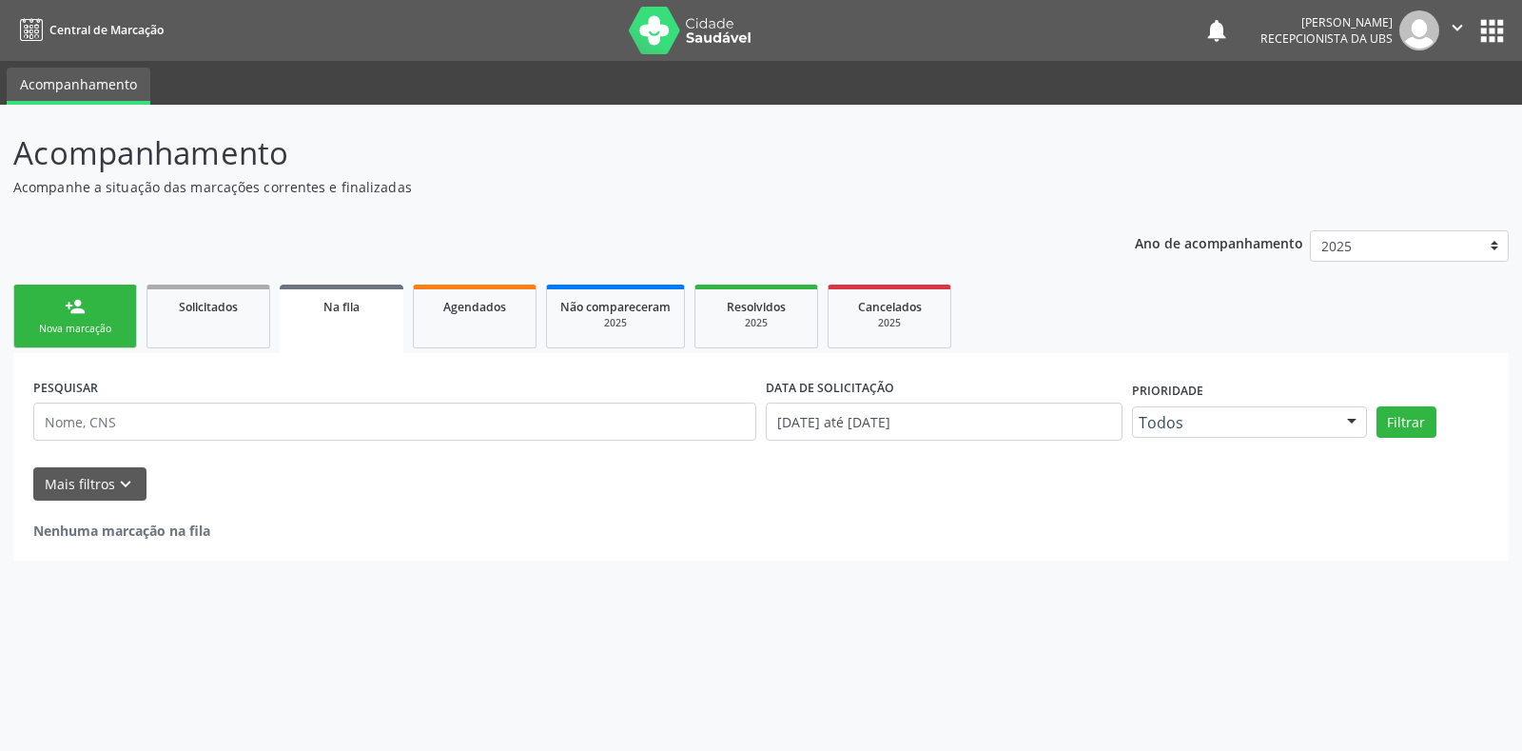
click at [107, 329] on div "Nova marcação" at bounding box center [75, 329] width 95 height 14
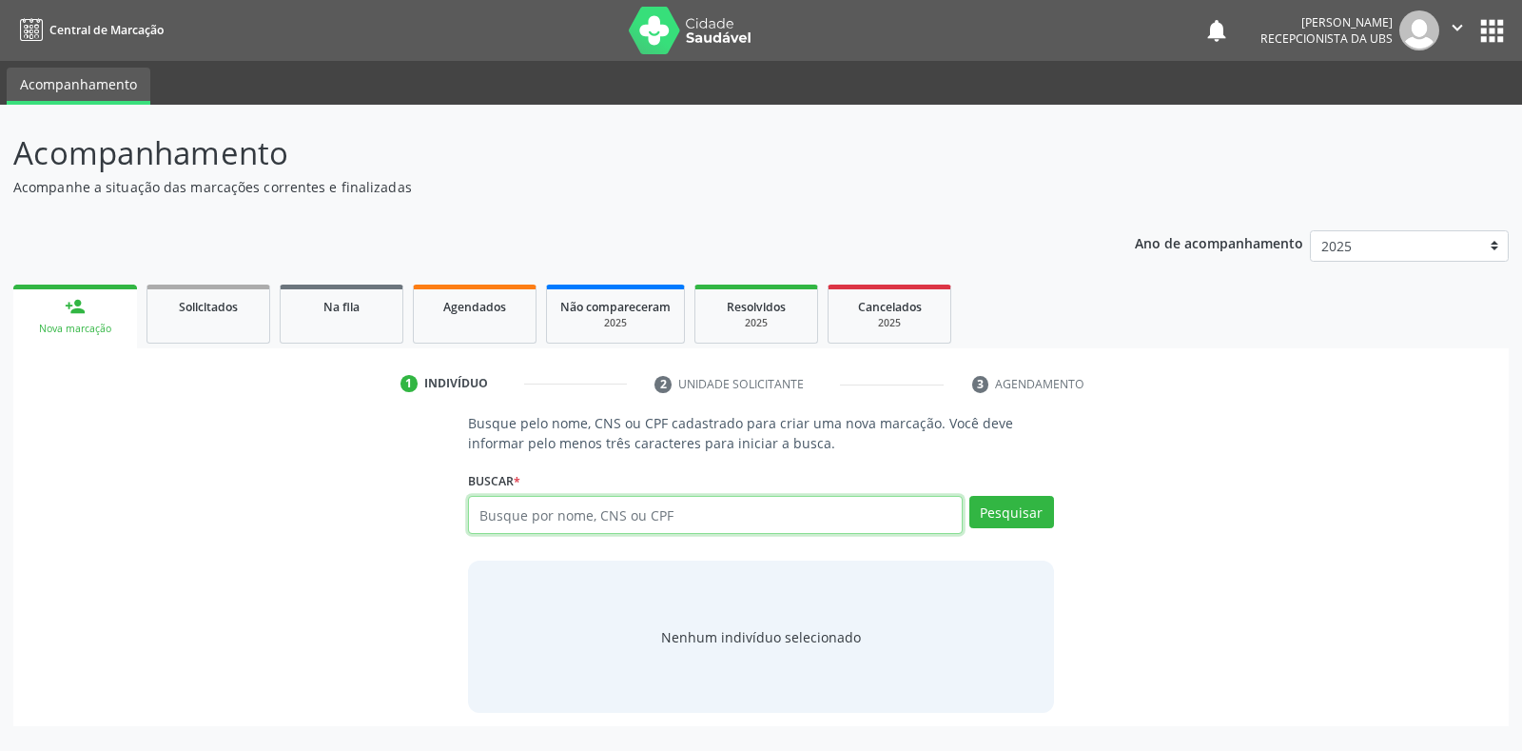
click at [683, 529] on input "text" at bounding box center [715, 515] width 494 height 38
type input "709604612847272"
click at [1039, 513] on button "Pesquisar" at bounding box center [1012, 512] width 85 height 32
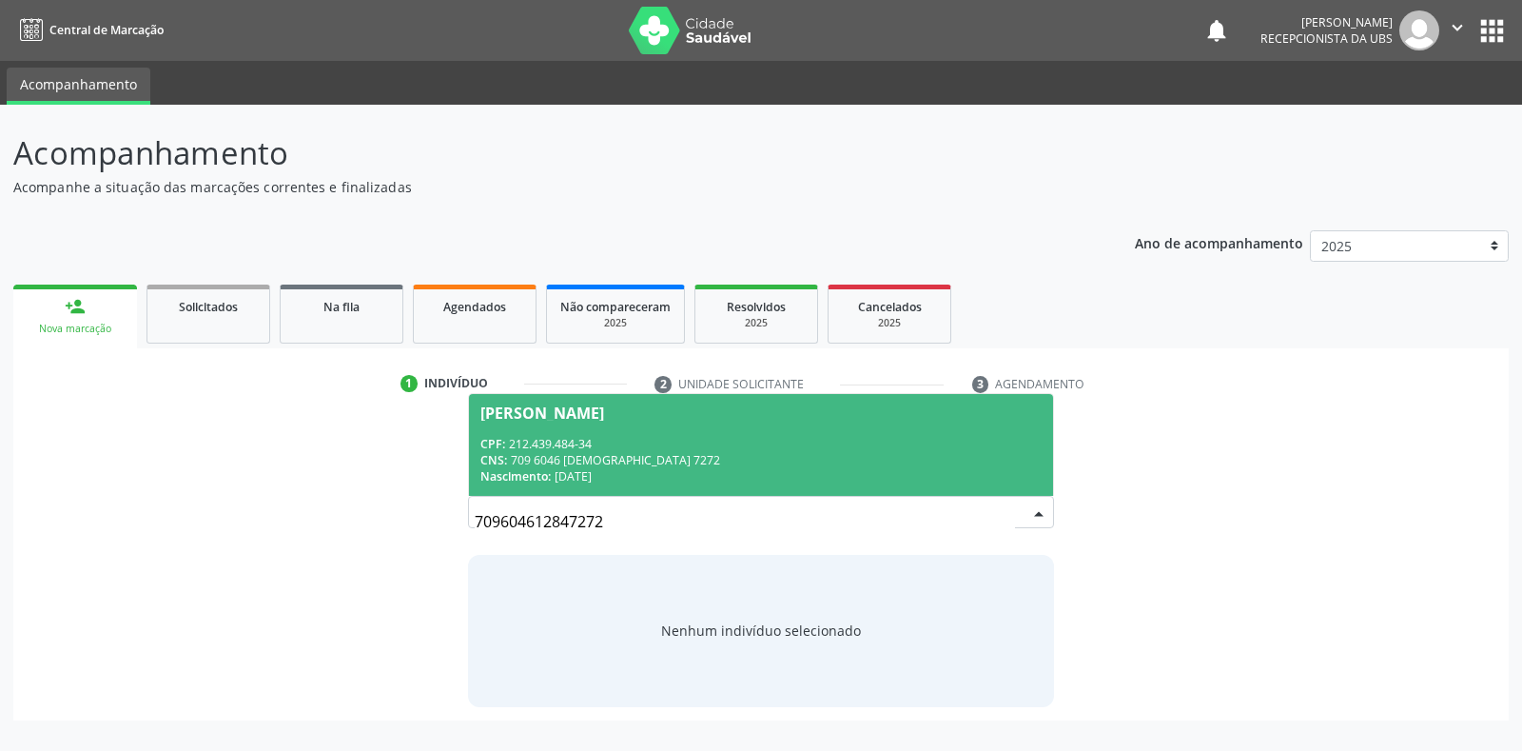
click at [798, 414] on div "[PERSON_NAME]" at bounding box center [761, 412] width 560 height 15
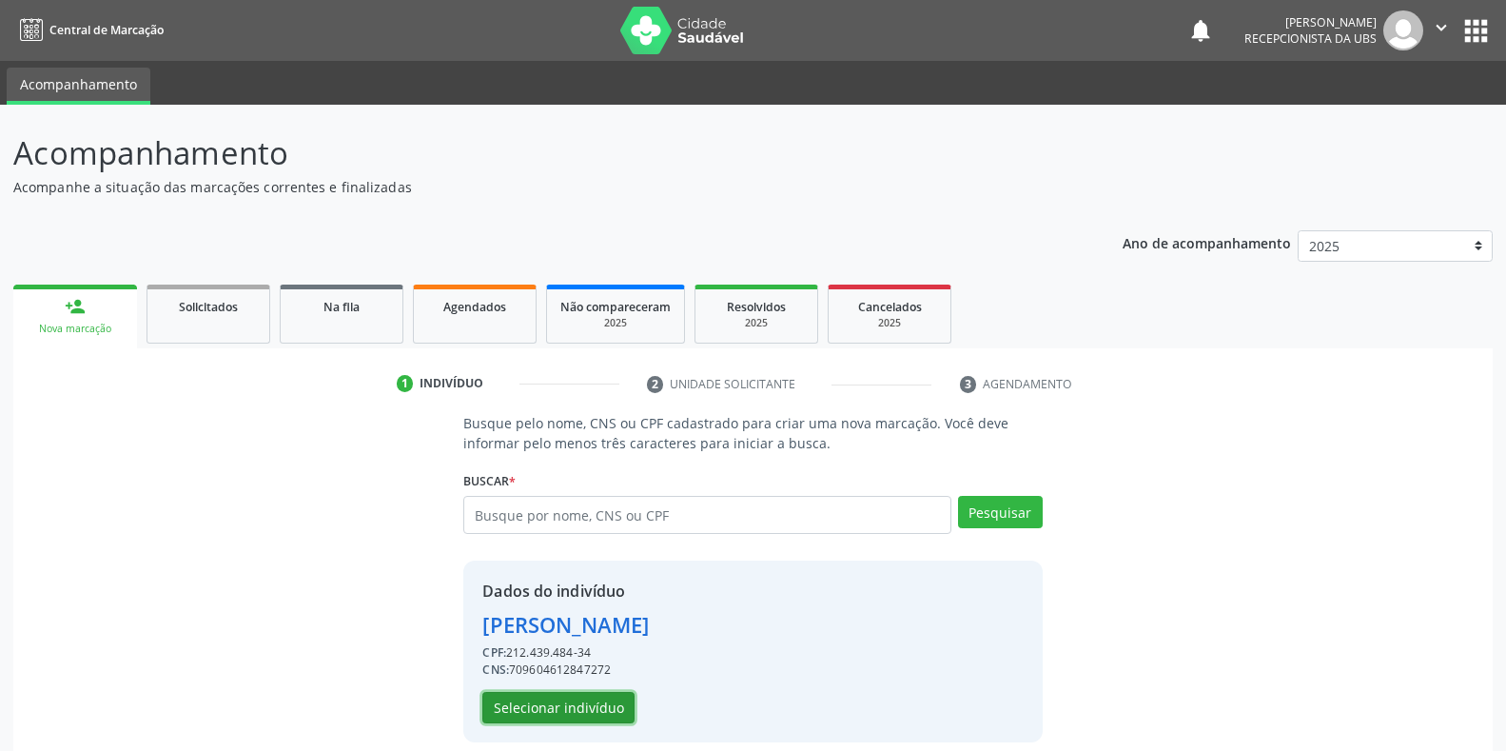
click at [573, 712] on button "Selecionar indivíduo" at bounding box center [558, 708] width 152 height 32
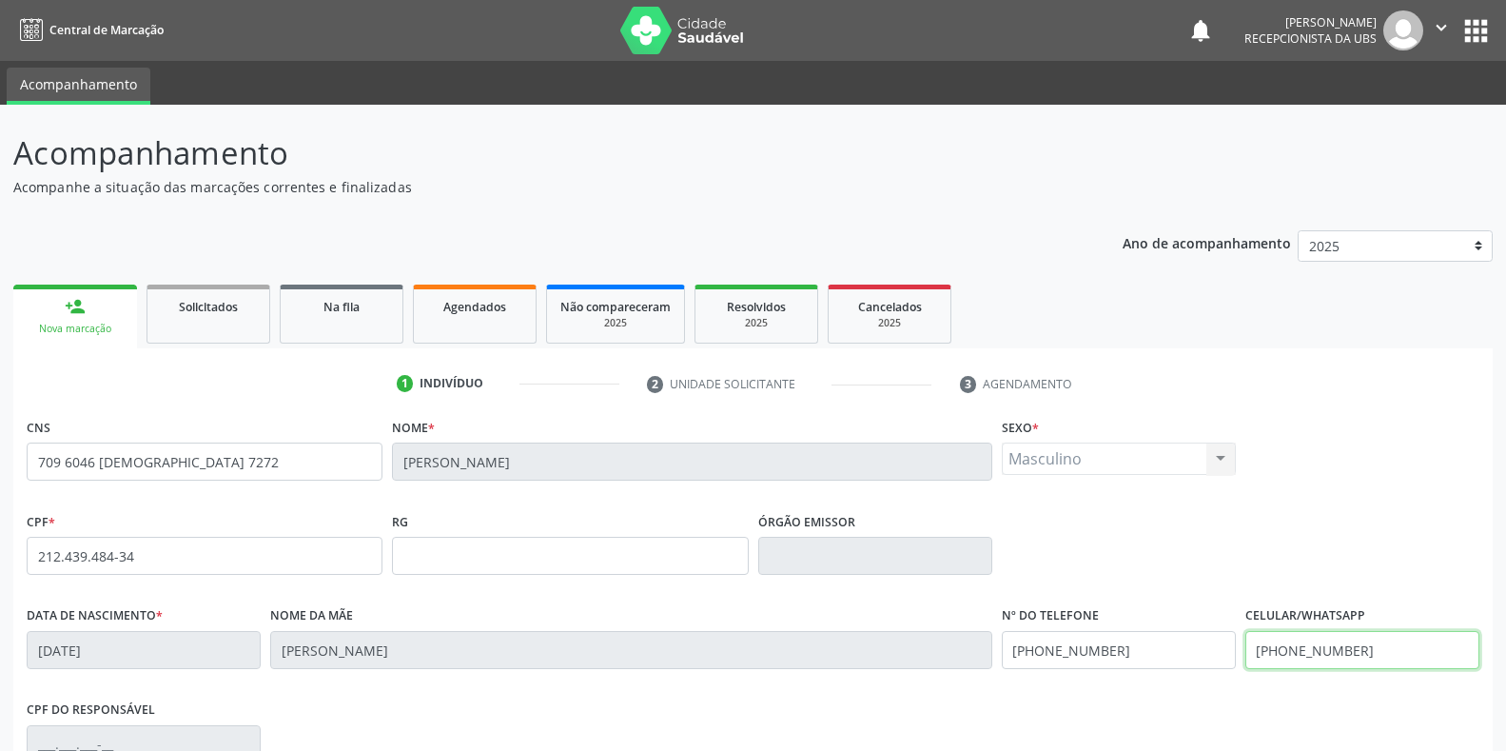
drag, startPoint x: 1350, startPoint y: 658, endPoint x: 1224, endPoint y: 649, distance: 126.8
click at [1224, 649] on div "Data de nascimento * [DATE] Nome da mãe [PERSON_NAME] Nº do Telefone [PHONE_NUM…" at bounding box center [753, 648] width 1462 height 94
drag, startPoint x: 1385, startPoint y: 640, endPoint x: 1237, endPoint y: 657, distance: 149.3
click at [1237, 657] on div "Data de nascimento * [DATE] Nome da mãe [PERSON_NAME] Nº do Telefone [PHONE_NUM…" at bounding box center [753, 648] width 1462 height 94
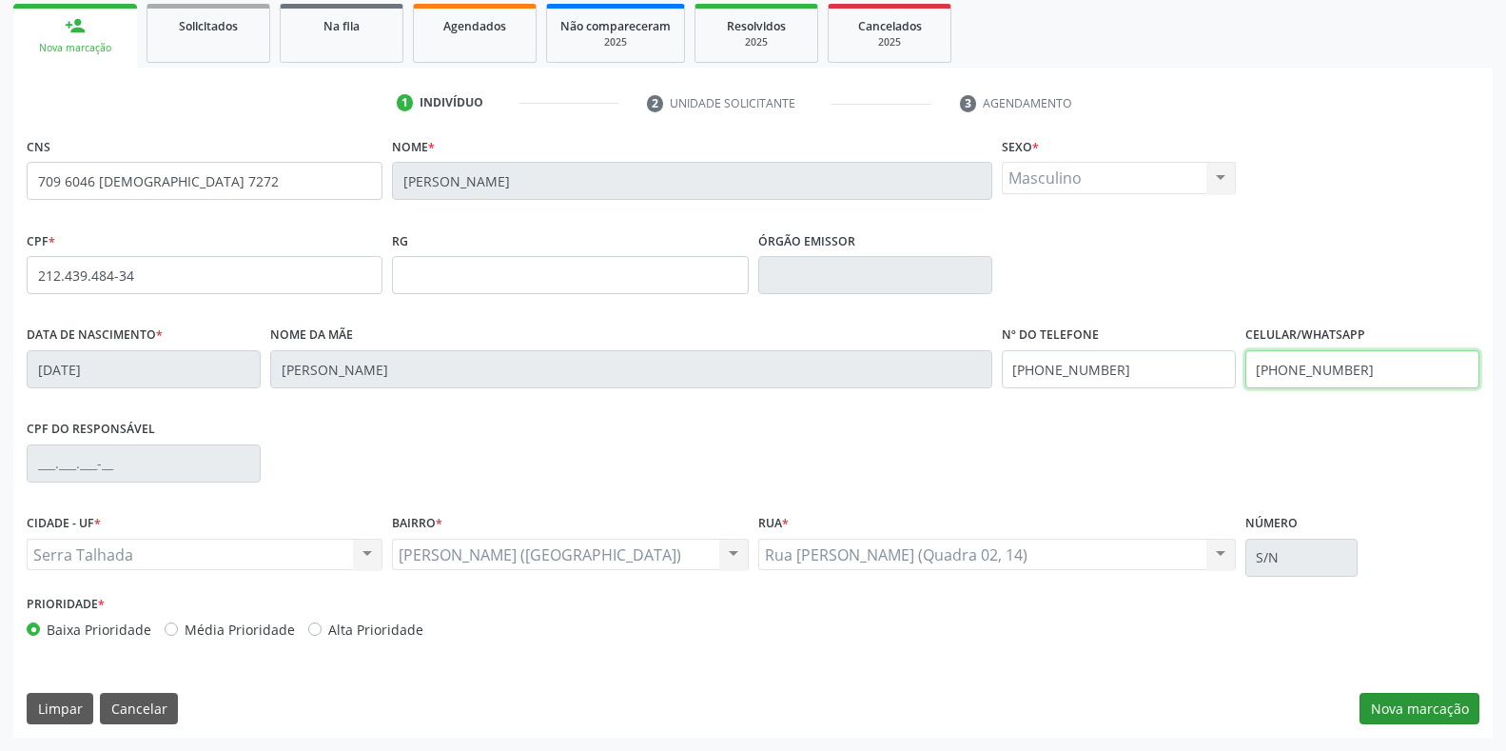
type input "[PHONE_NUMBER]"
click at [1408, 697] on button "Nova marcação" at bounding box center [1420, 709] width 120 height 32
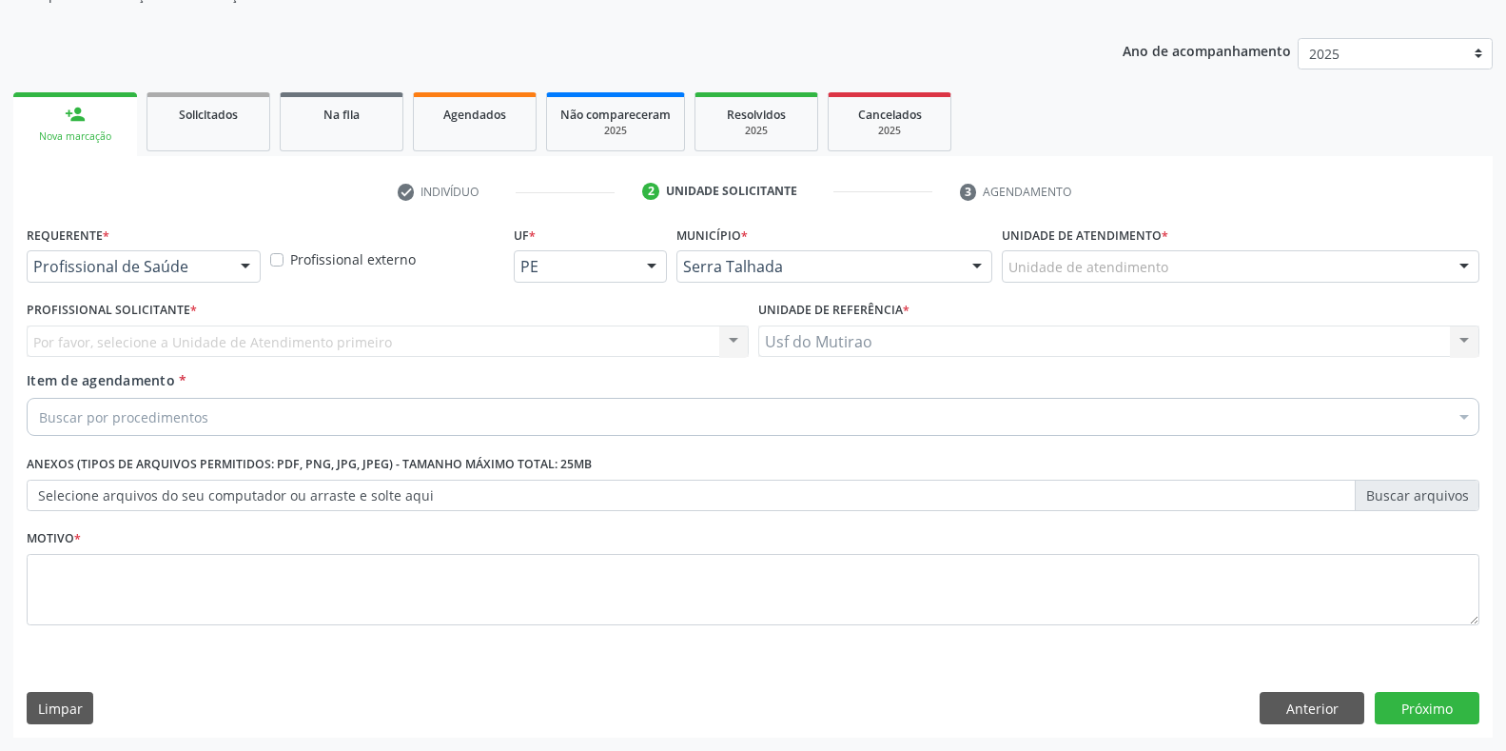
scroll to position [192, 0]
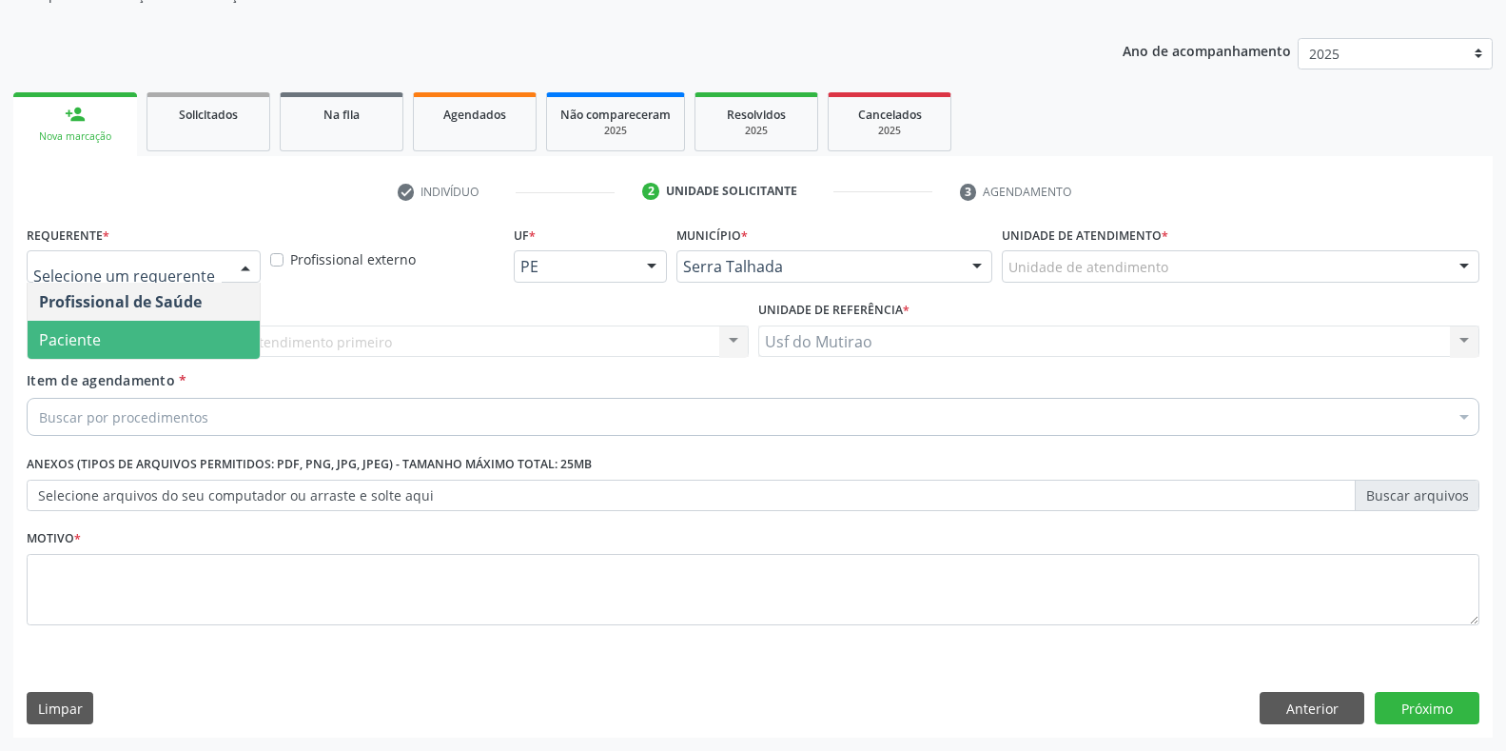
click at [132, 341] on span "Paciente" at bounding box center [144, 340] width 232 height 38
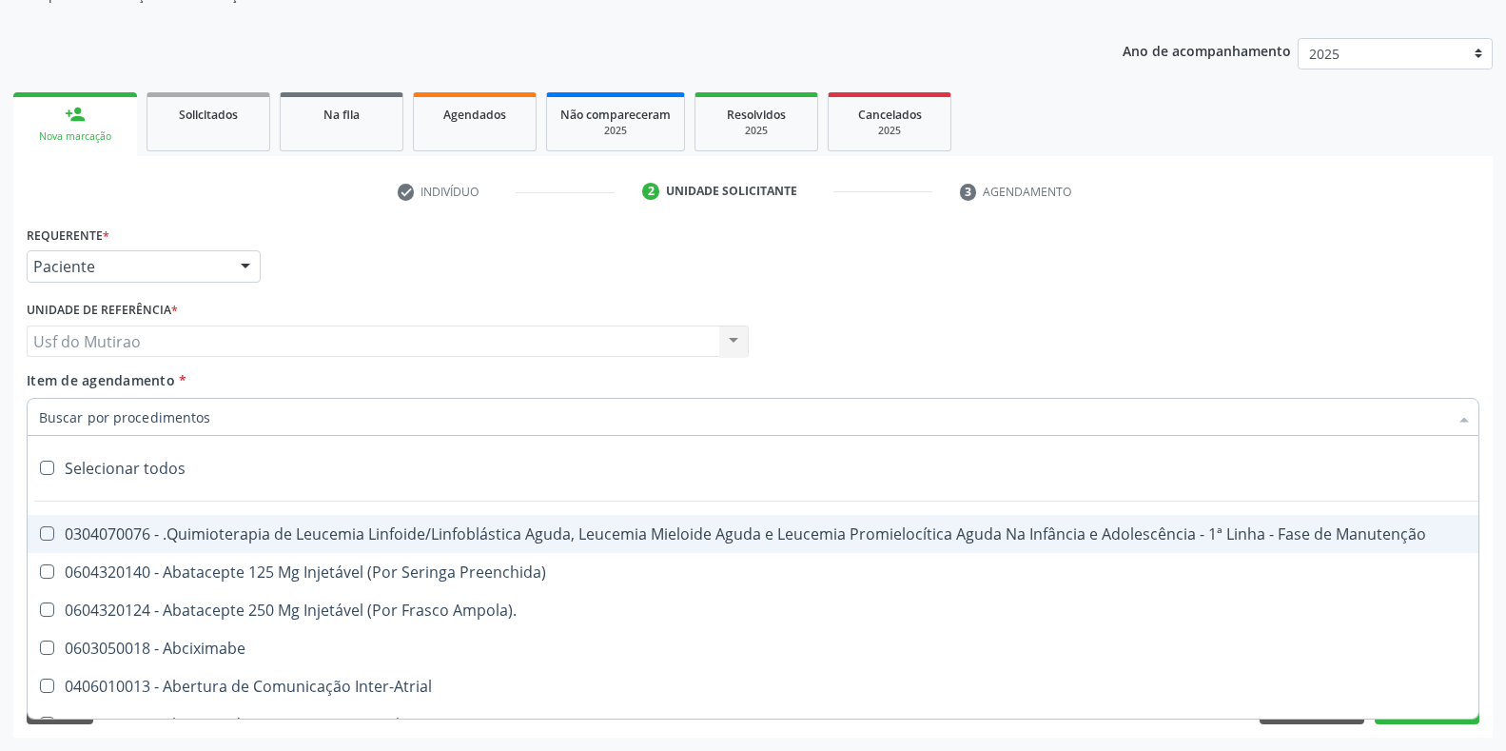
paste input "OFTALMOLOGISTA"
type input "OFTALMOLOGISTA"
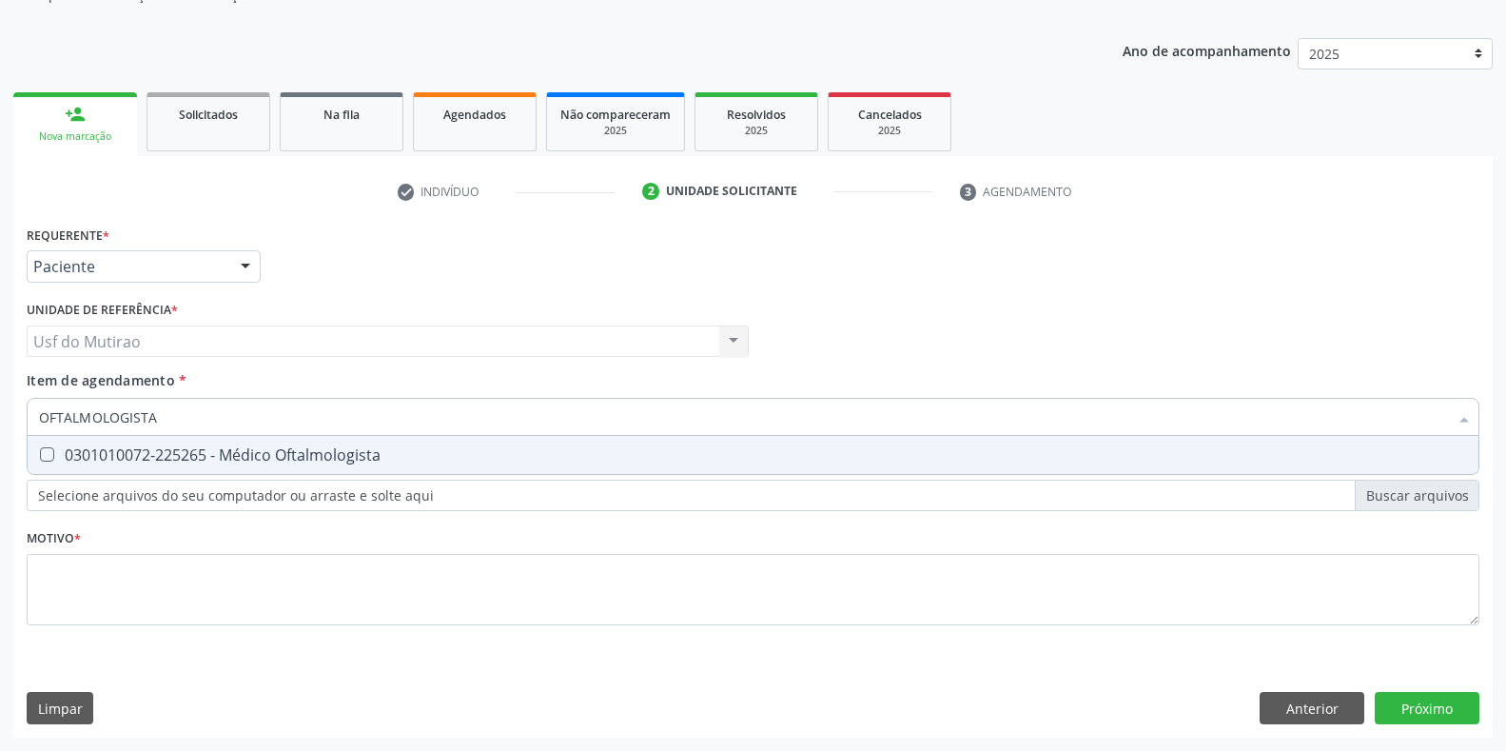
click at [303, 453] on div "0301010072-225265 - Médico Oftalmologista" at bounding box center [753, 454] width 1428 height 15
checkbox Oftalmologista "true"
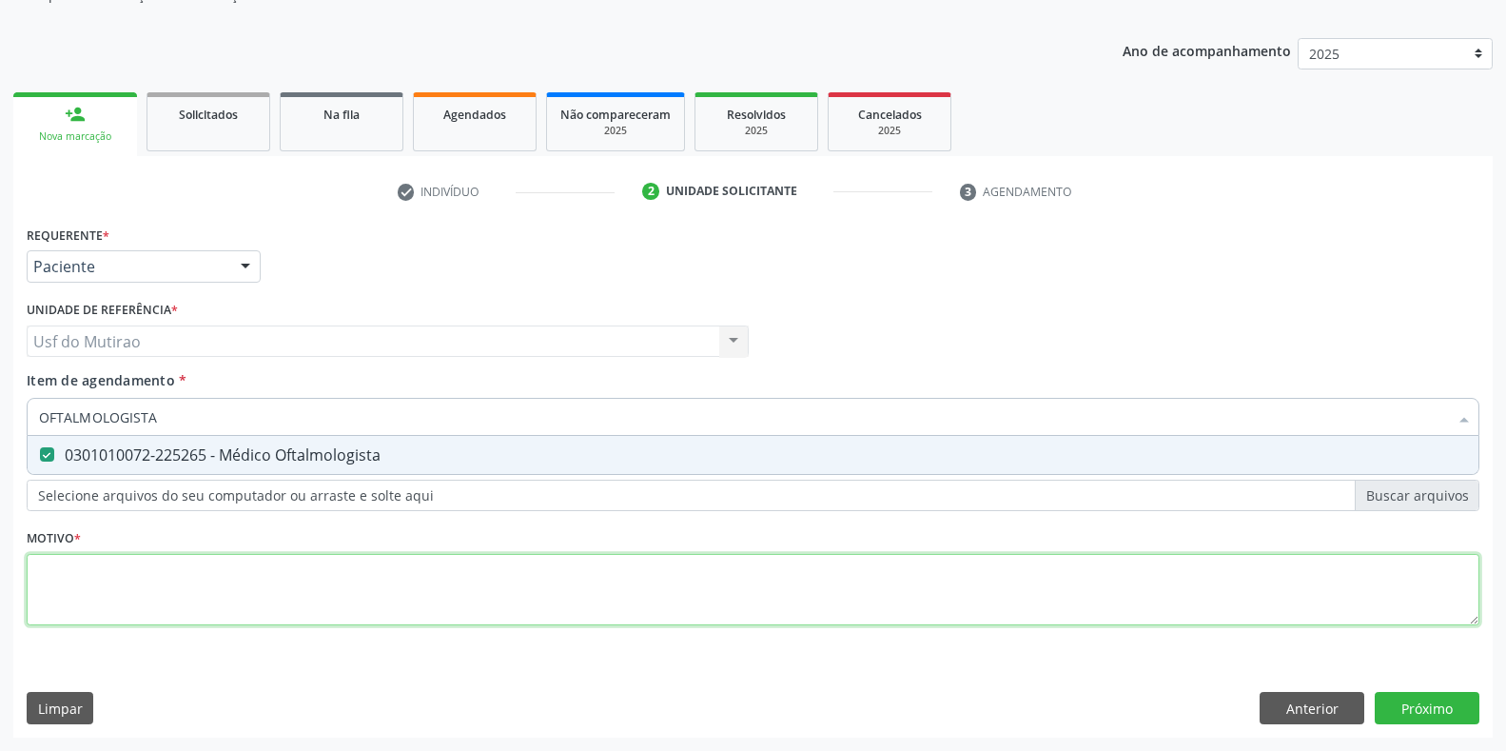
click at [322, 565] on div "Requerente * Paciente Profissional de Saúde Paciente Nenhum resultado encontrad…" at bounding box center [753, 436] width 1453 height 431
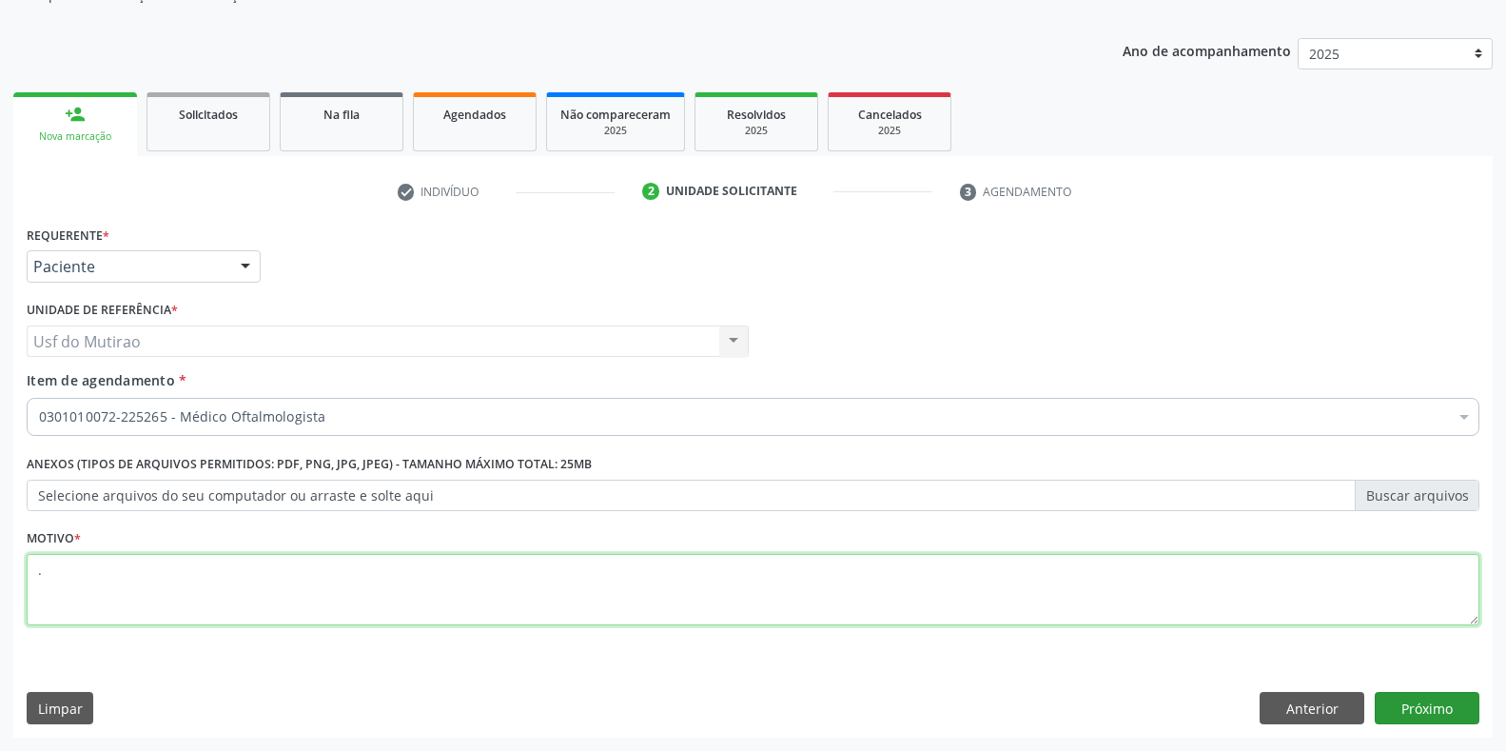
type textarea "."
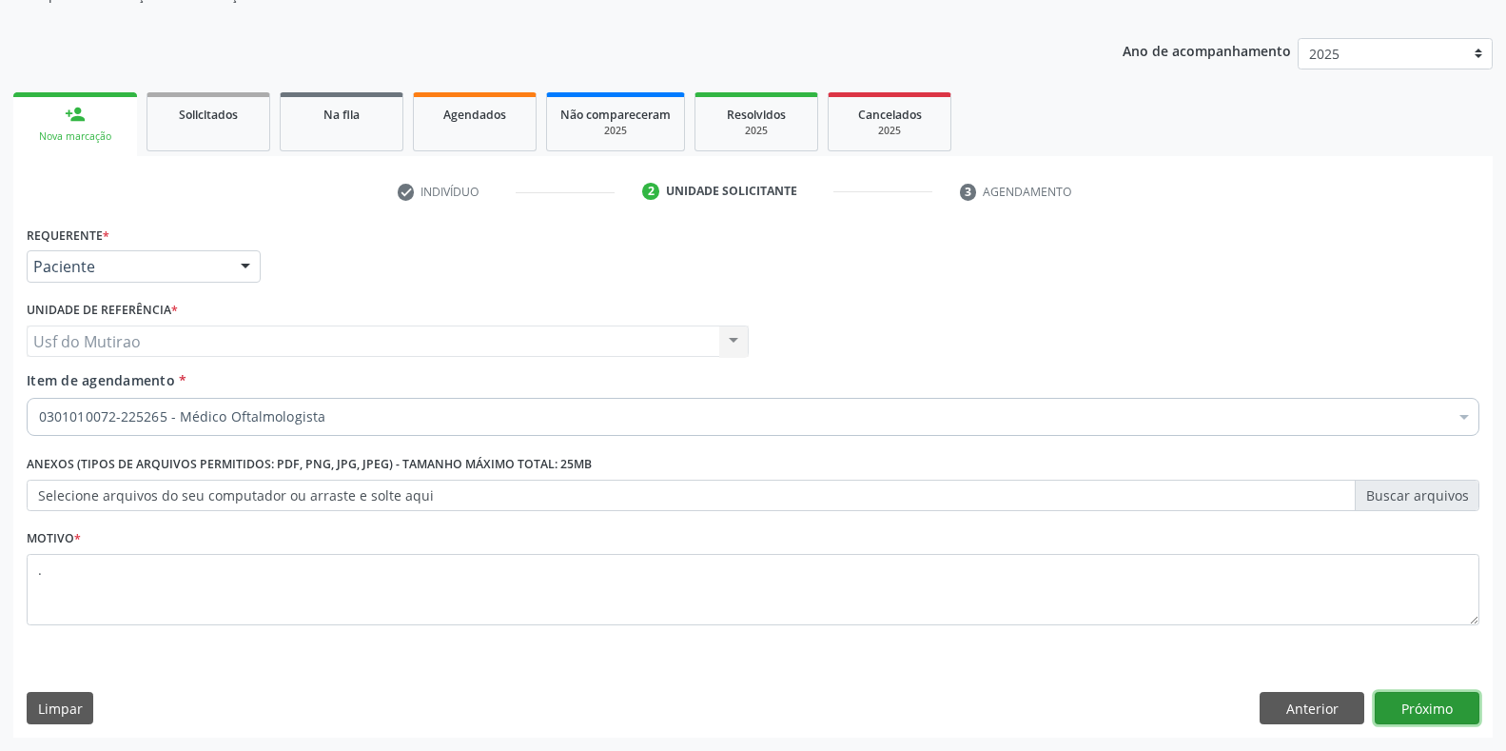
click at [1414, 711] on button "Próximo" at bounding box center [1427, 708] width 105 height 32
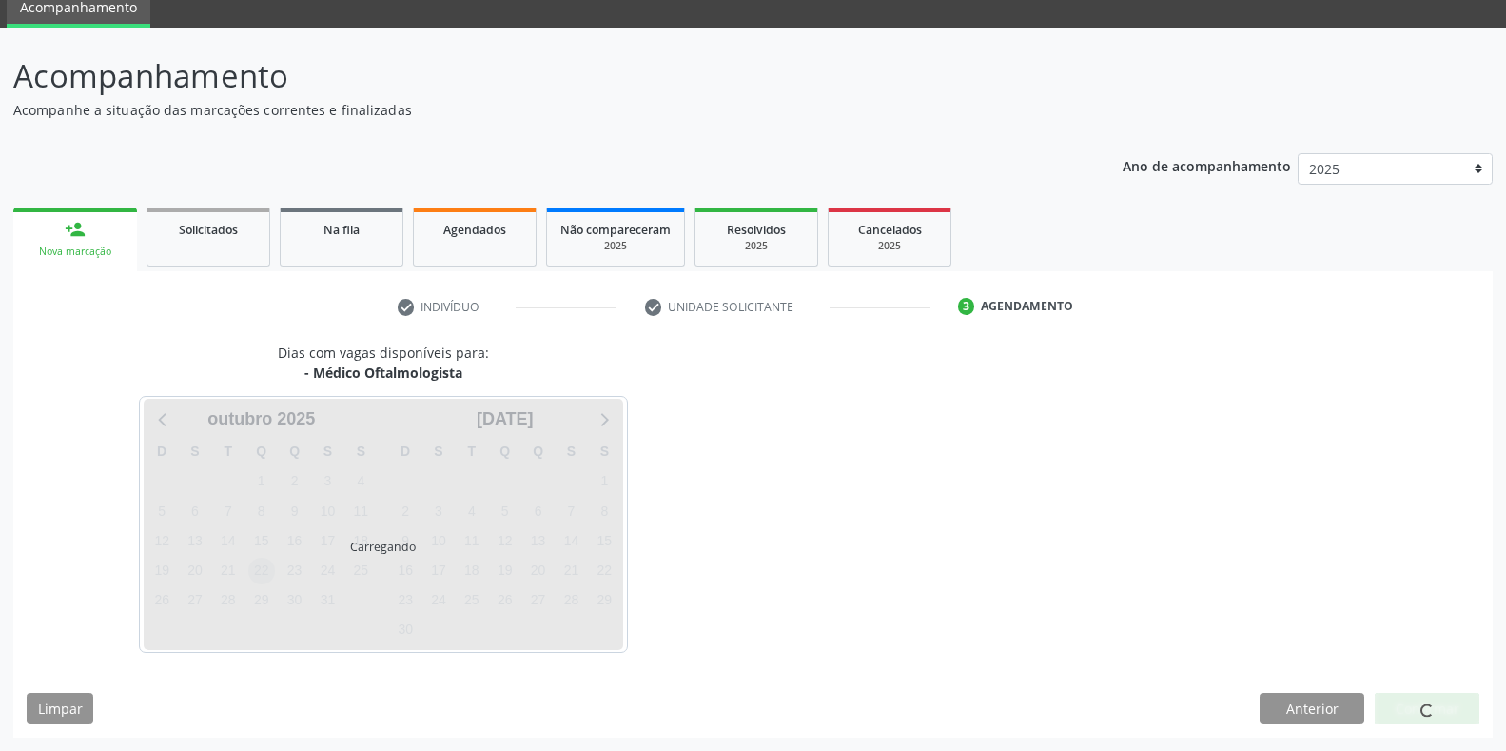
scroll to position [77, 0]
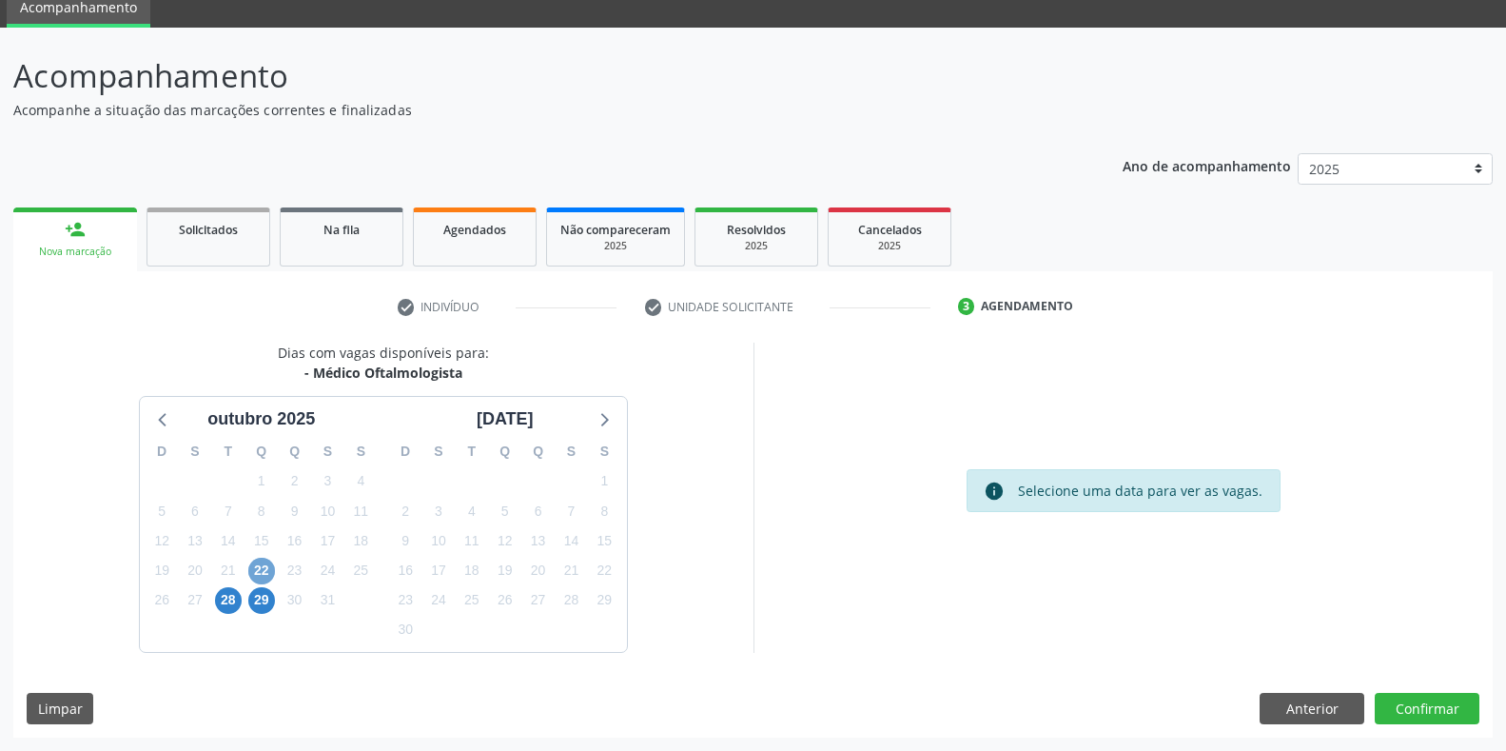
click at [261, 568] on span "22" at bounding box center [261, 571] width 27 height 27
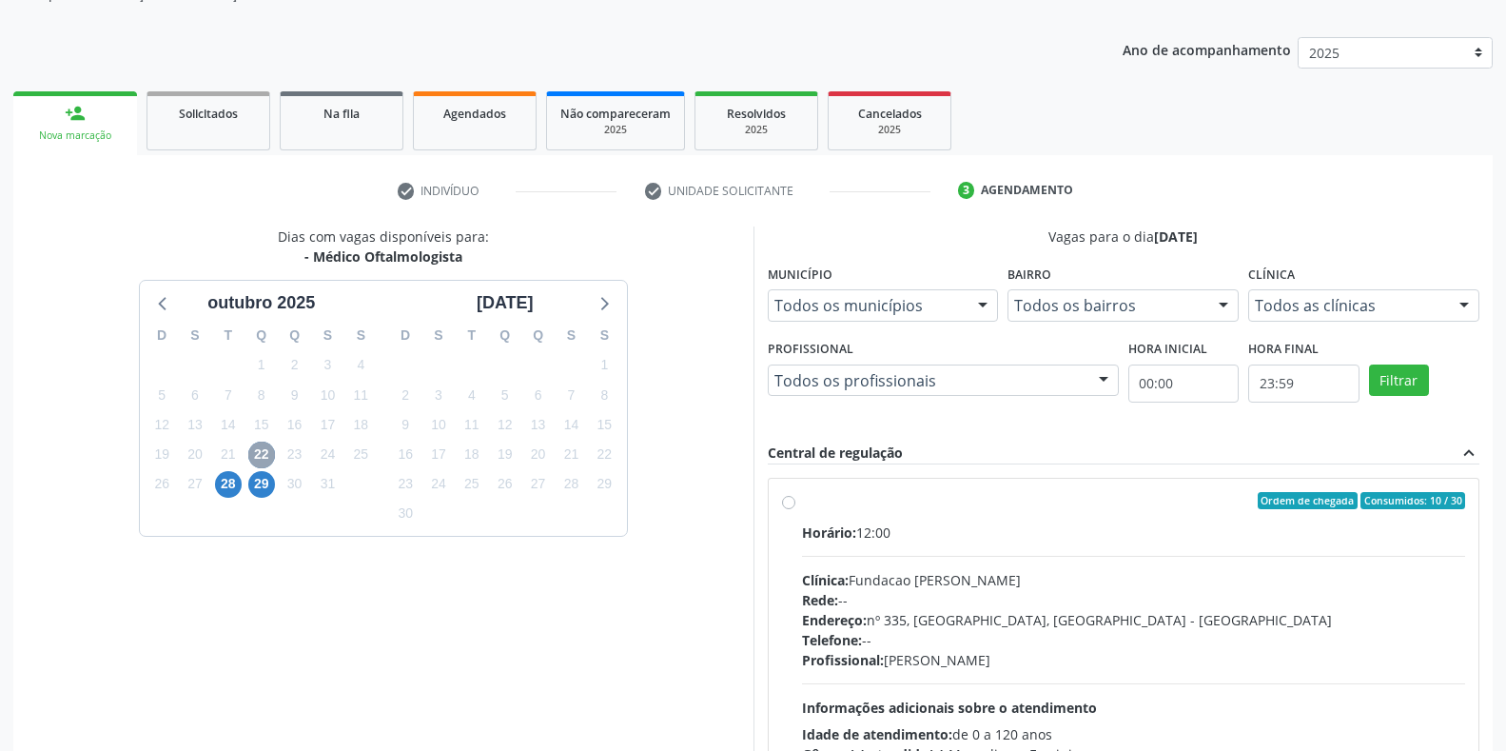
scroll to position [352, 0]
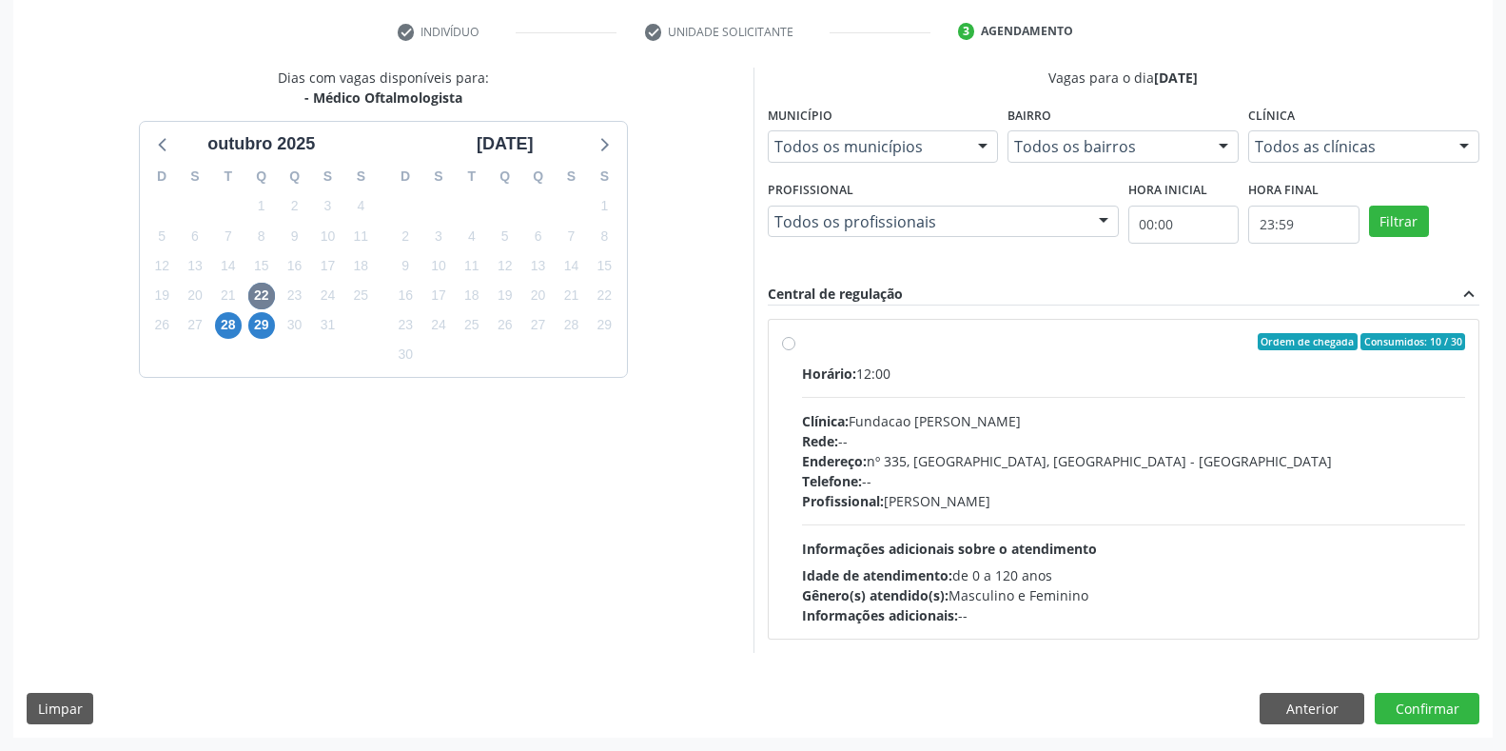
click at [988, 538] on div "Horário: 12:00 Clínica: Fundacao [PERSON_NAME] Rede: -- Endereço: [STREET_ADDRE…" at bounding box center [1134, 494] width 664 height 262
click at [795, 350] on input "Ordem de chegada Consumidos: 10 / 30 Horário: 12:00 Clínica: Fundacao [PERSON_N…" at bounding box center [788, 341] width 13 height 17
radio input "true"
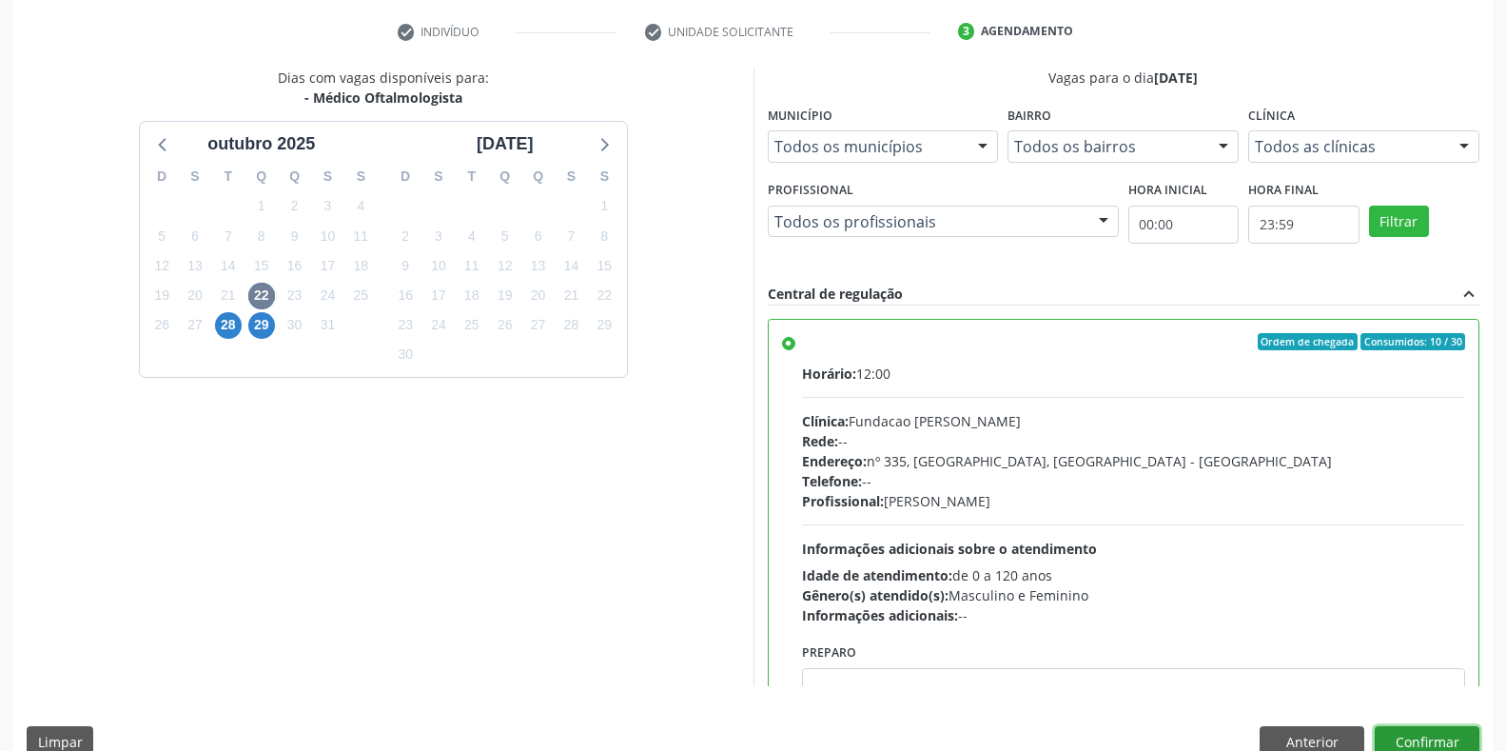
click at [1396, 743] on button "Confirmar" at bounding box center [1427, 742] width 105 height 32
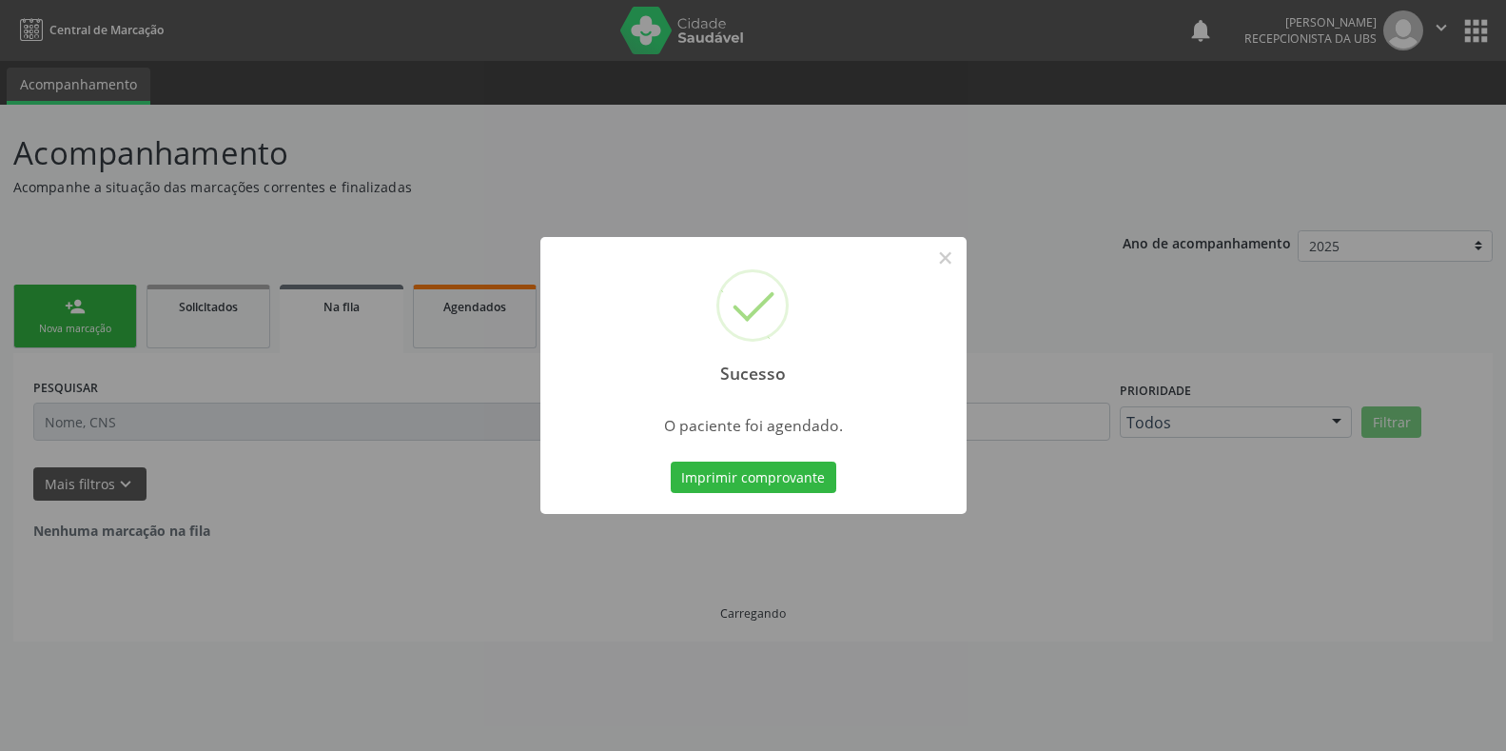
scroll to position [0, 0]
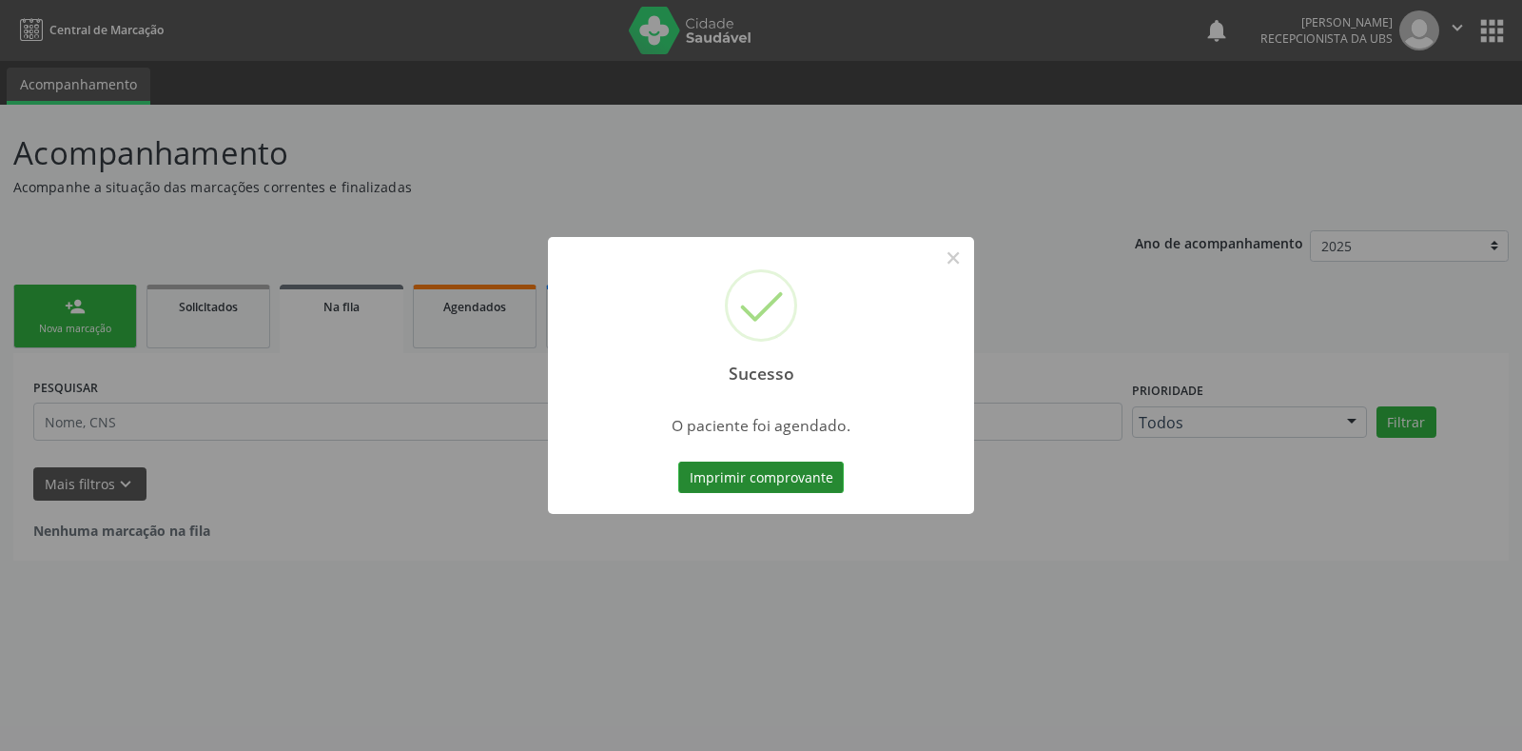
click at [762, 493] on button "Imprimir comprovante" at bounding box center [761, 477] width 166 height 32
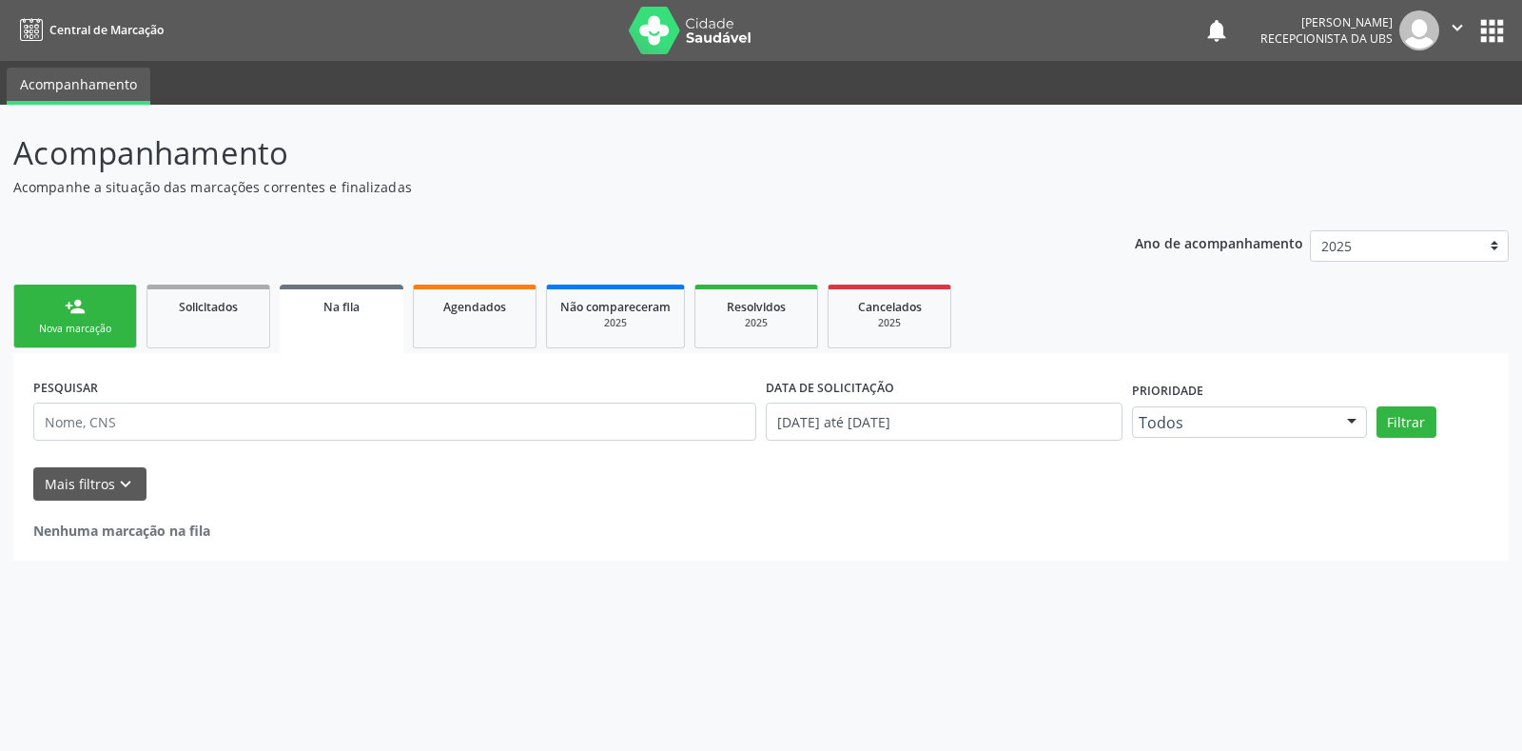
click at [82, 326] on div "Nova marcação" at bounding box center [75, 329] width 95 height 14
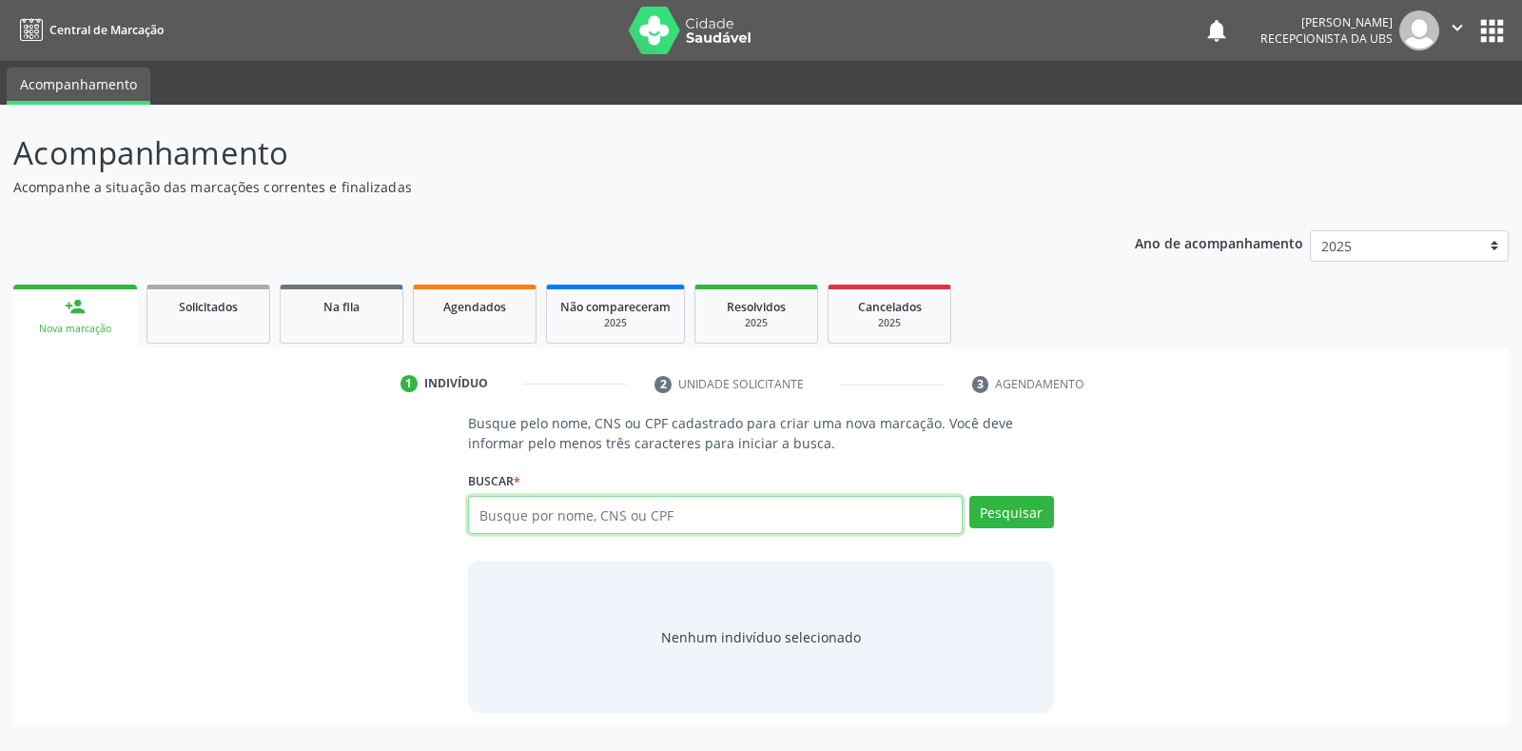
click at [740, 509] on input "text" at bounding box center [715, 515] width 494 height 38
type input "704205224649388"
click at [1030, 522] on button "Pesquisar" at bounding box center [1012, 512] width 85 height 32
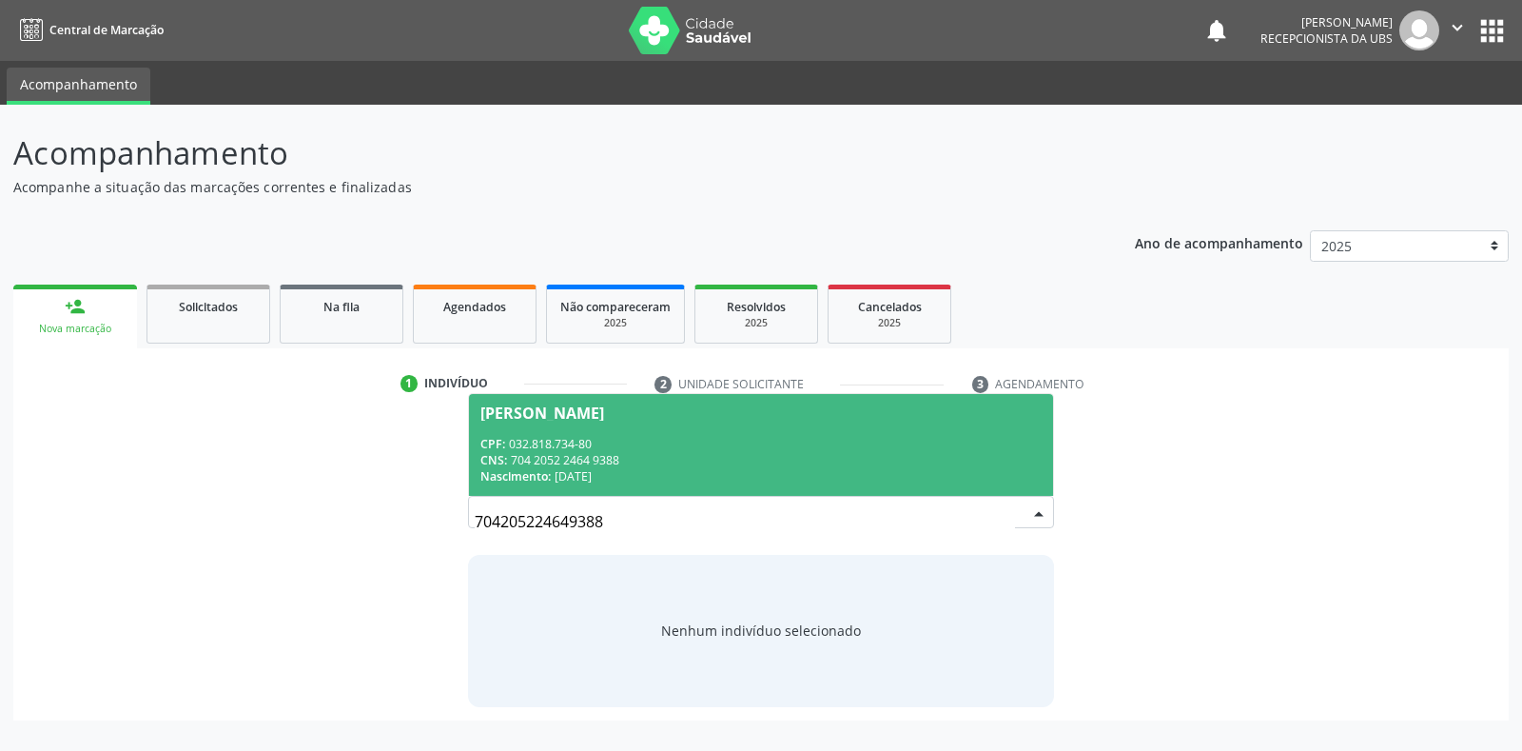
click at [719, 473] on div "Nascimento: [DATE]" at bounding box center [761, 476] width 560 height 16
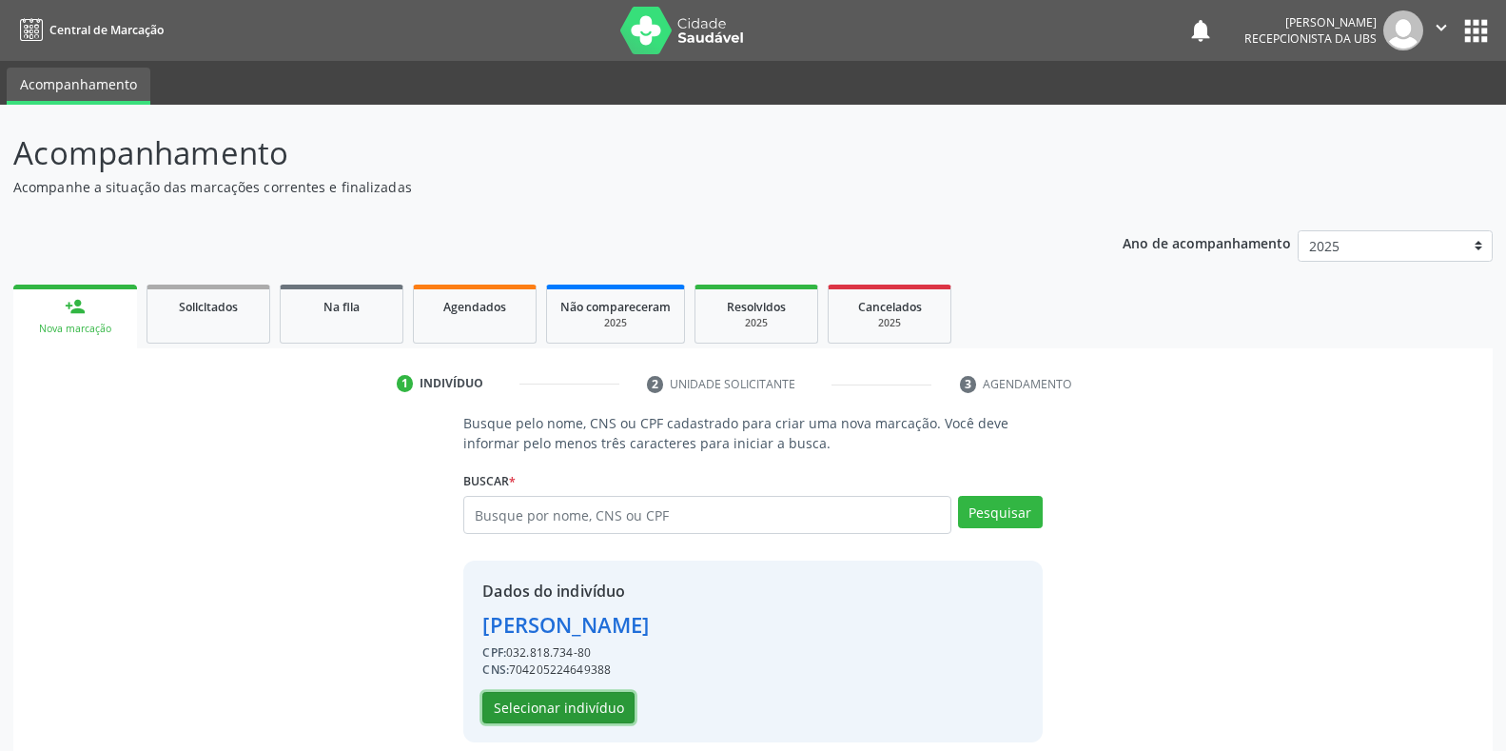
click at [598, 702] on button "Selecionar indivíduo" at bounding box center [558, 708] width 152 height 32
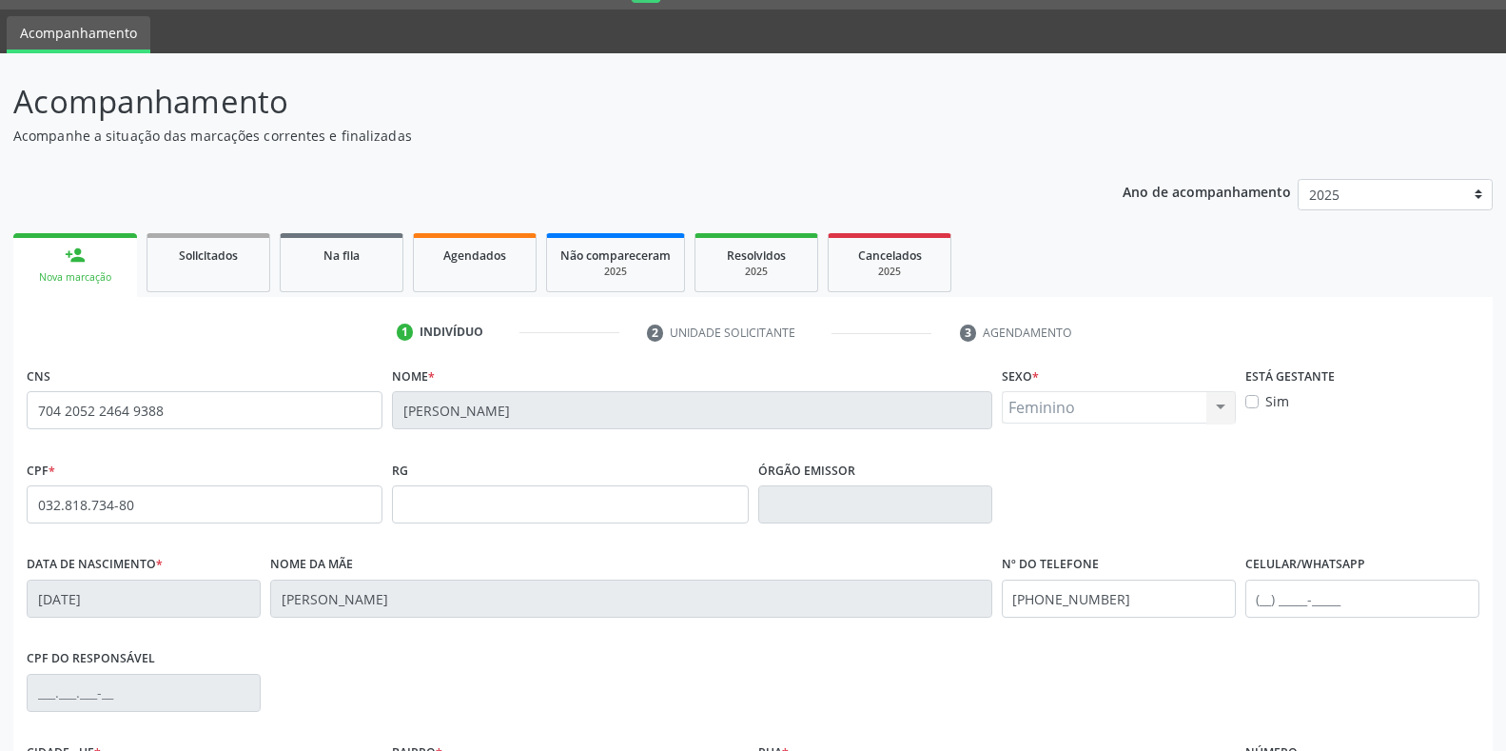
scroll to position [95, 0]
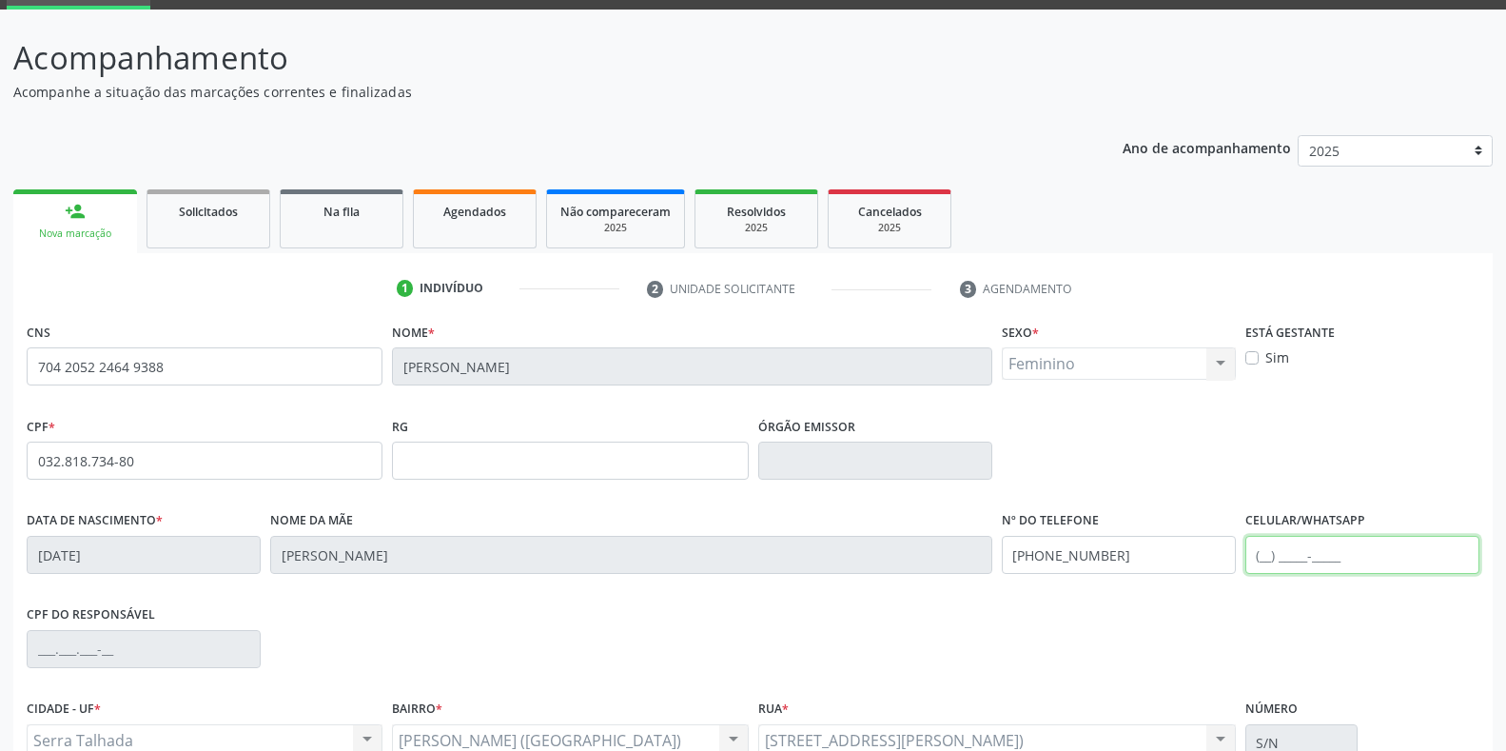
click at [1384, 566] on input "text" at bounding box center [1363, 555] width 234 height 38
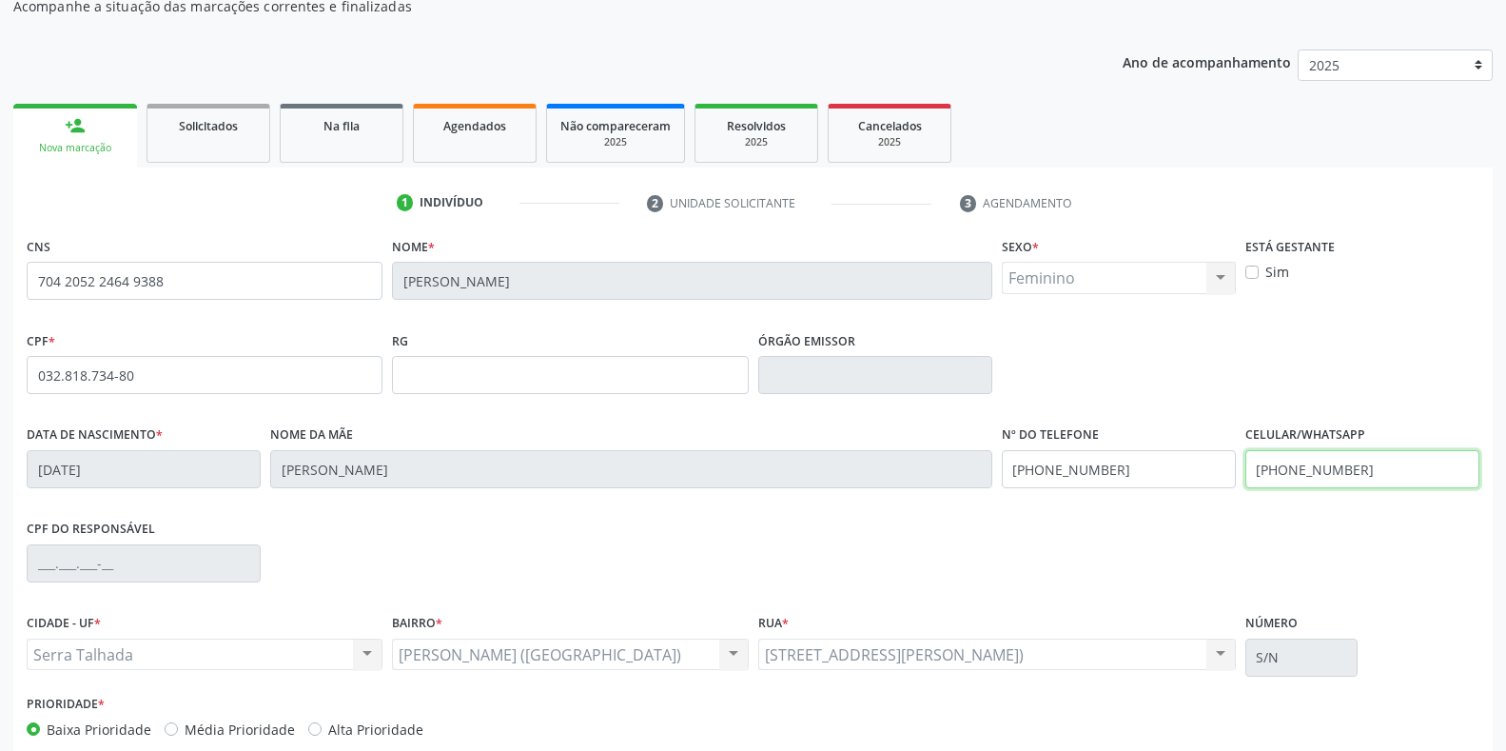
scroll to position [281, 0]
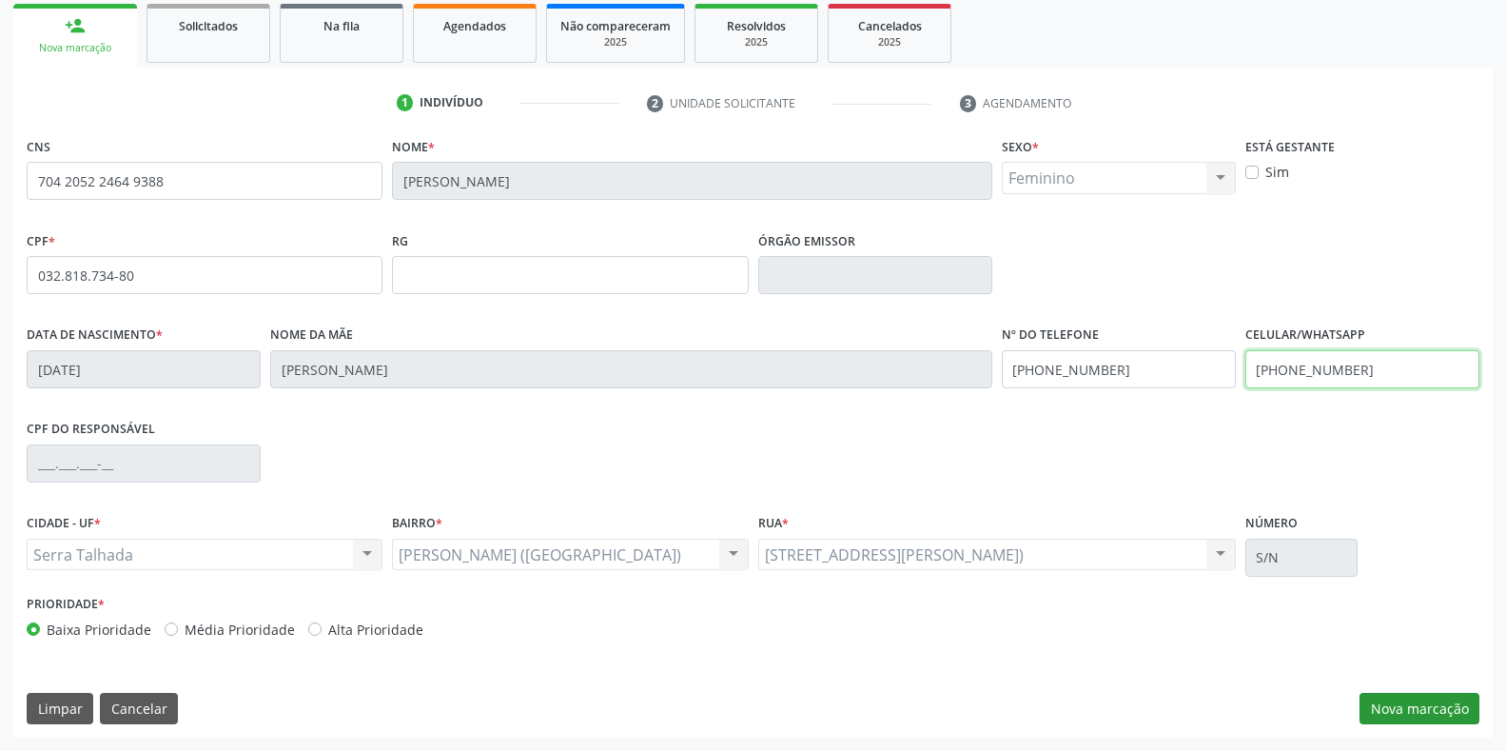
type input "[PHONE_NUMBER]"
click at [1445, 707] on button "Nova marcação" at bounding box center [1420, 709] width 120 height 32
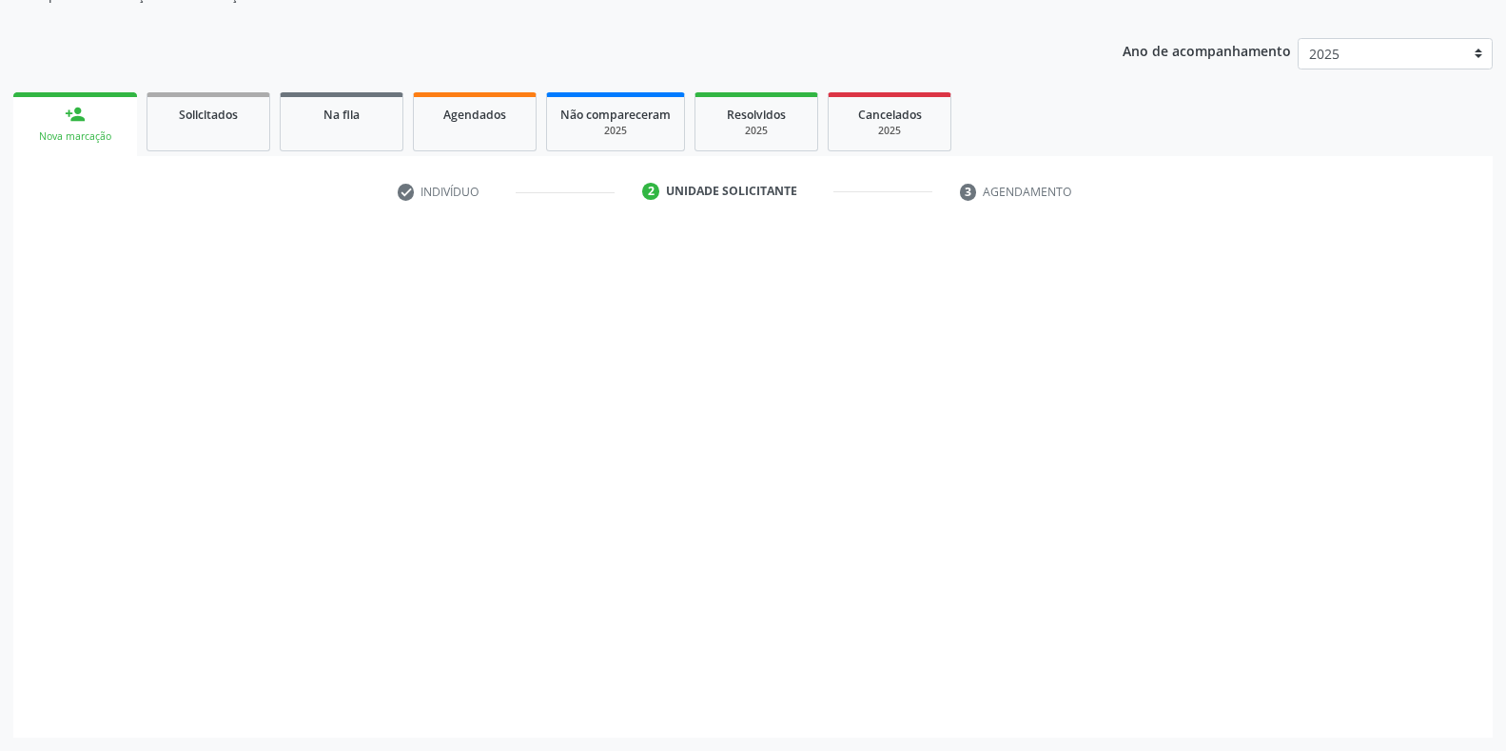
scroll to position [192, 0]
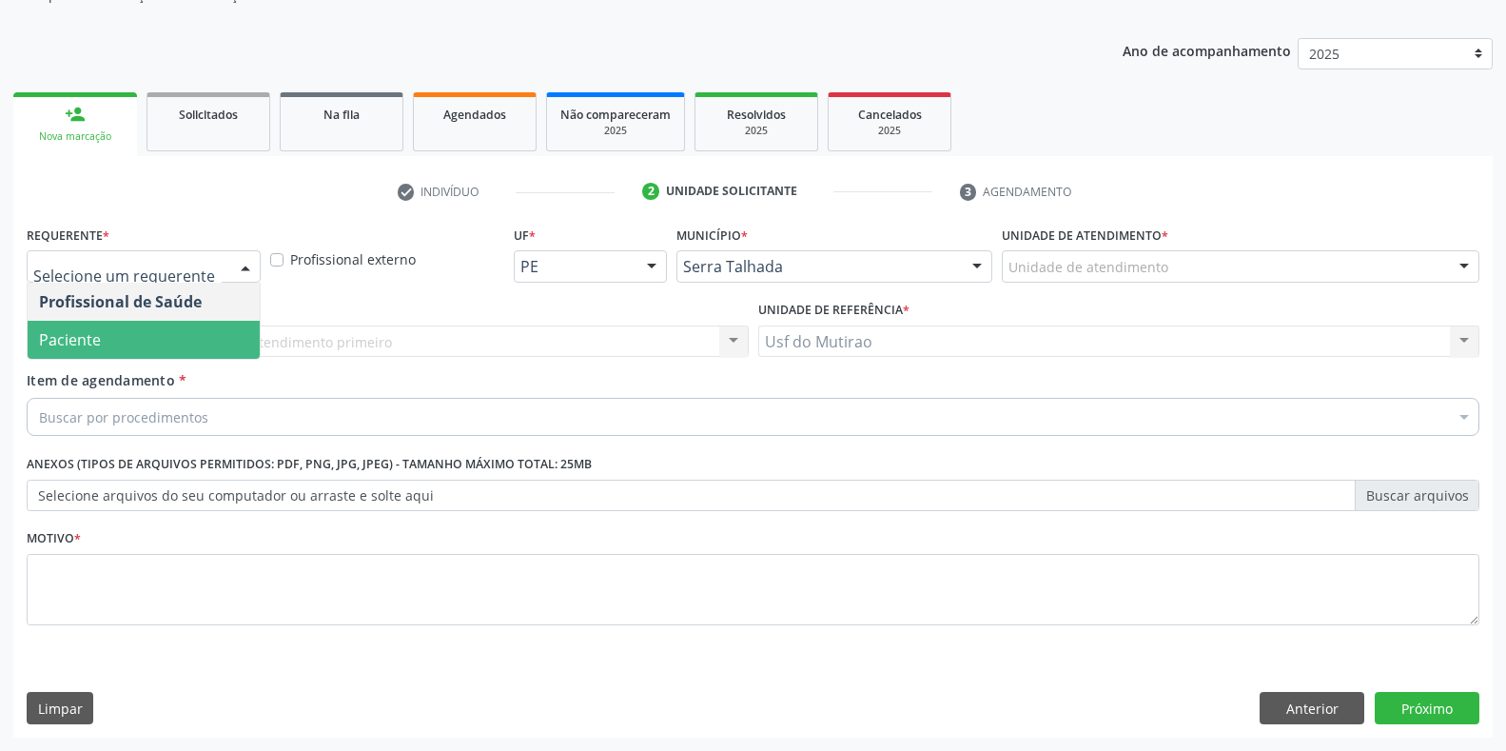
click at [63, 324] on span "Paciente" at bounding box center [144, 340] width 232 height 38
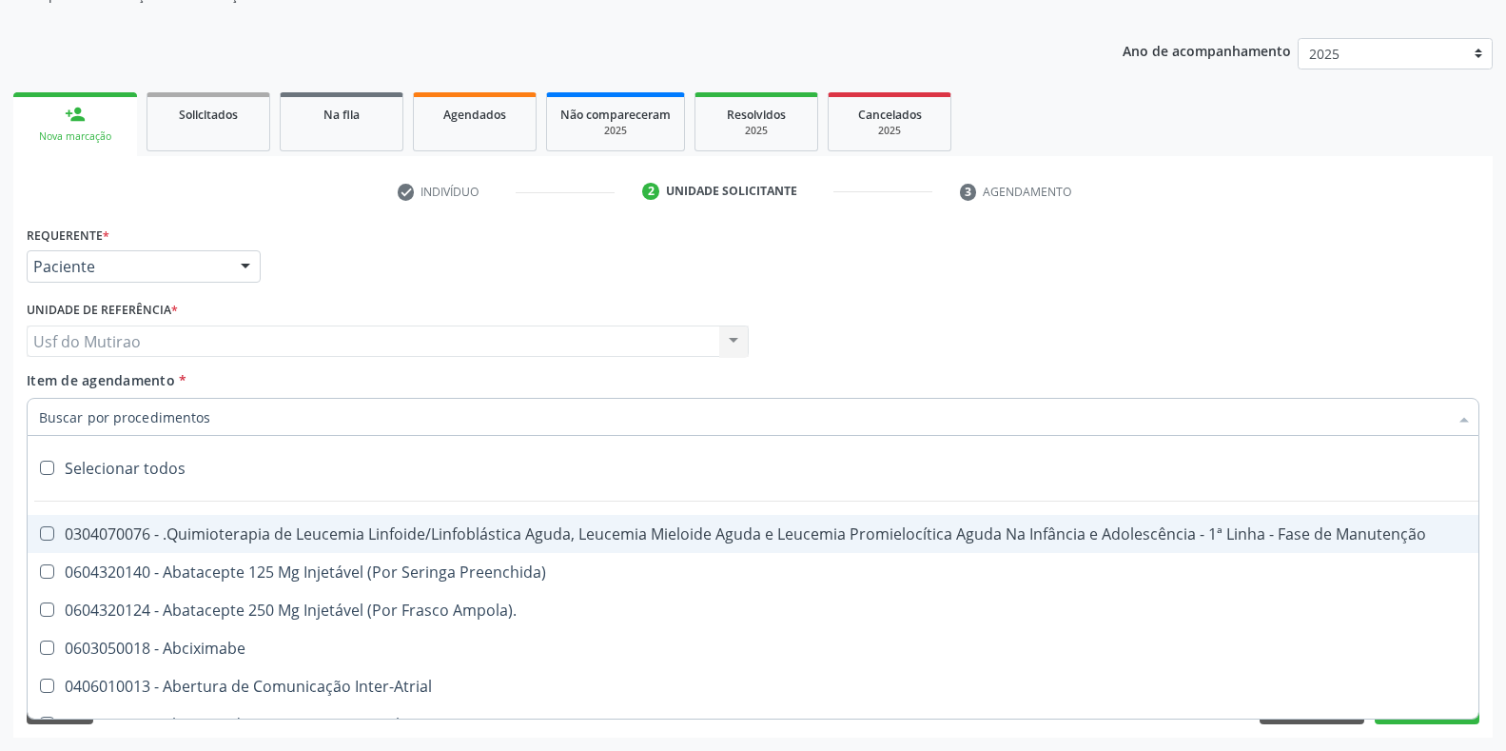
paste input "OFTALMOLOGISTA"
type input "OFTALMOLOGISTA"
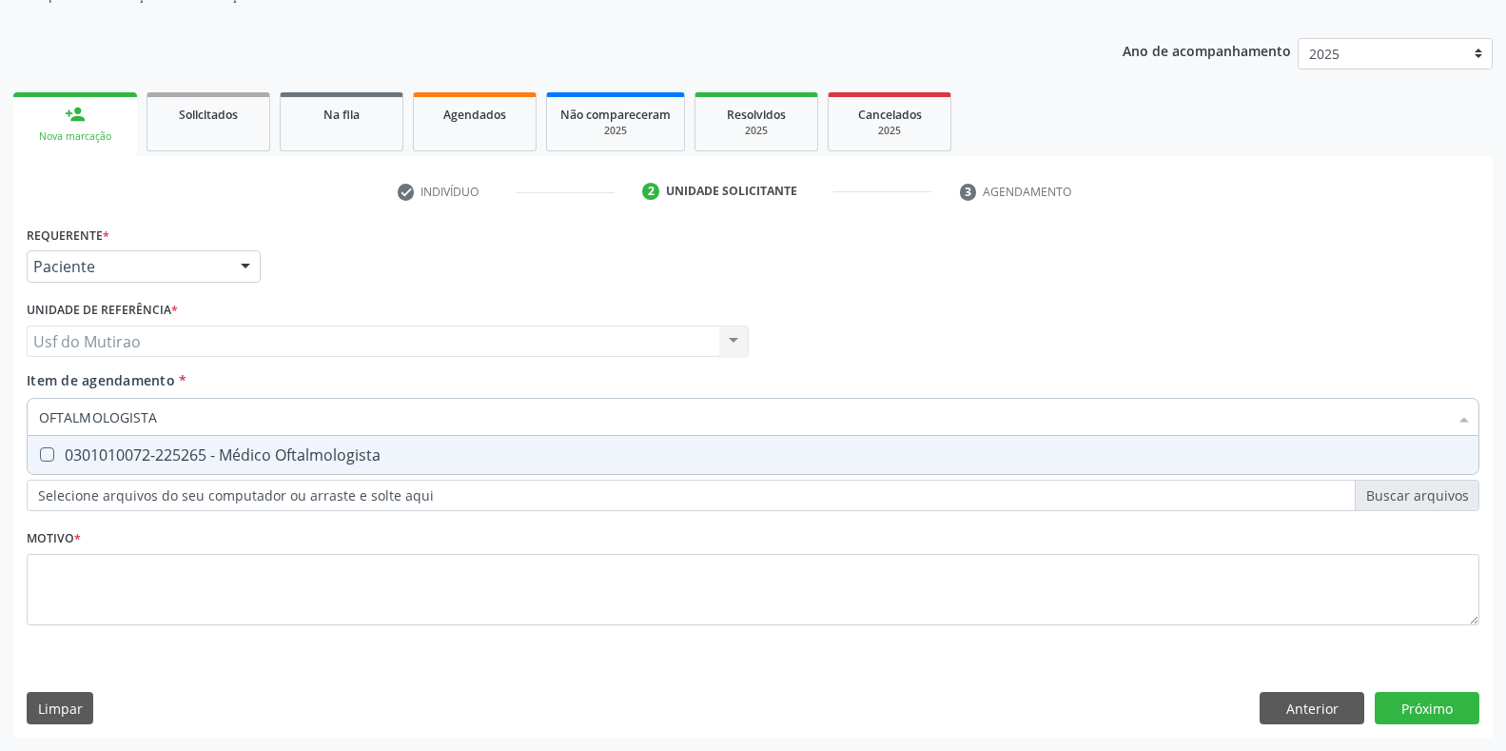
click at [189, 457] on div "0301010072-225265 - Médico Oftalmologista" at bounding box center [753, 454] width 1428 height 15
checkbox Oftalmologista "true"
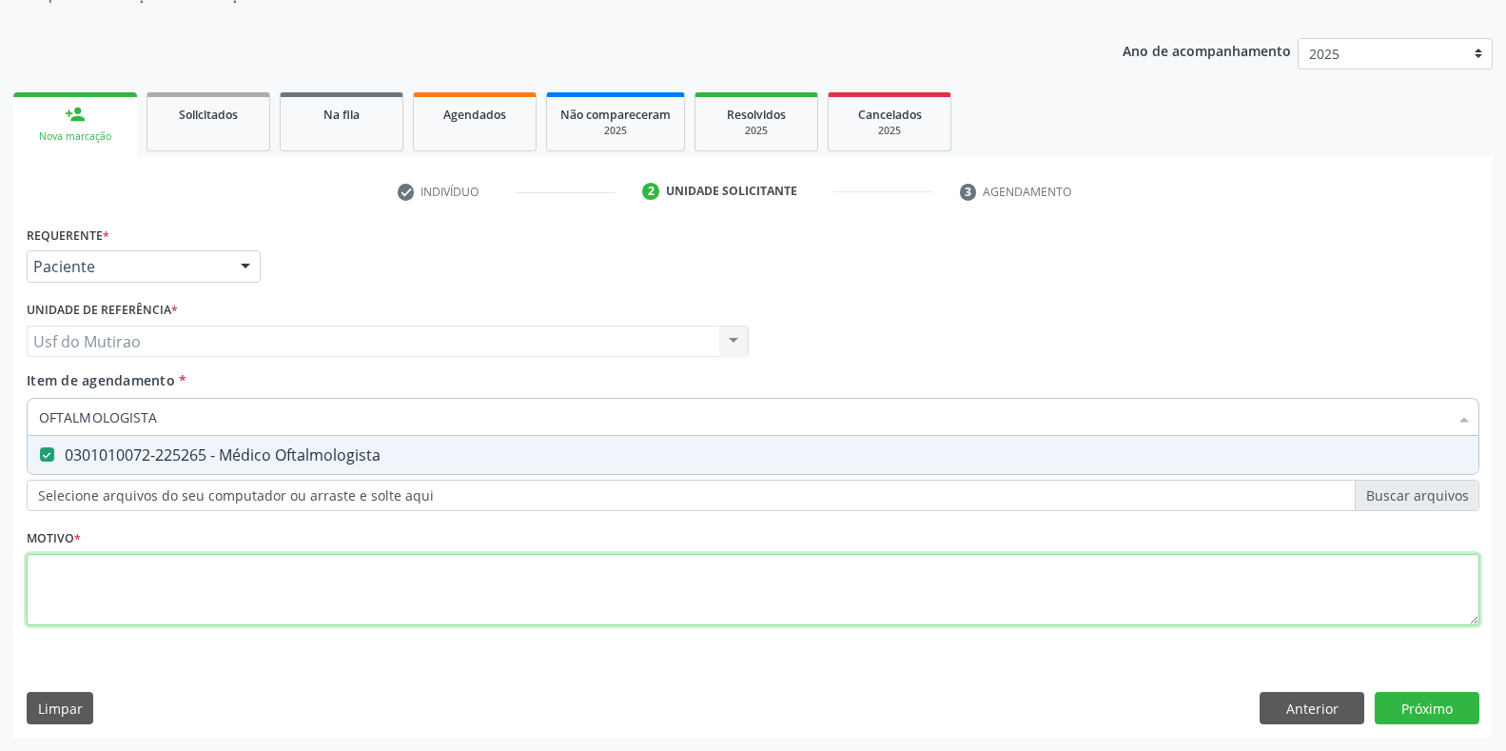
click at [217, 609] on div "Requerente * Paciente Profissional de Saúde Paciente Nenhum resultado encontrad…" at bounding box center [753, 436] width 1453 height 431
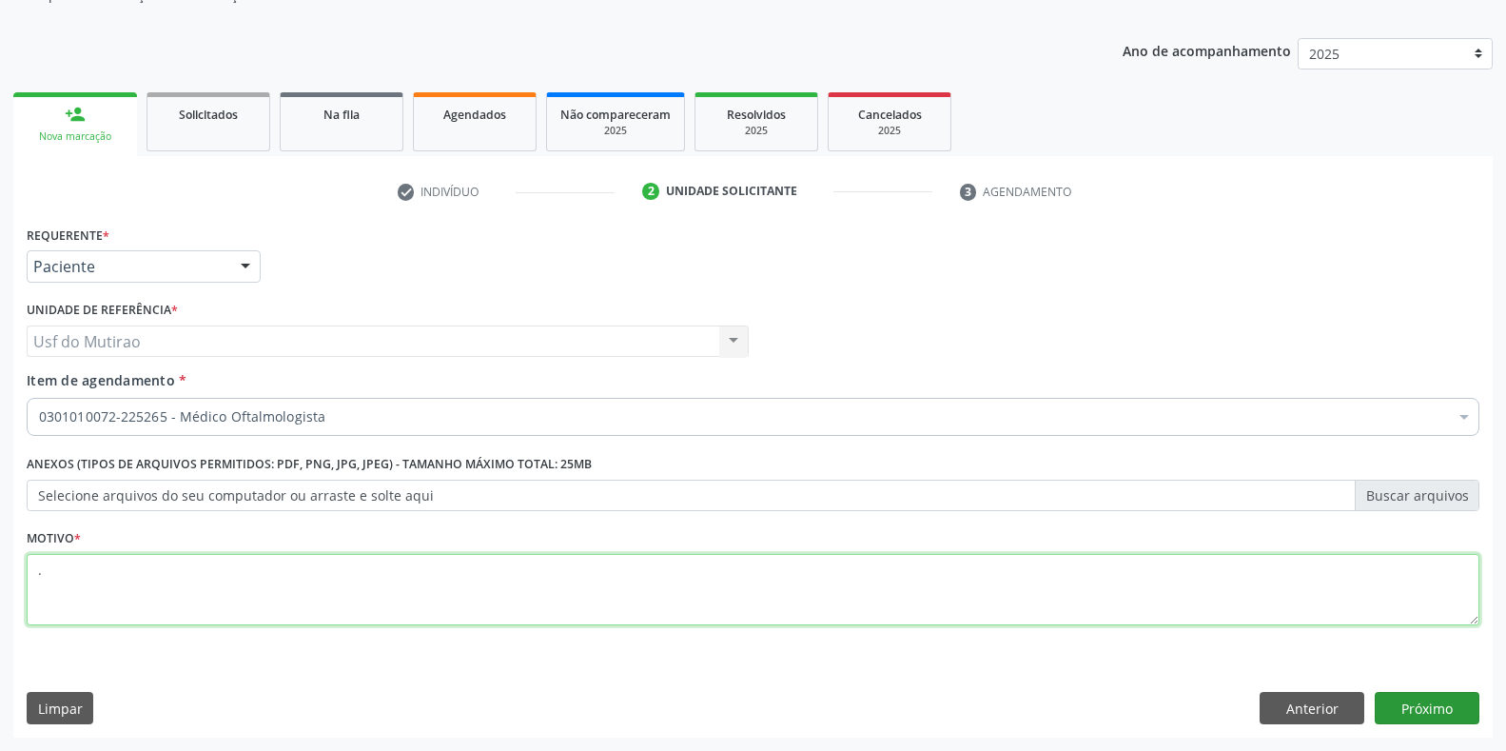
type textarea "."
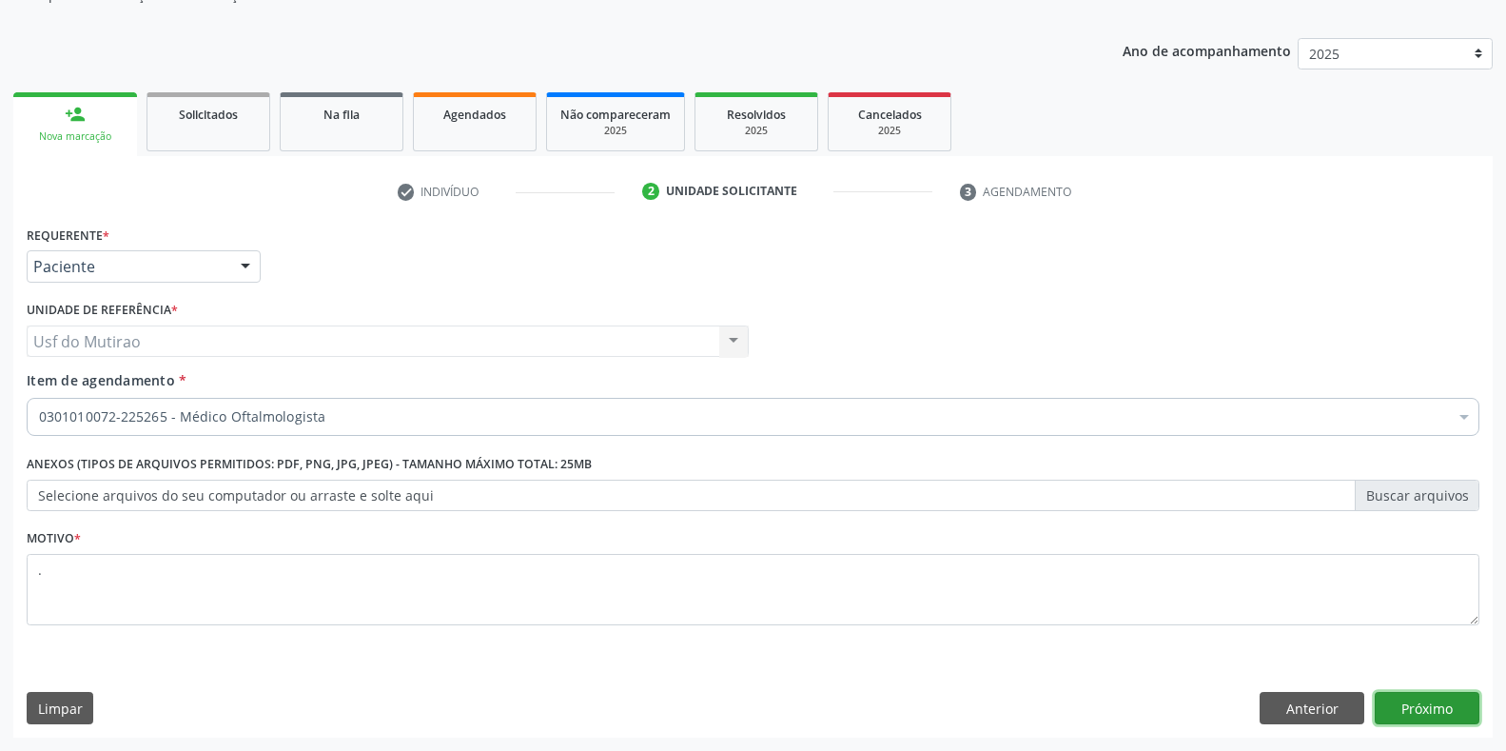
click at [1395, 711] on button "Próximo" at bounding box center [1427, 708] width 105 height 32
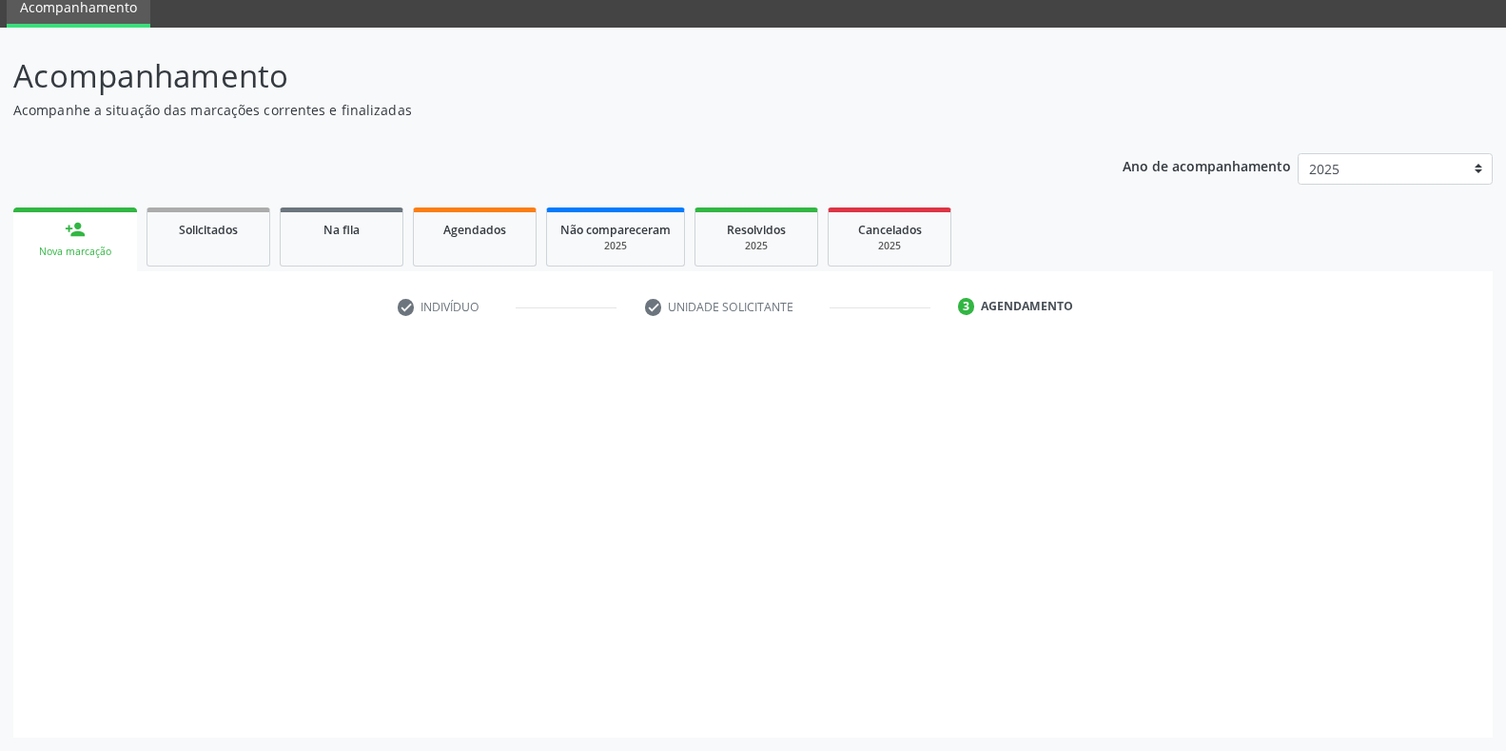
scroll to position [77, 0]
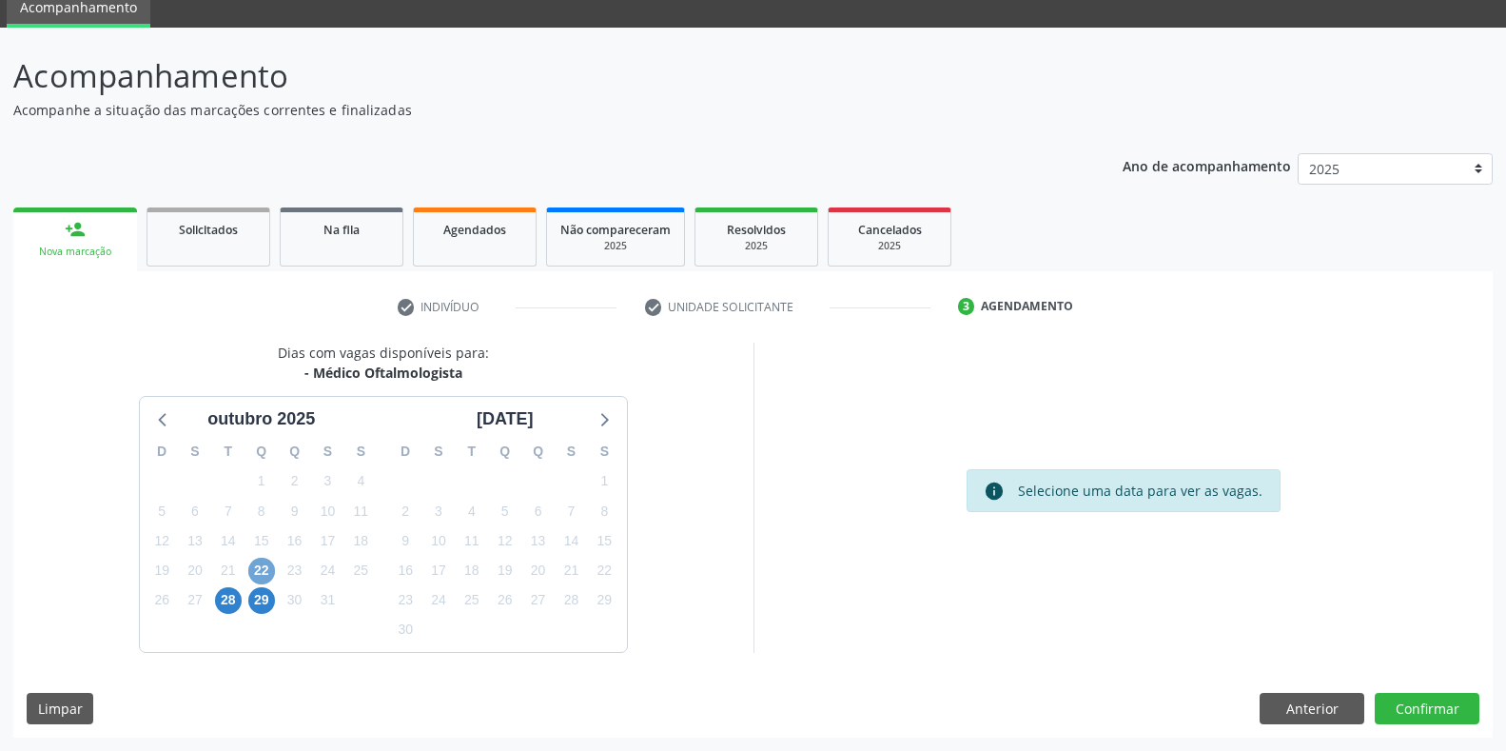
click at [268, 566] on span "22" at bounding box center [261, 571] width 27 height 27
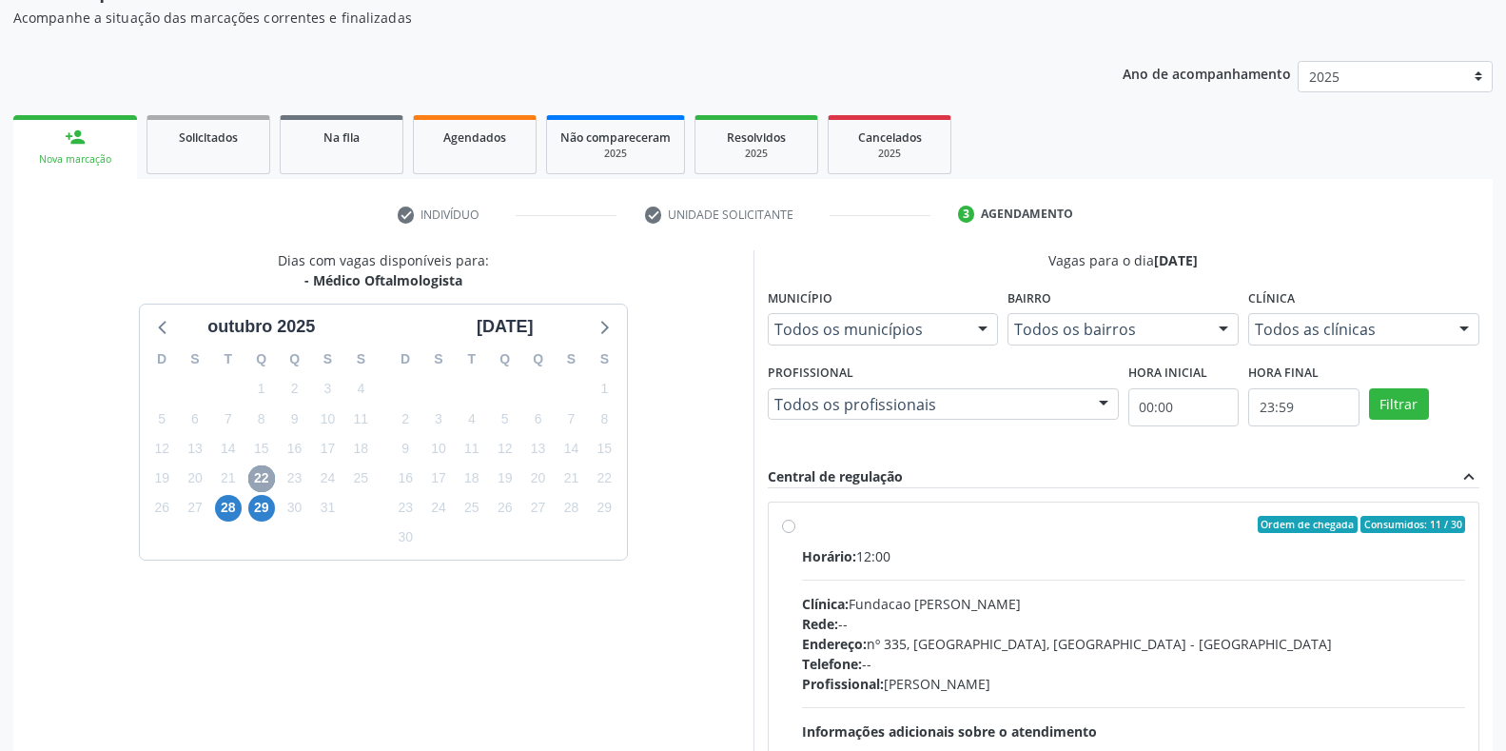
scroll to position [352, 0]
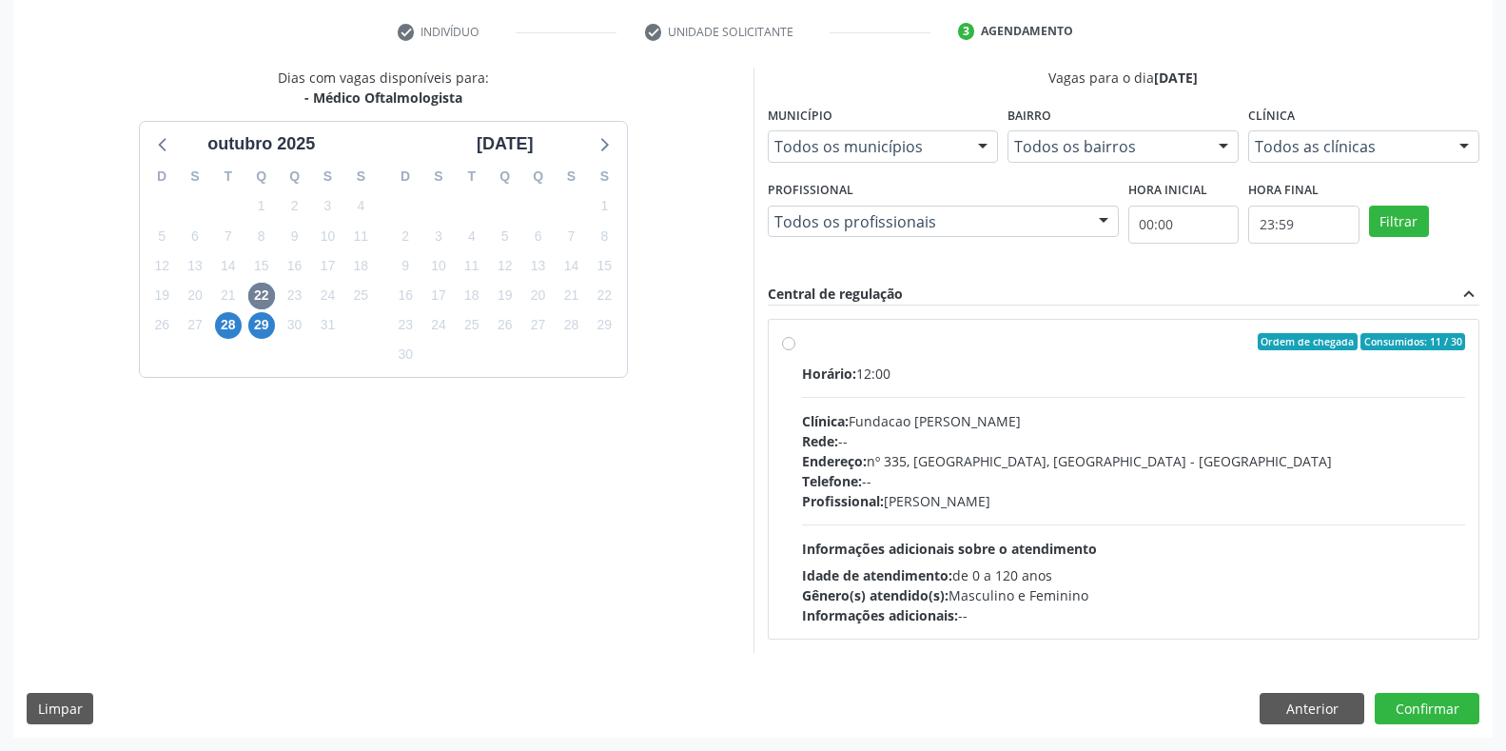
click at [928, 514] on div "Horário: 12:00 Clínica: Fundacao [PERSON_NAME] Rede: -- Endereço: [STREET_ADDRE…" at bounding box center [1134, 494] width 664 height 262
click at [795, 350] on input "Ordem de chegada Consumidos: 11 / 30 Horário: 12:00 Clínica: Fundacao [PERSON_N…" at bounding box center [788, 341] width 13 height 17
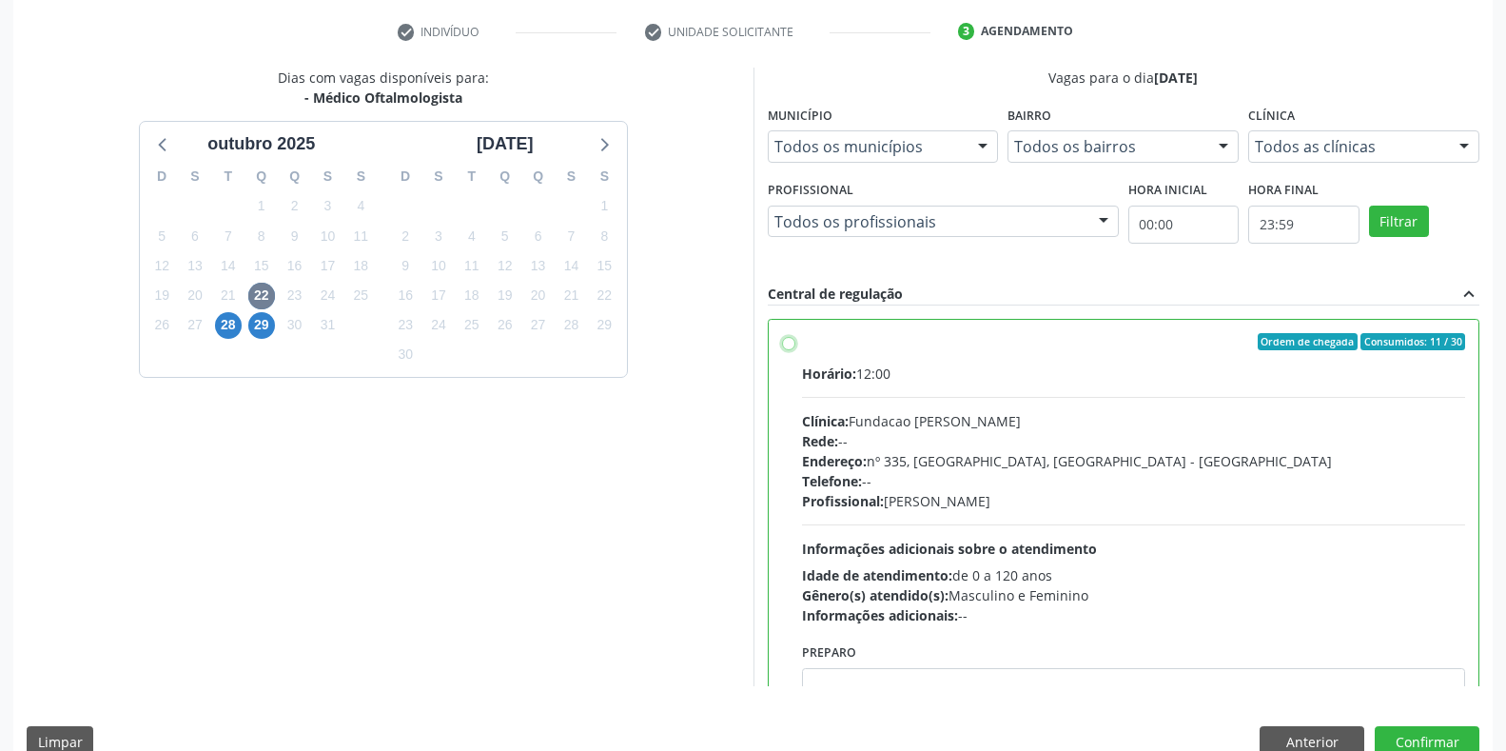
radio input "true"
click at [1391, 740] on button "Confirmar" at bounding box center [1427, 742] width 105 height 32
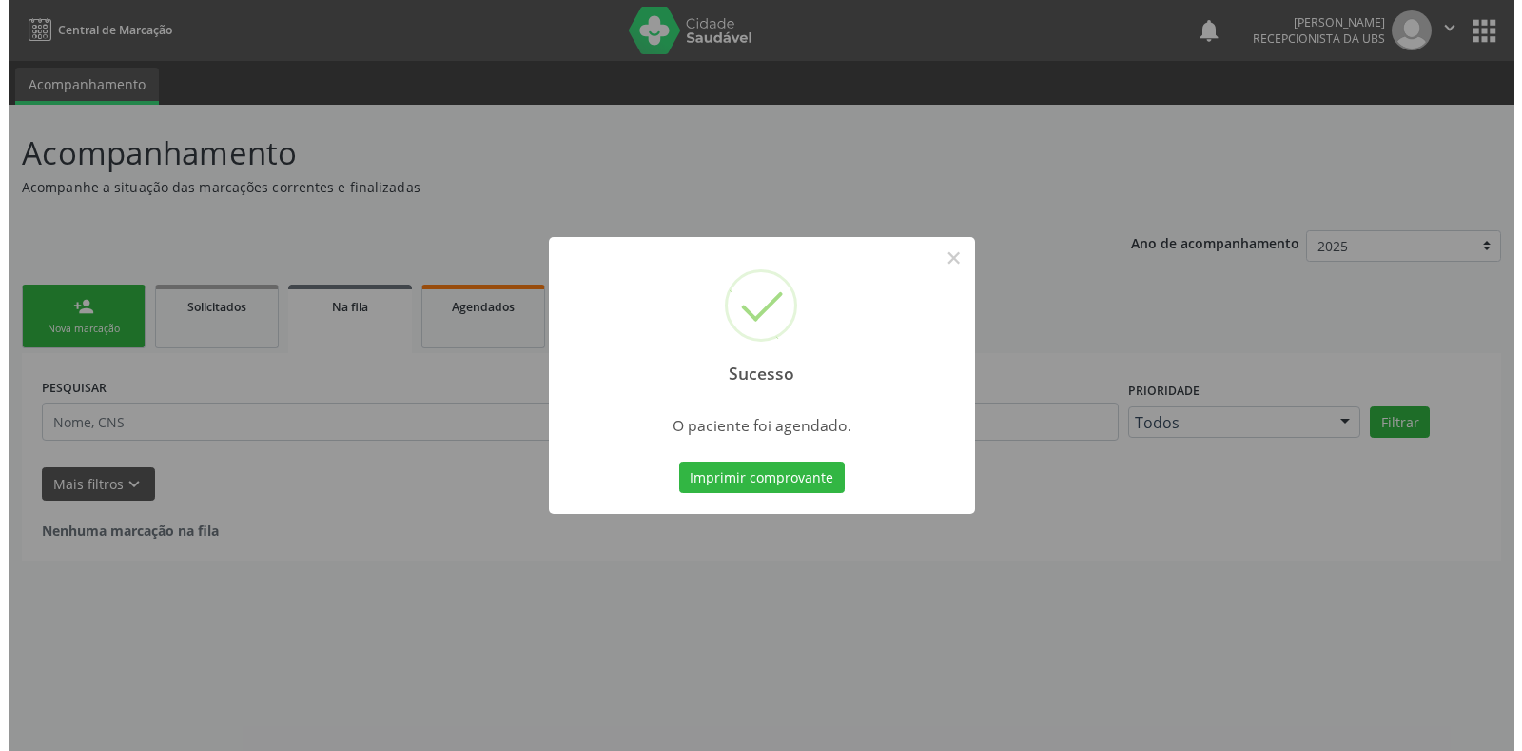
scroll to position [0, 0]
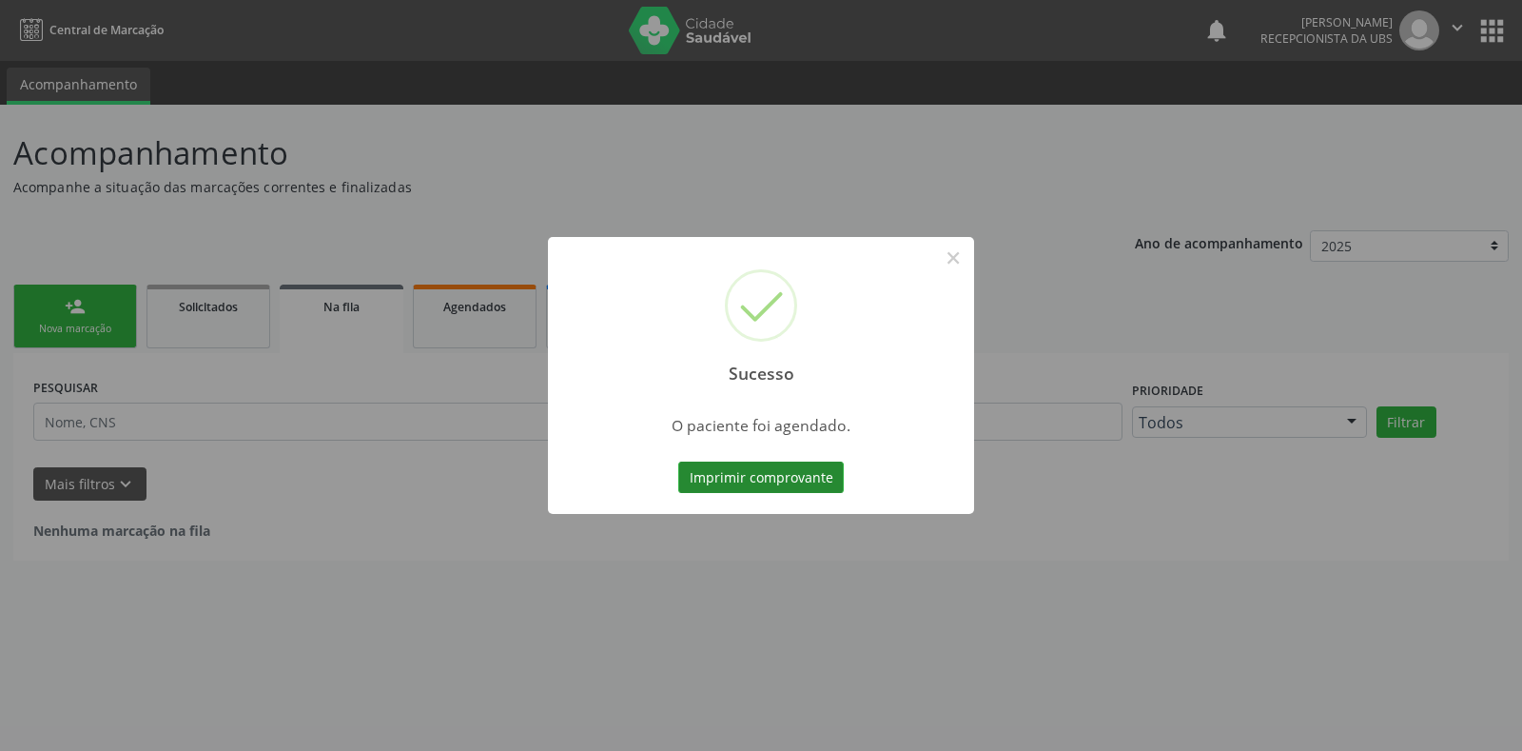
click at [803, 486] on button "Imprimir comprovante" at bounding box center [761, 477] width 166 height 32
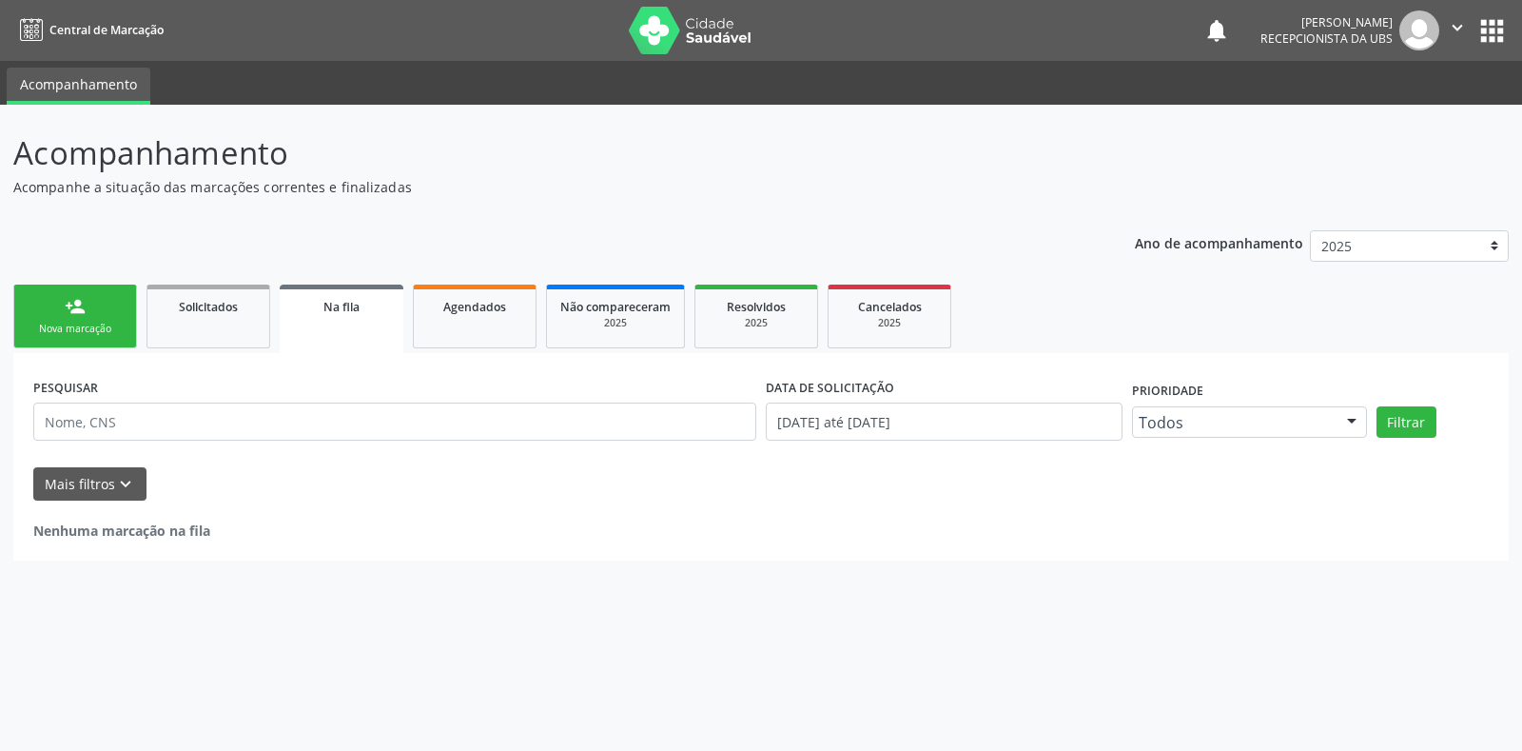
click at [100, 324] on div "Sucesso × O paciente foi agendado. Imprimir comprovante Cancel" at bounding box center [761, 375] width 1522 height 751
click at [40, 324] on div "Sucesso × O paciente foi agendado. Imprimir comprovante Cancel" at bounding box center [761, 375] width 1522 height 751
click at [64, 321] on div "Sucesso × O paciente foi agendado. Imprimir comprovante Cancel" at bounding box center [761, 375] width 1522 height 751
click at [109, 331] on div "Sucesso × O paciente foi agendado. Imprimir comprovante Cancel" at bounding box center [761, 375] width 1522 height 751
click at [59, 324] on div "Sucesso × O paciente foi agendado. Imprimir comprovante Cancel" at bounding box center [761, 375] width 1522 height 751
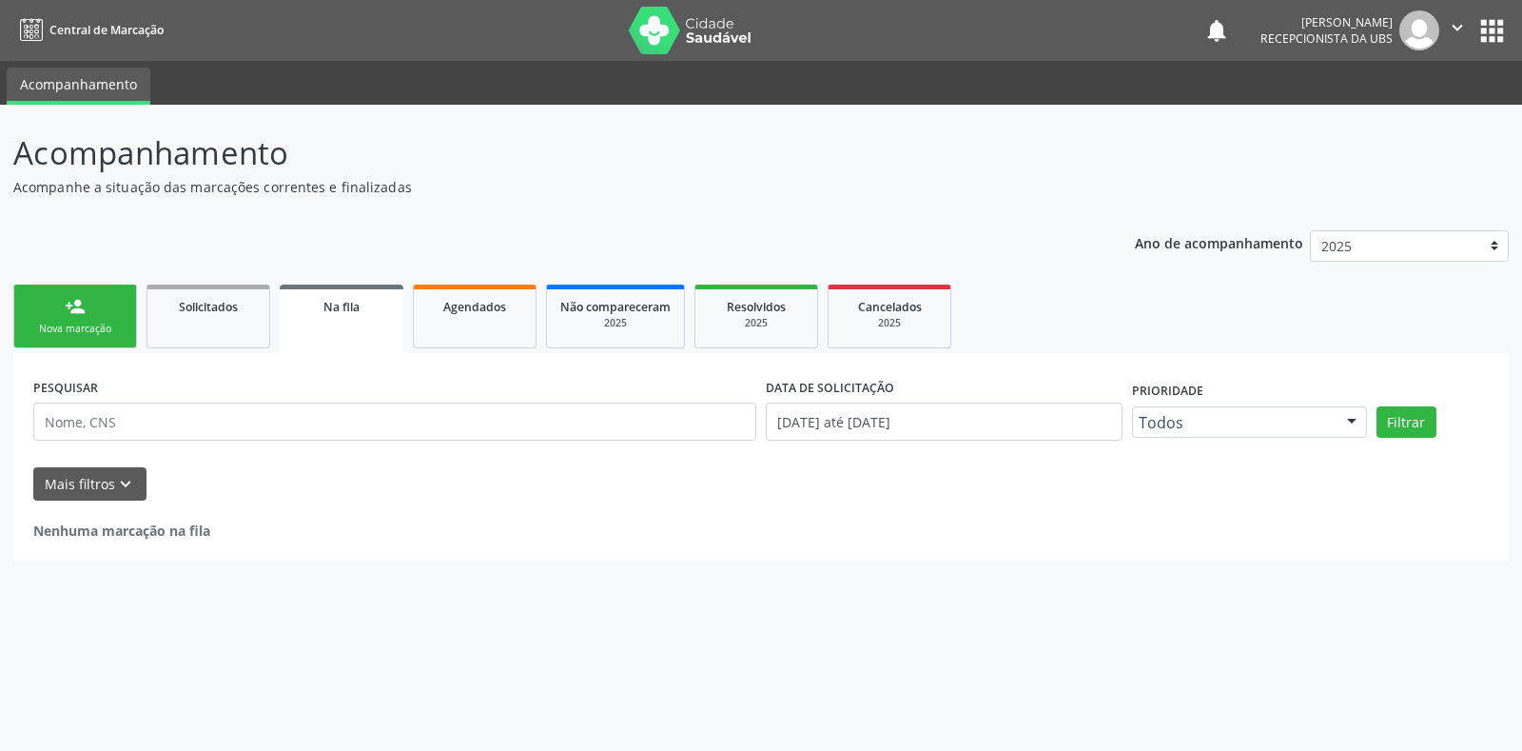
click at [71, 307] on div "Sucesso × O paciente foi agendado. Imprimir comprovante Cancel" at bounding box center [761, 375] width 1522 height 751
